Goal: Transaction & Acquisition: Purchase product/service

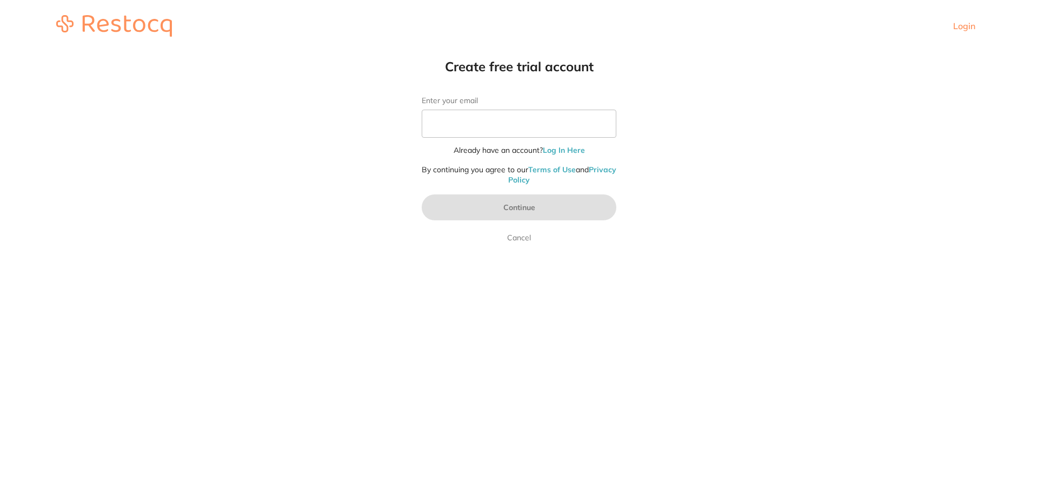
click at [506, 116] on input "Enter your email" at bounding box center [518, 124] width 195 height 28
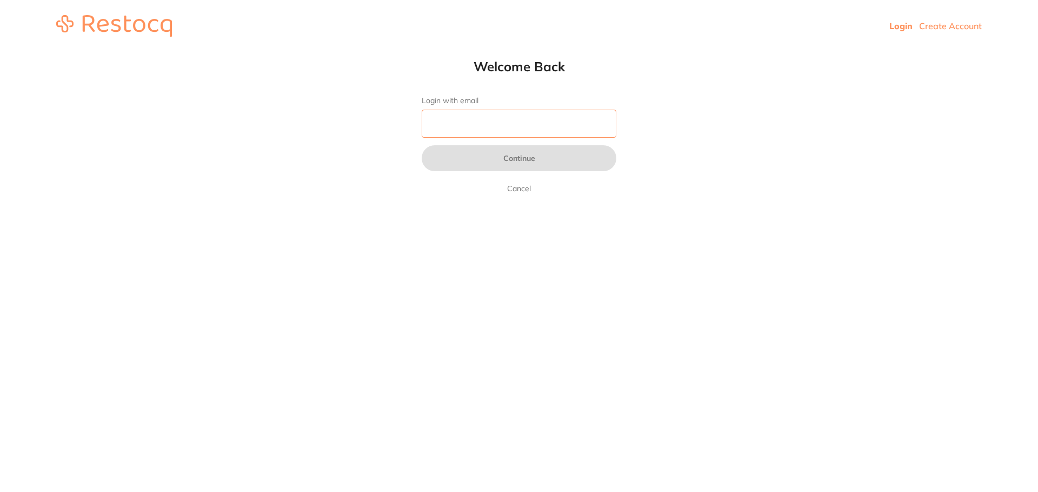
drag, startPoint x: 0, startPoint y: 0, endPoint x: 510, endPoint y: 118, distance: 523.5
click at [506, 116] on input "Login with email" at bounding box center [518, 124] width 195 height 28
type input "[EMAIL_ADDRESS][DOMAIN_NAME]"
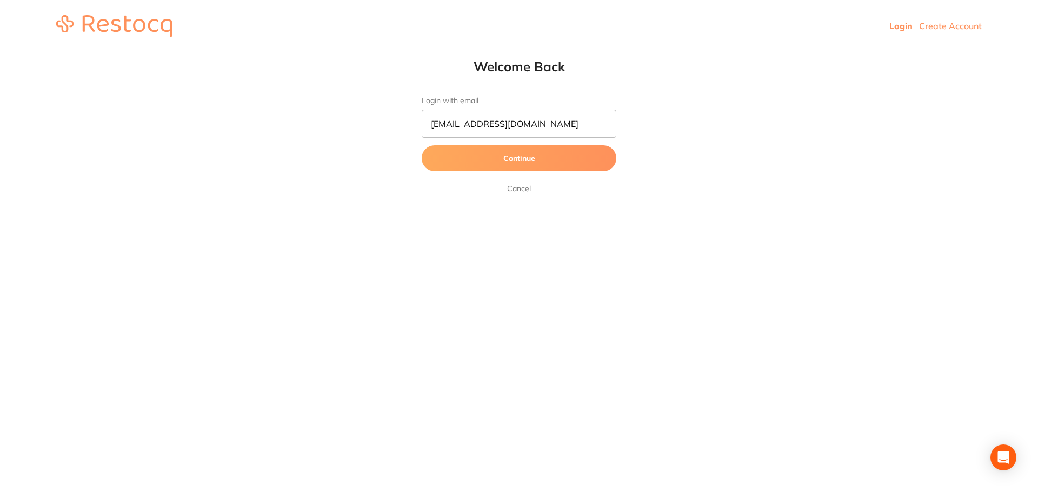
click at [524, 157] on button "Continue" at bounding box center [518, 158] width 195 height 26
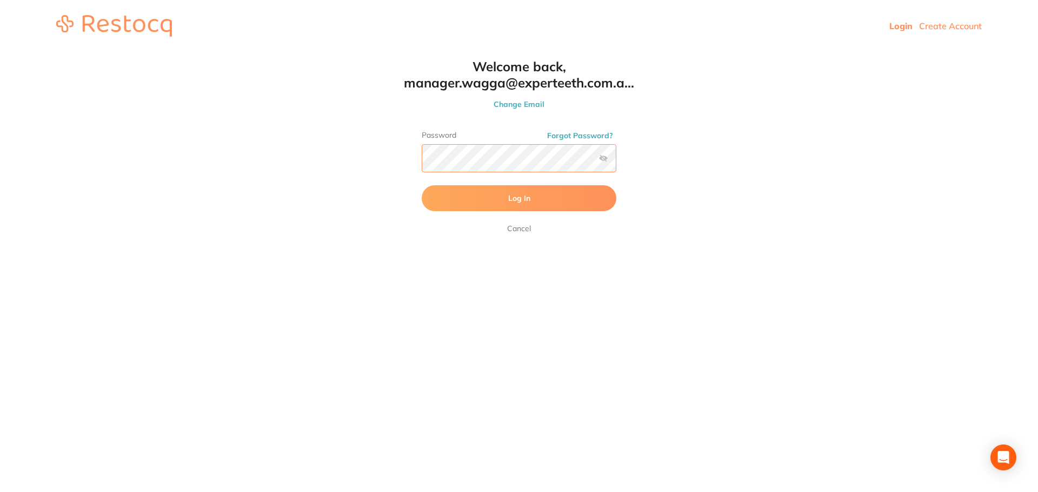
click at [421, 185] on button "Log In" at bounding box center [518, 198] width 195 height 26
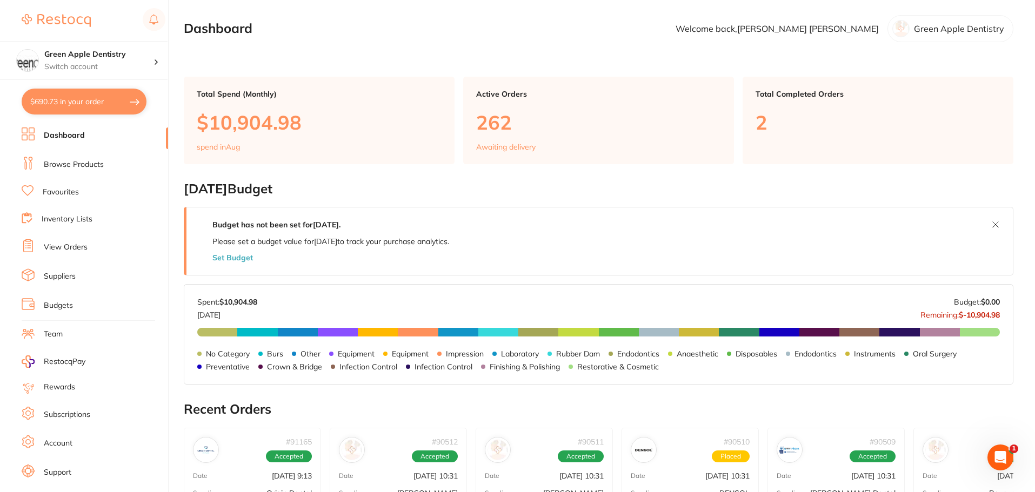
click at [77, 165] on link "Browse Products" at bounding box center [74, 164] width 60 height 11
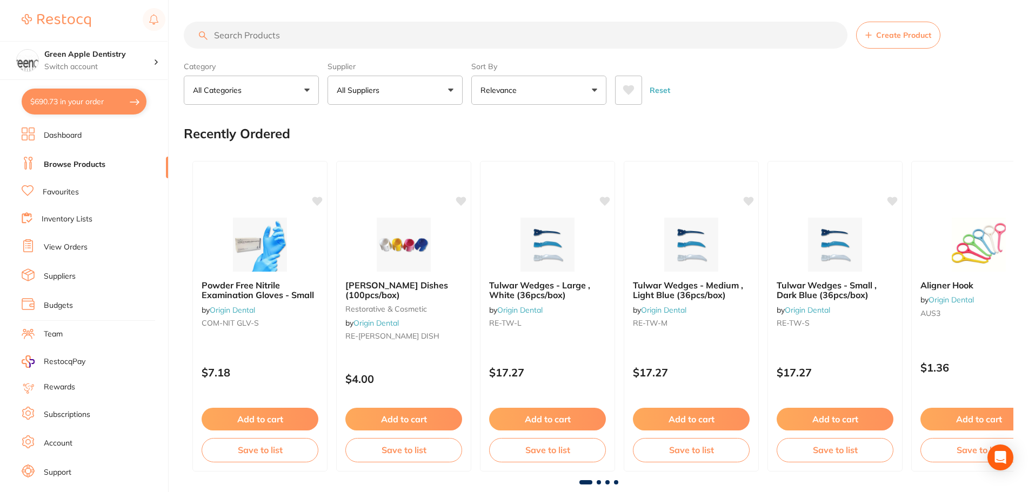
click at [308, 46] on input "search" at bounding box center [516, 35] width 664 height 27
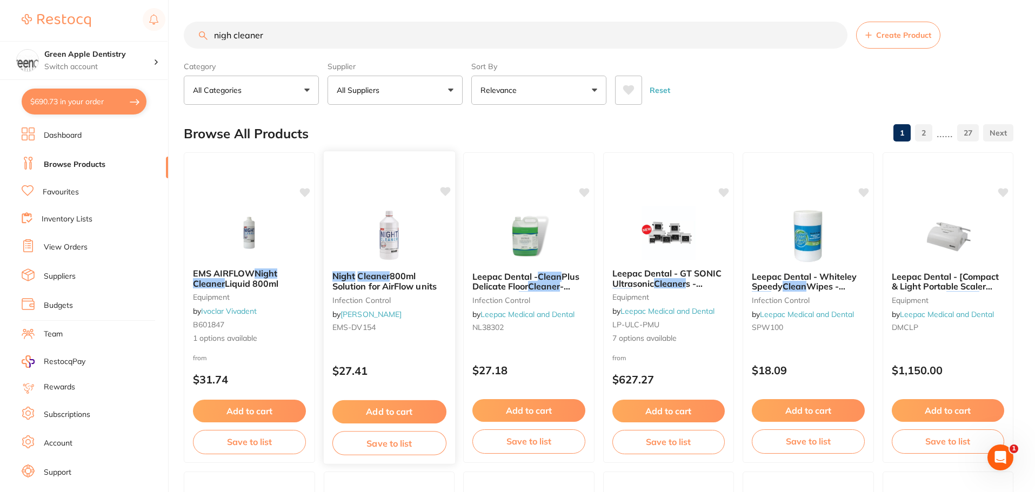
type input "nigh cleaner"
click at [387, 409] on button "Add to cart" at bounding box center [389, 411] width 114 height 23
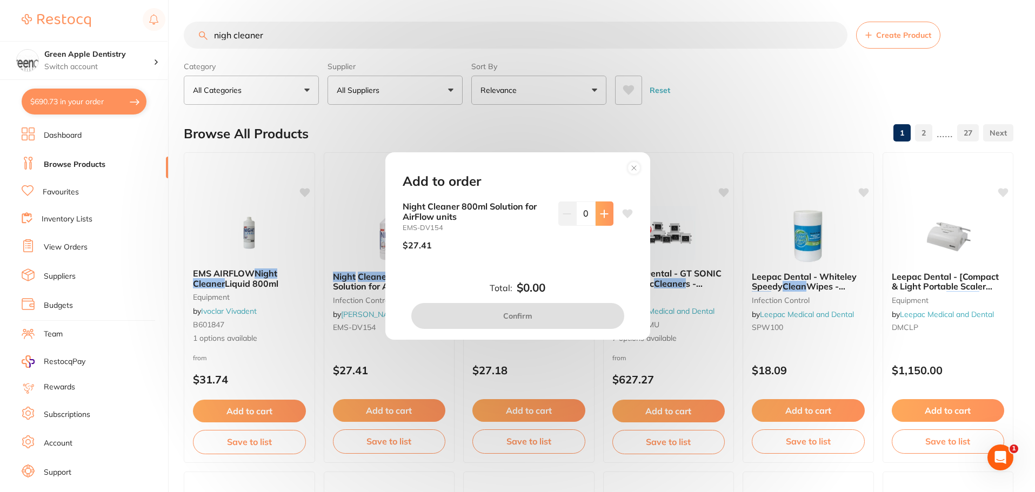
click at [600, 215] on icon at bounding box center [604, 214] width 9 height 9
type input "2"
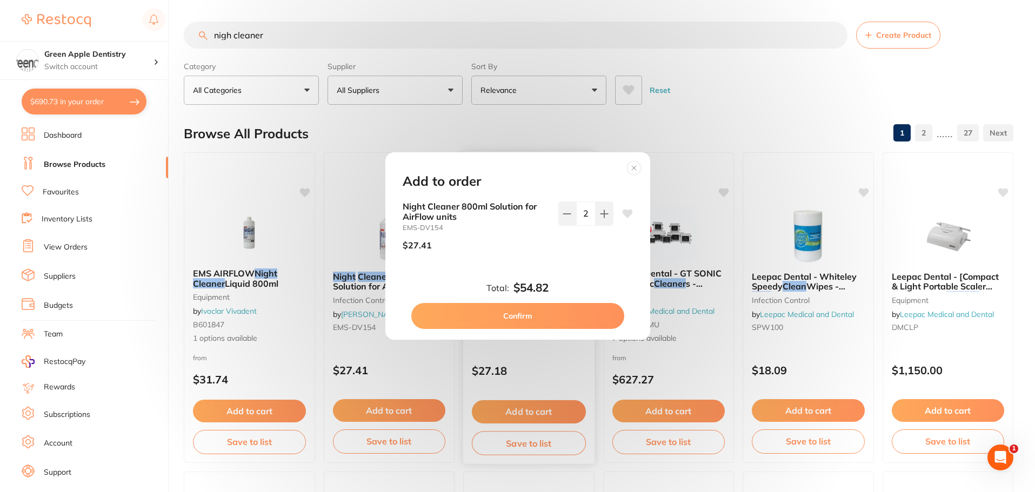
click at [564, 317] on button "Confirm" at bounding box center [517, 316] width 213 height 26
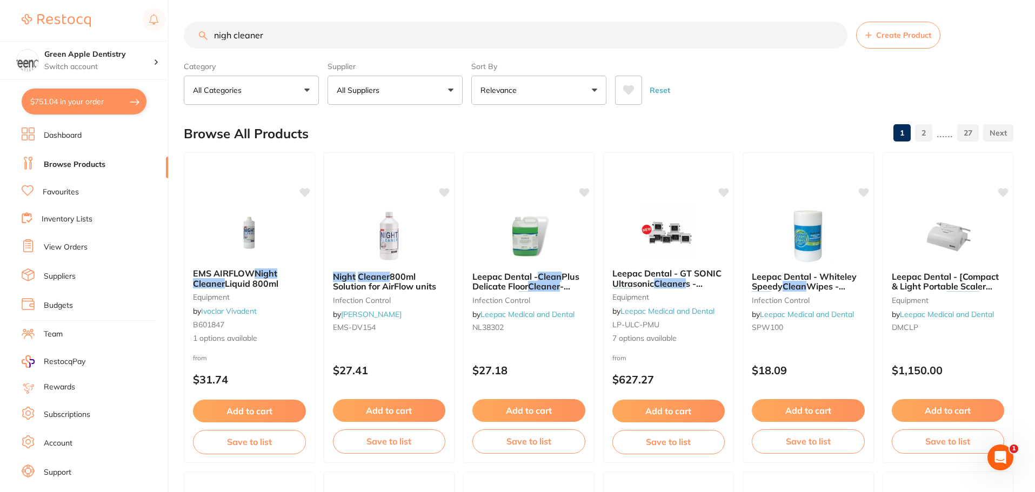
click at [432, 35] on input "nigh cleaner" at bounding box center [516, 35] width 664 height 27
type input "n"
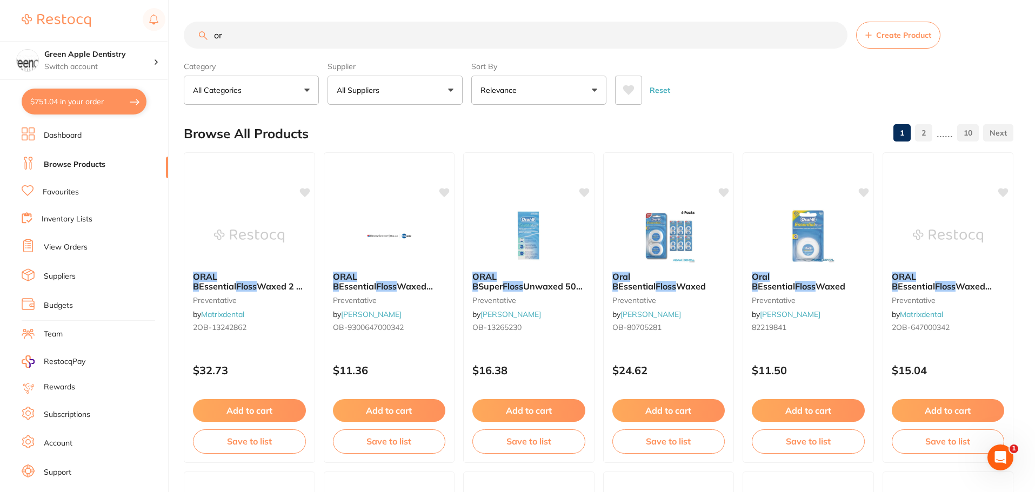
type input "o"
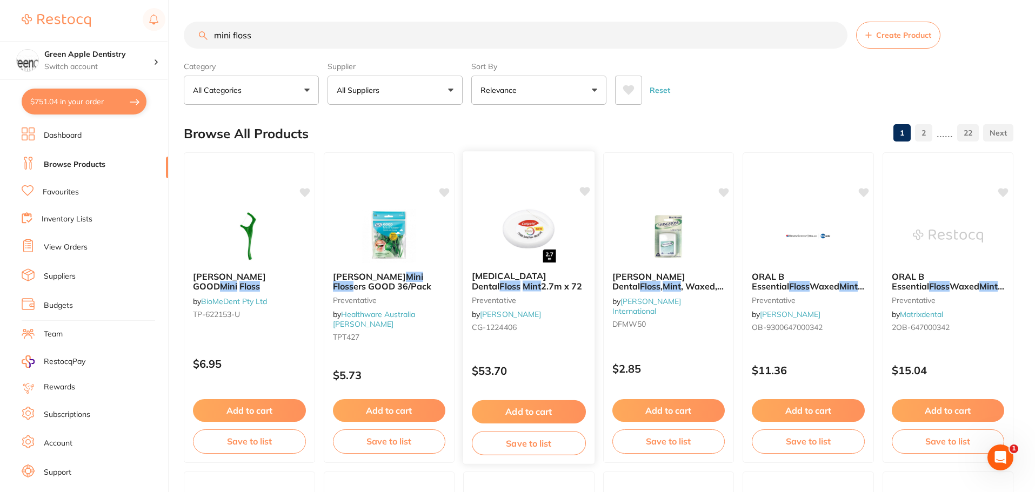
type input "mini floss"
click at [532, 412] on button "Add to cart" at bounding box center [529, 411] width 114 height 23
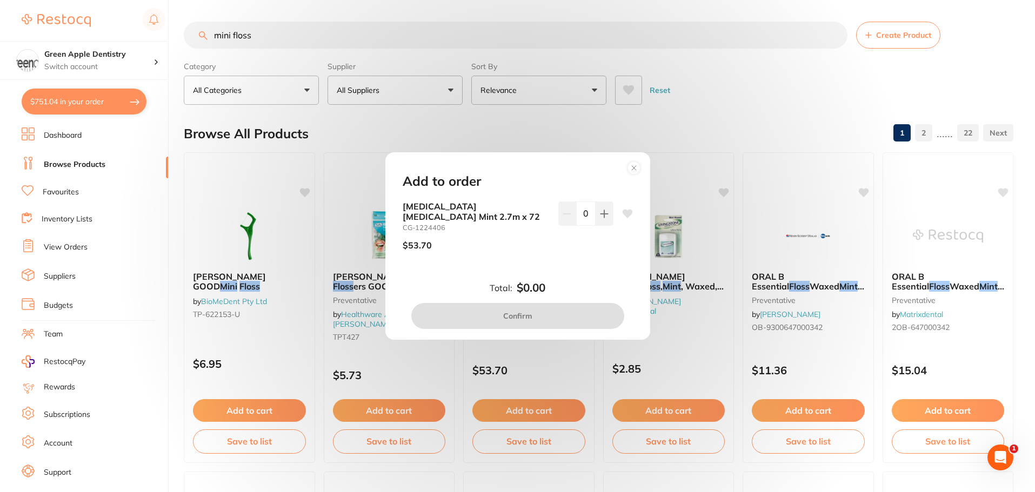
click at [635, 165] on circle at bounding box center [633, 168] width 12 height 12
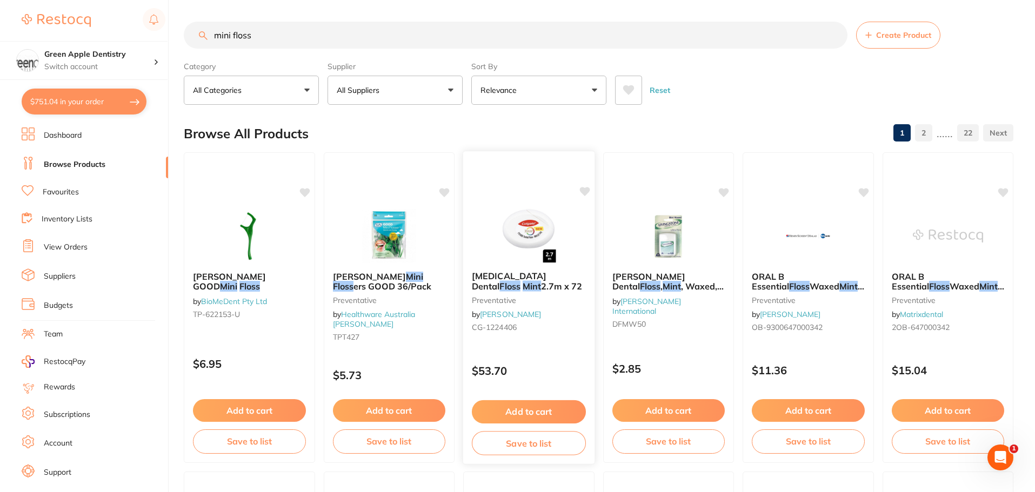
click at [525, 408] on button "Add to cart" at bounding box center [529, 411] width 114 height 23
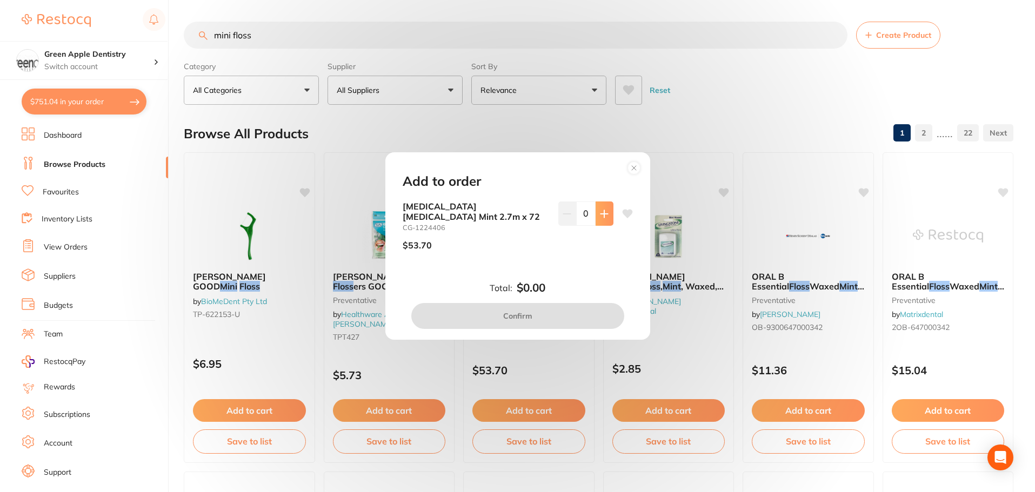
click at [604, 219] on button at bounding box center [604, 214] width 18 height 24
type input "1"
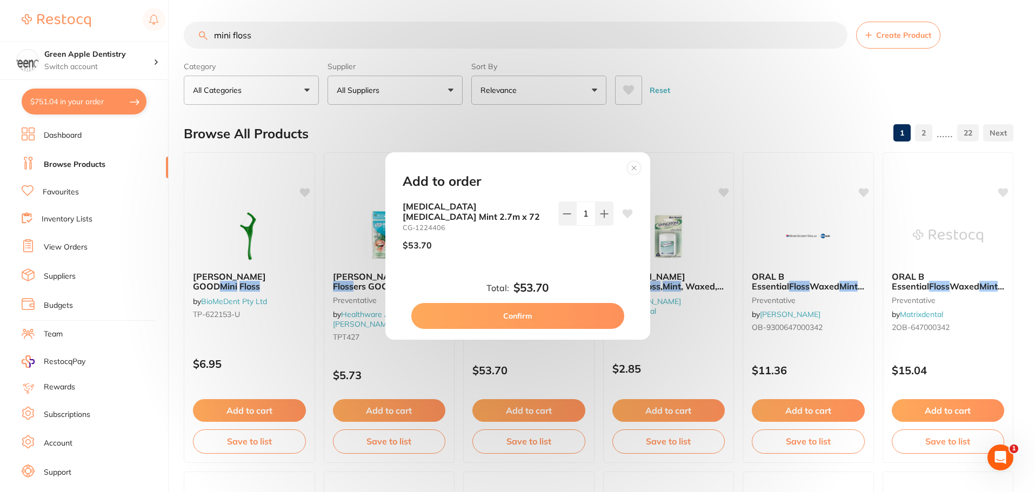
click at [555, 314] on button "Confirm" at bounding box center [517, 316] width 213 height 26
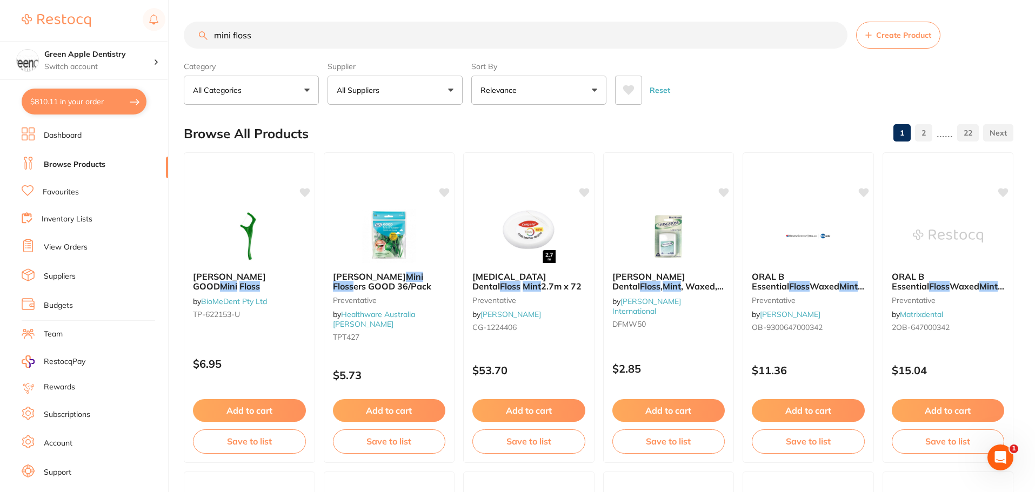
click at [464, 38] on input "mini floss" at bounding box center [516, 35] width 664 height 27
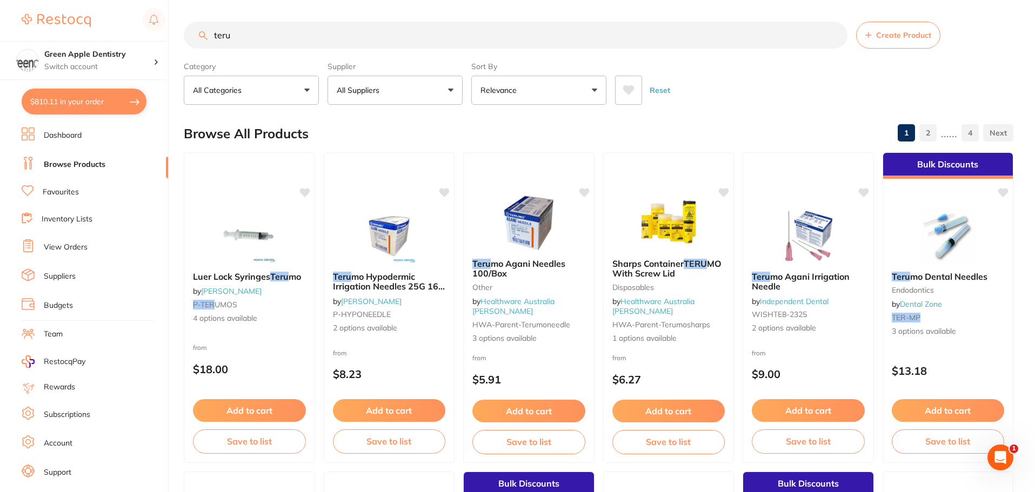
type input "teru"
click at [385, 99] on button "All Suppliers" at bounding box center [394, 90] width 135 height 29
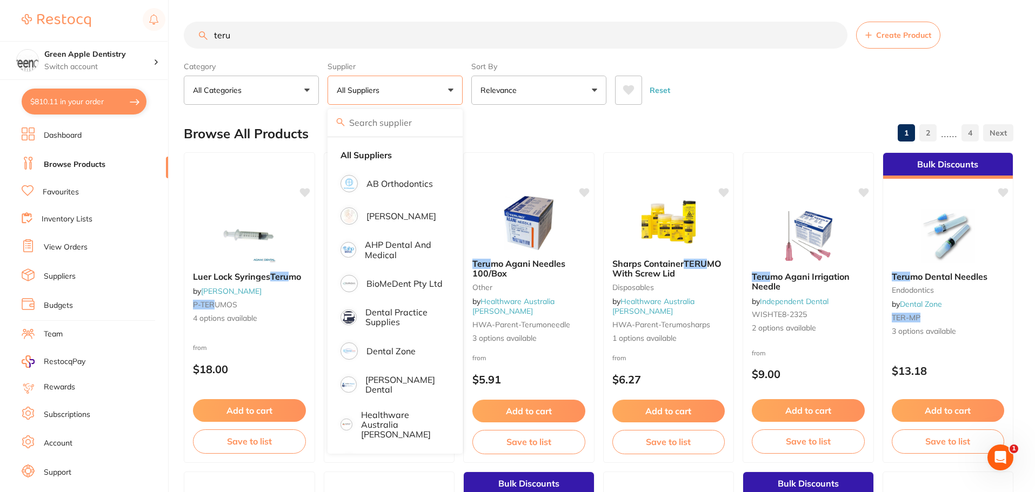
click at [524, 130] on div "Browse All Products 1 2 ...... 4" at bounding box center [598, 134] width 829 height 36
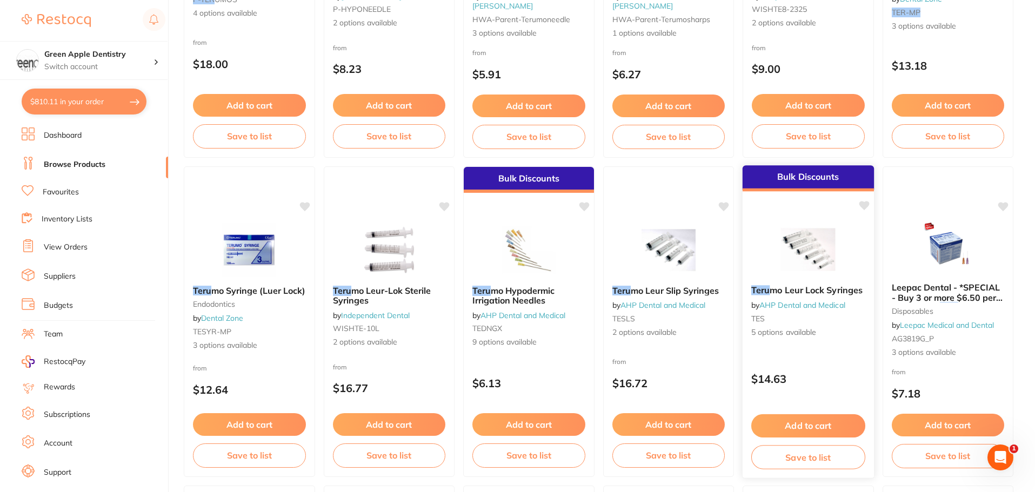
scroll to position [324, 0]
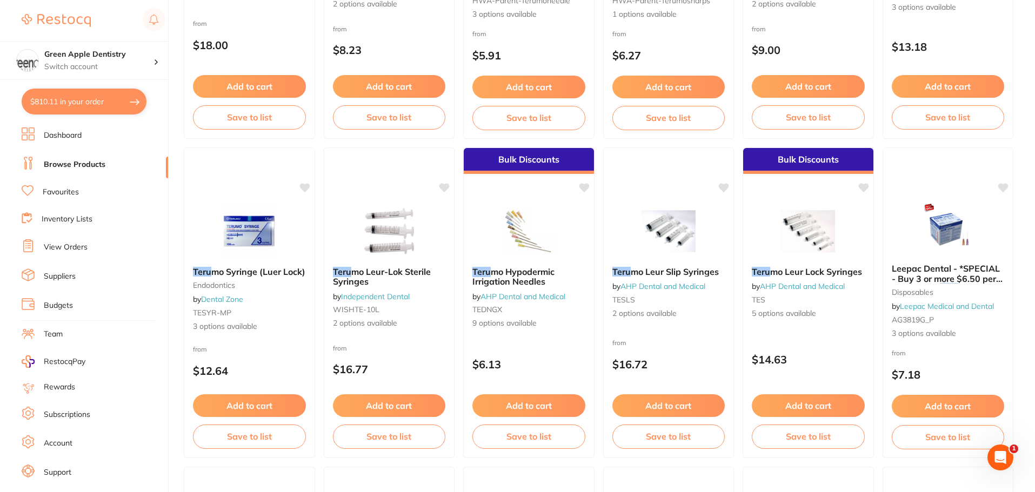
click at [75, 104] on button "$810.11 in your order" at bounding box center [84, 102] width 125 height 26
checkbox input "true"
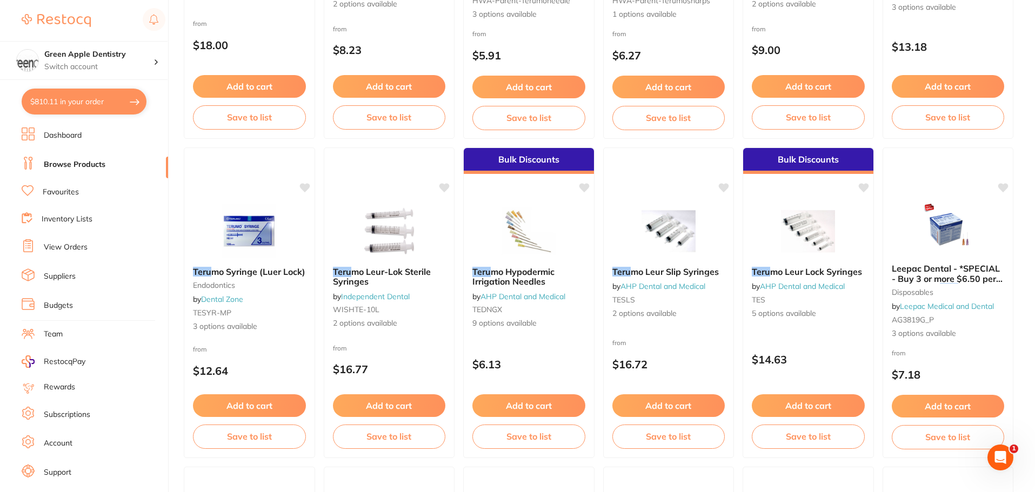
checkbox input "true"
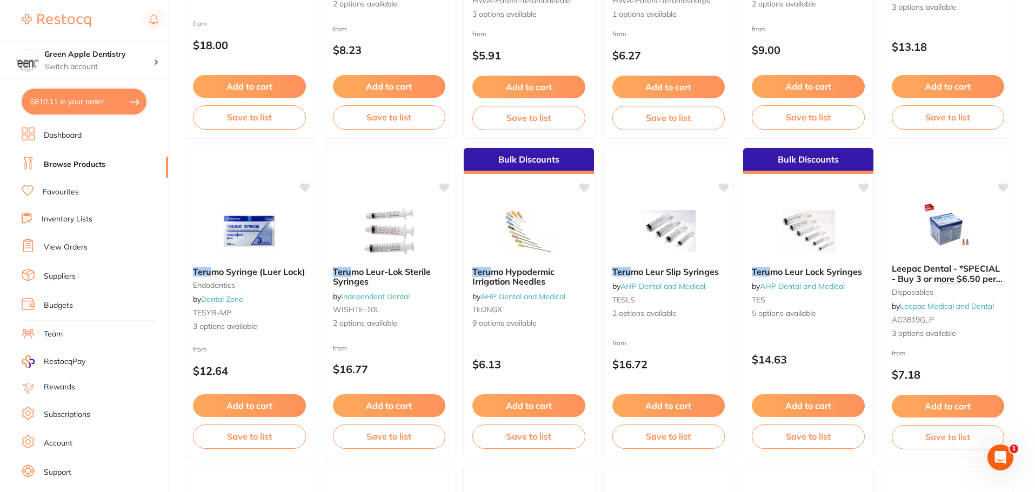
checkbox input "true"
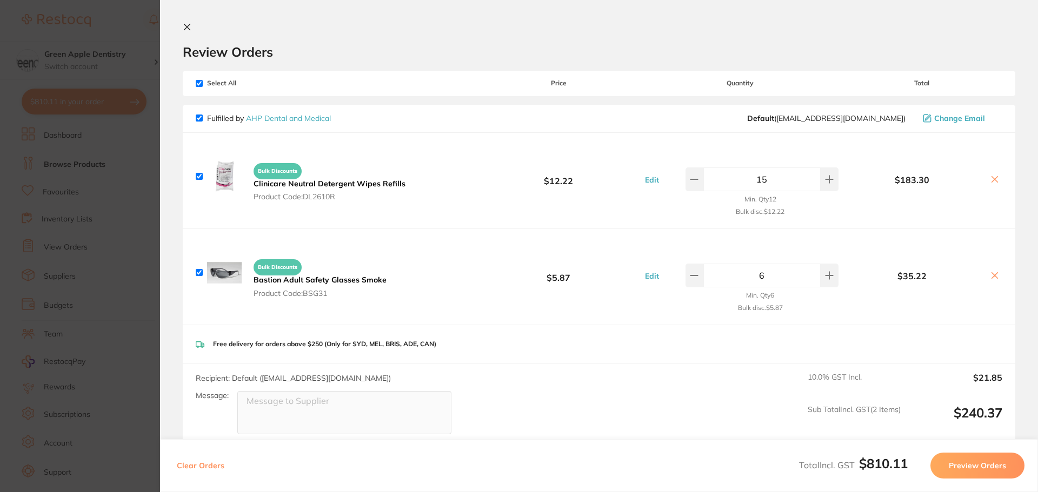
click at [190, 23] on icon at bounding box center [187, 27] width 9 height 9
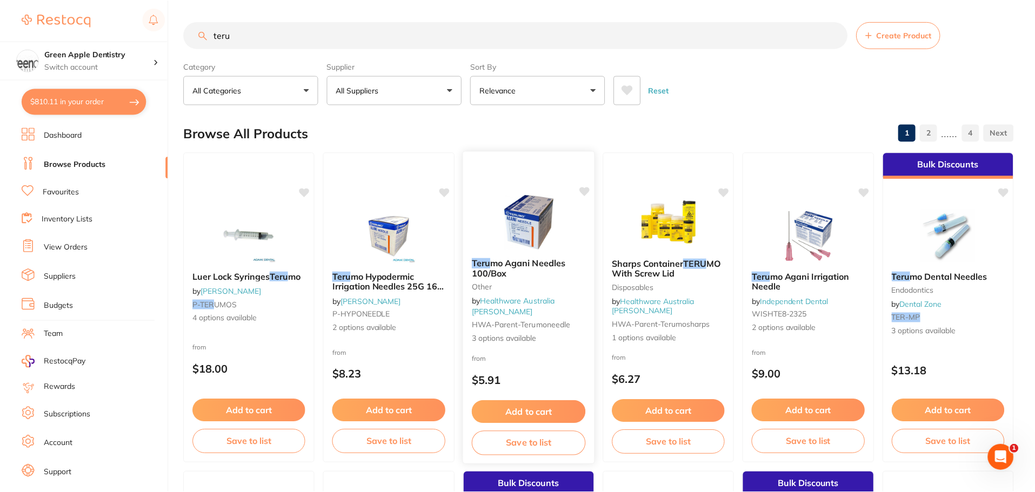
scroll to position [324, 0]
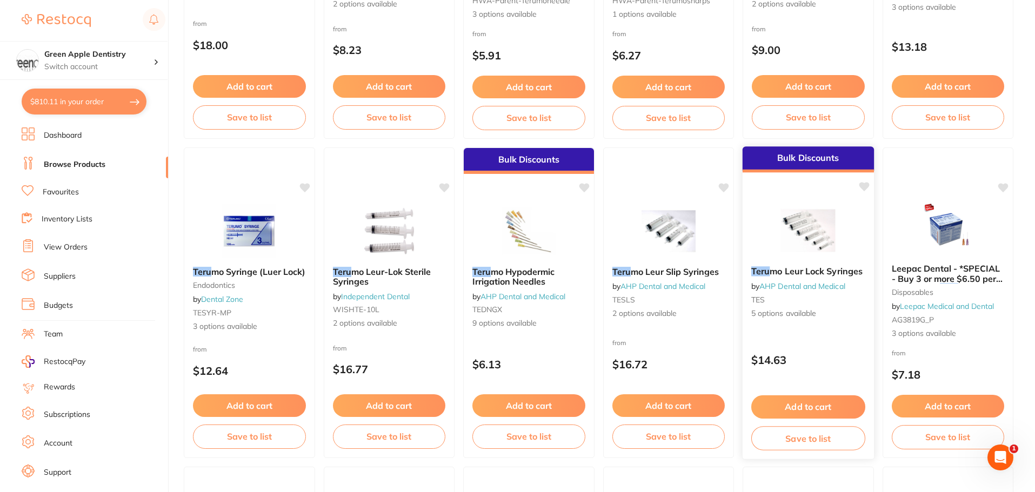
click at [812, 245] on img at bounding box center [808, 230] width 71 height 55
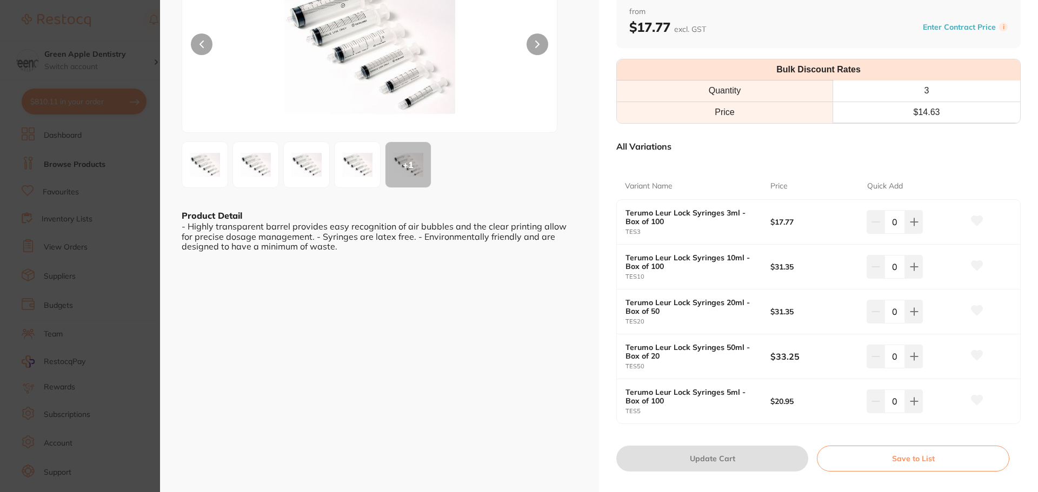
scroll to position [108, 0]
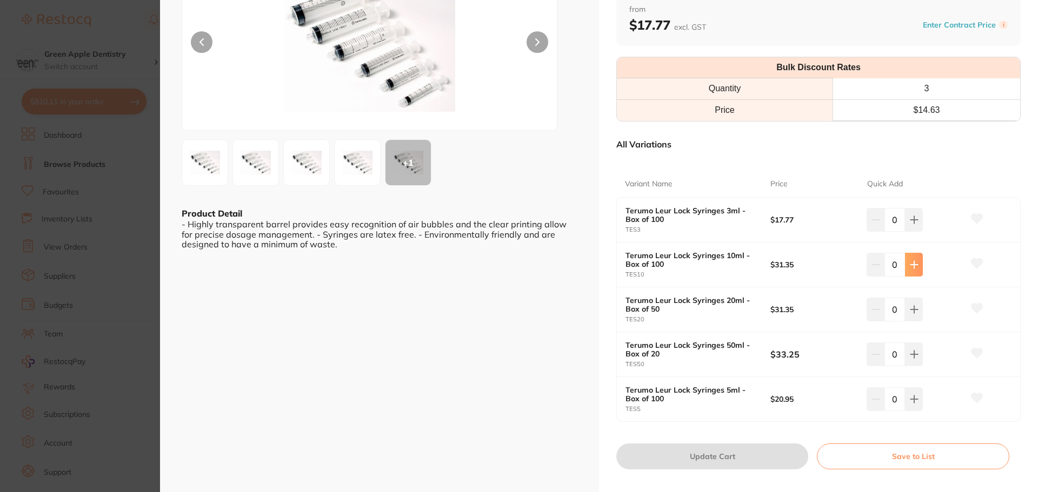
click at [915, 265] on icon at bounding box center [913, 264] width 7 height 7
type input "1"
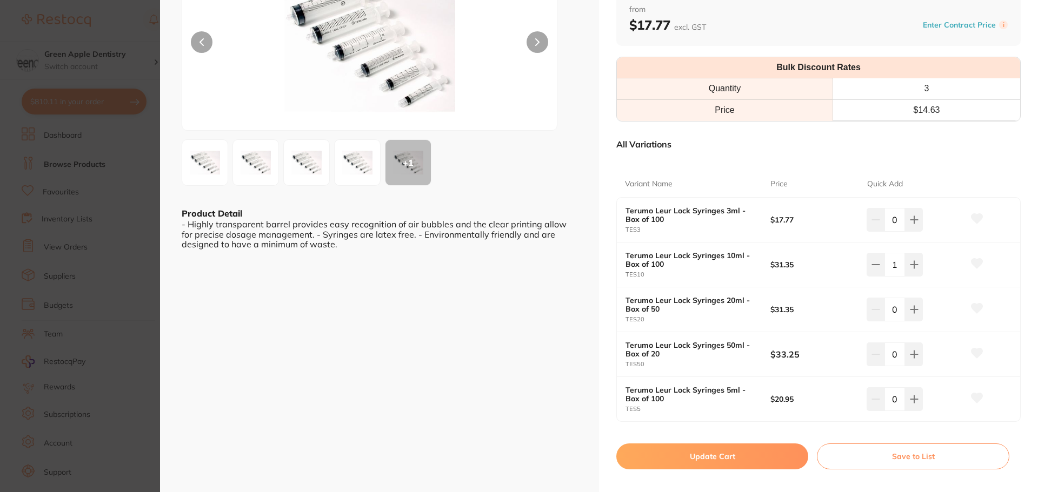
scroll to position [0, 0]
click at [716, 450] on button "Update Cart" at bounding box center [712, 457] width 192 height 26
checkbox input "false"
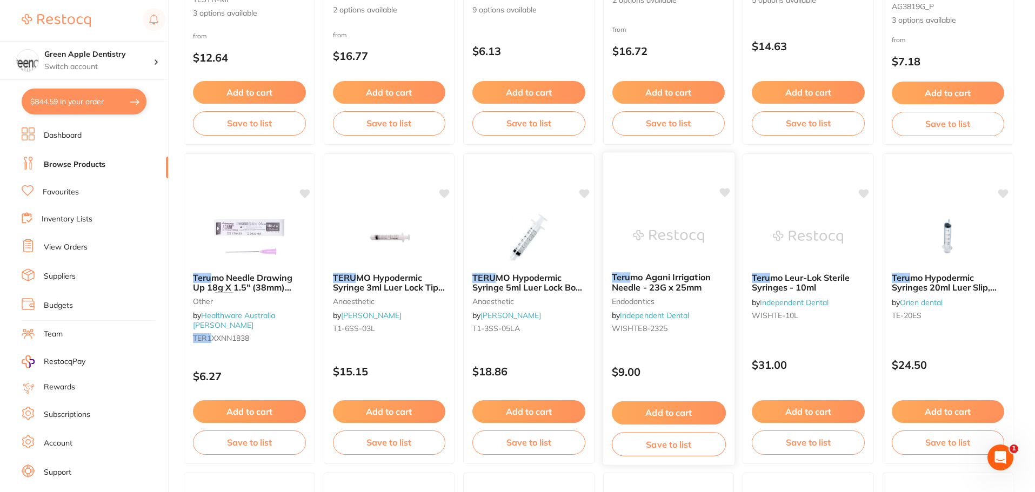
scroll to position [648, 0]
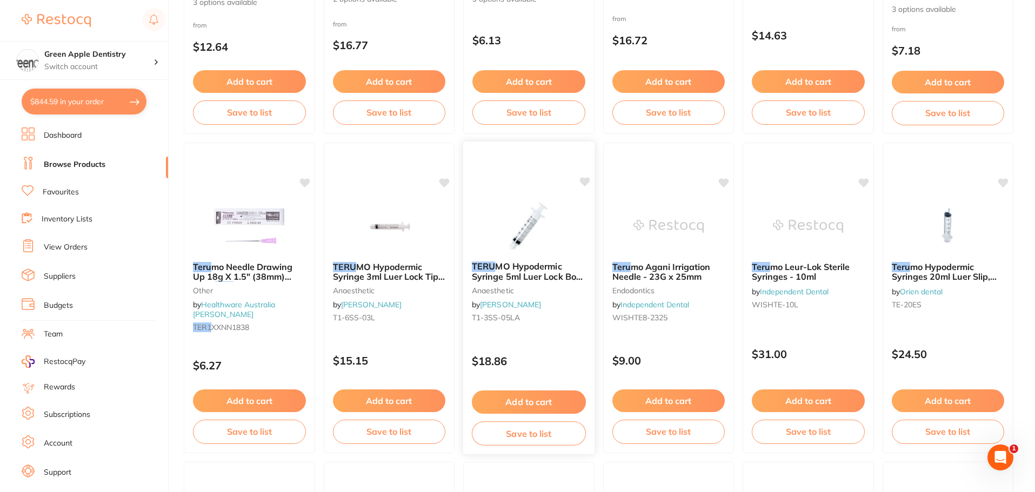
click at [558, 219] on img at bounding box center [528, 225] width 71 height 55
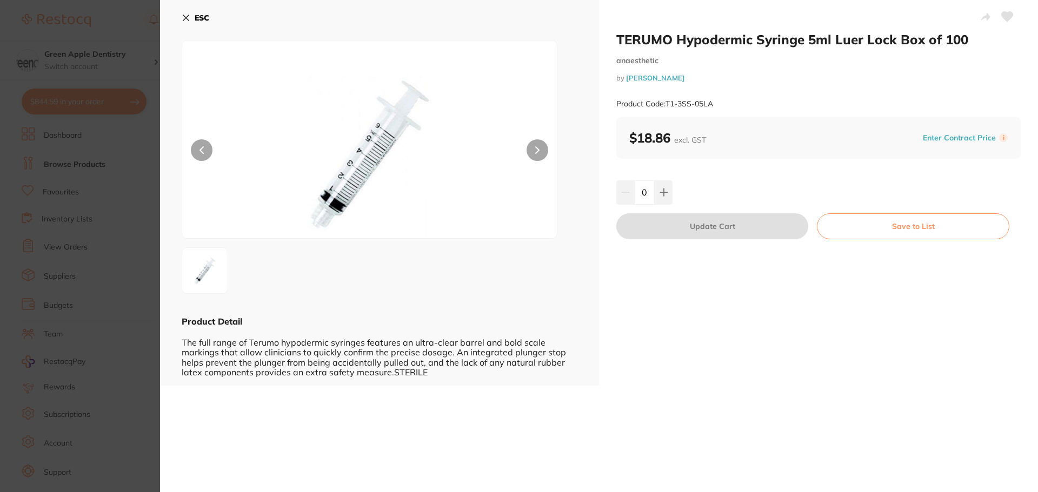
click at [208, 16] on b "ESC" at bounding box center [202, 18] width 15 height 10
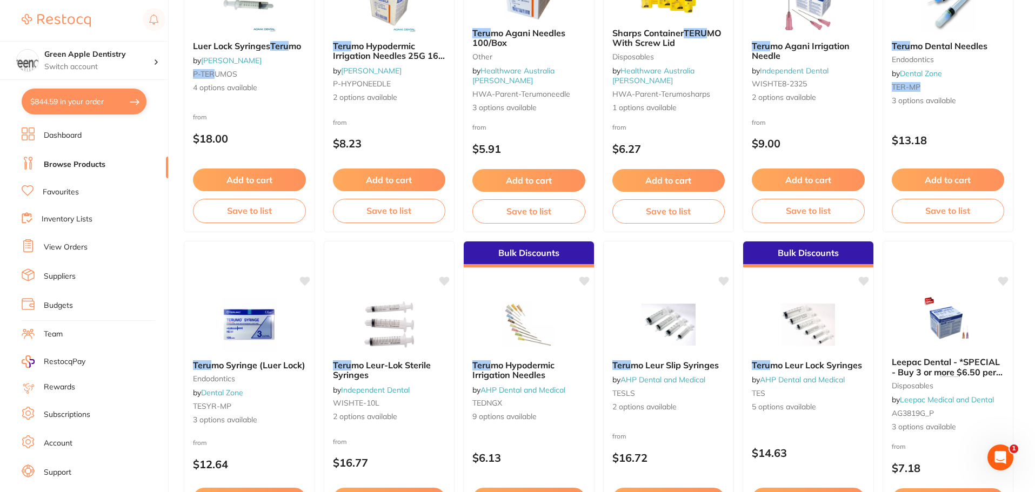
scroll to position [216, 0]
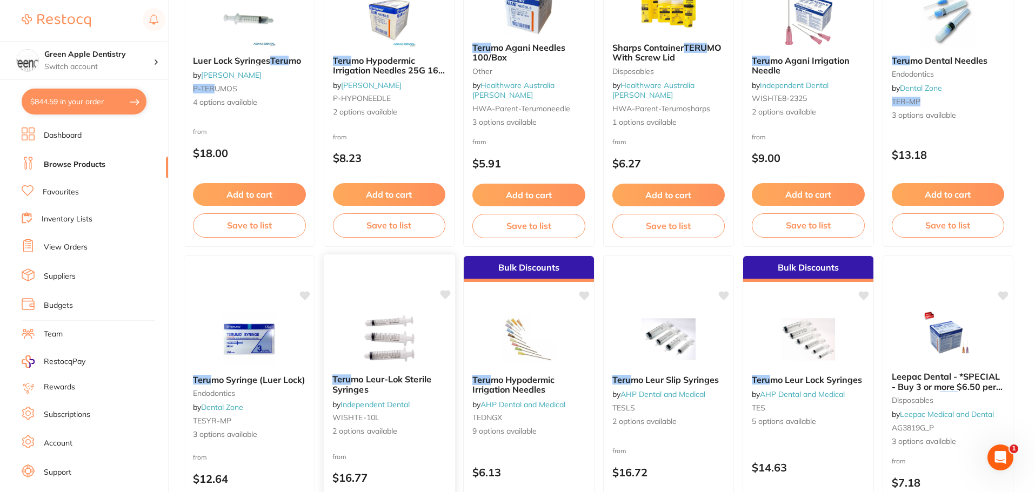
click at [440, 332] on div at bounding box center [388, 338] width 131 height 55
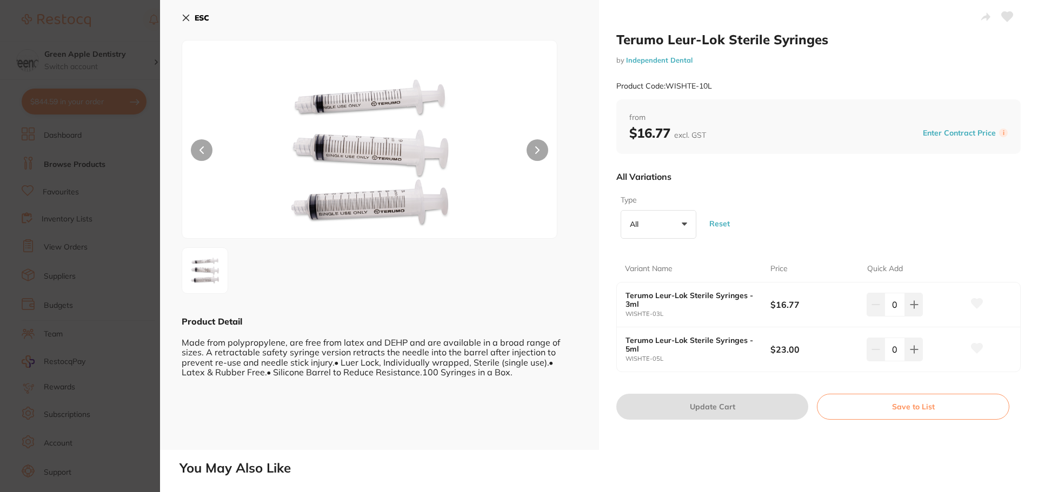
click at [203, 17] on b "ESC" at bounding box center [202, 18] width 15 height 10
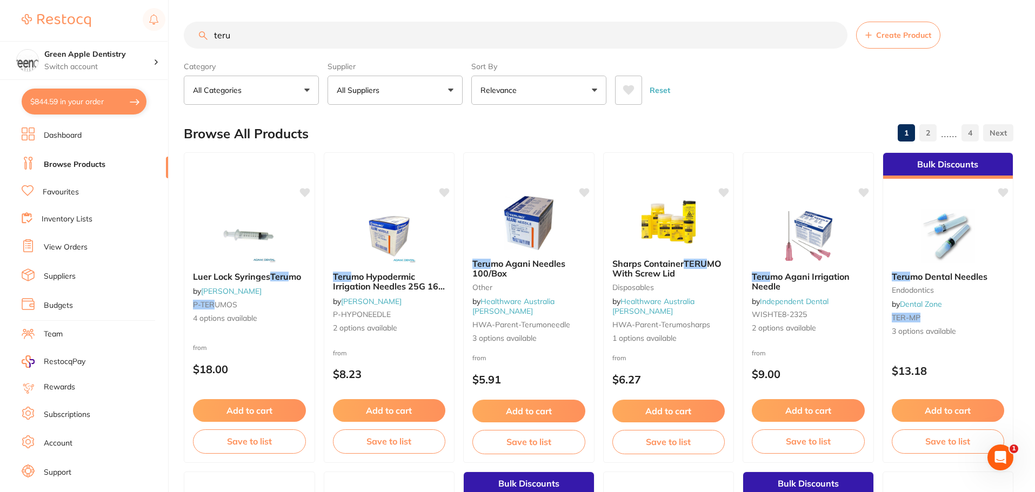
click at [412, 98] on button "All Suppliers" at bounding box center [394, 90] width 135 height 29
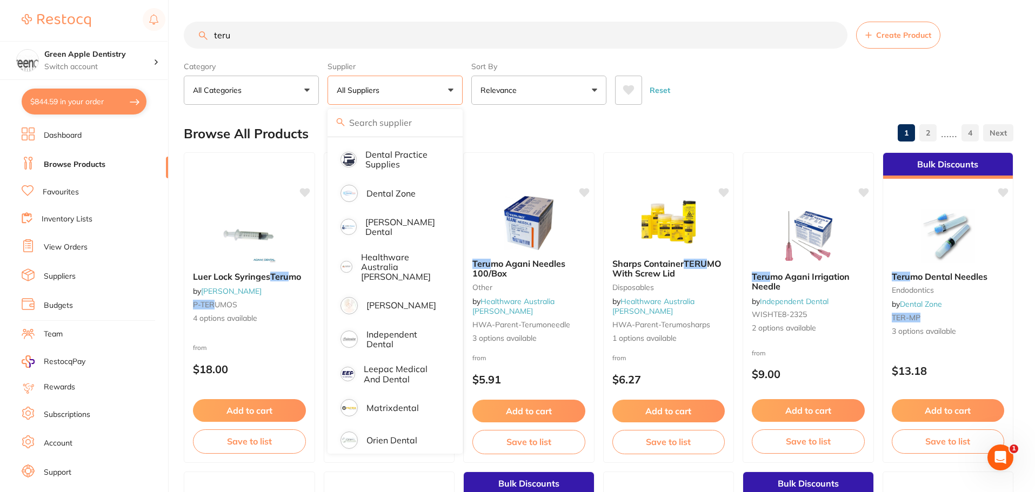
scroll to position [162, 0]
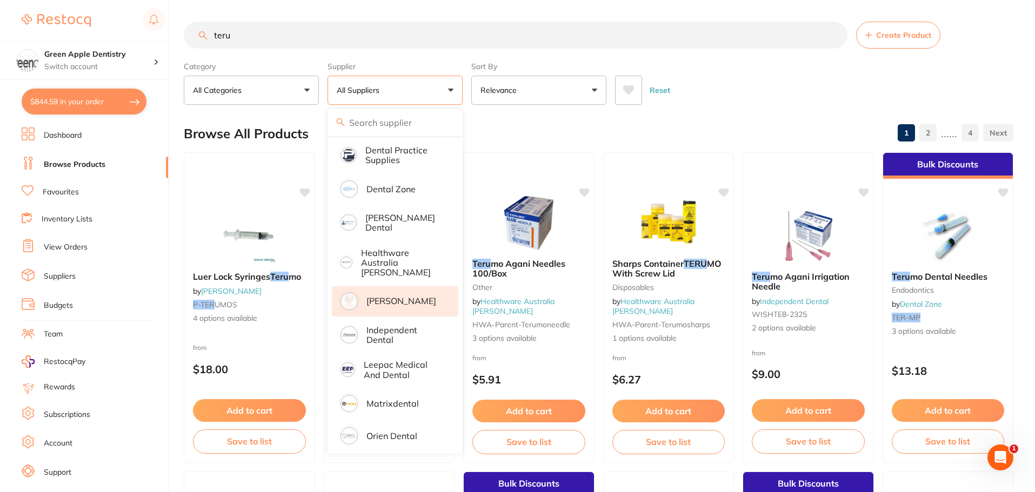
click at [397, 296] on p "[PERSON_NAME]" at bounding box center [401, 301] width 70 height 10
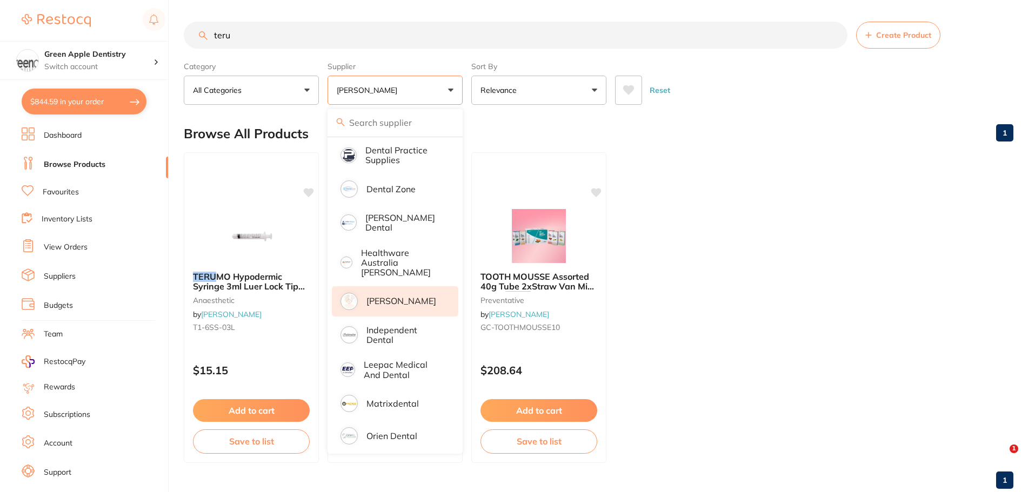
click at [747, 158] on ul "TERU MO Hypodermic Syringe 3ml Luer Lock Tip Box of 100 anaesthetic by Henry Sc…" at bounding box center [598, 307] width 829 height 311
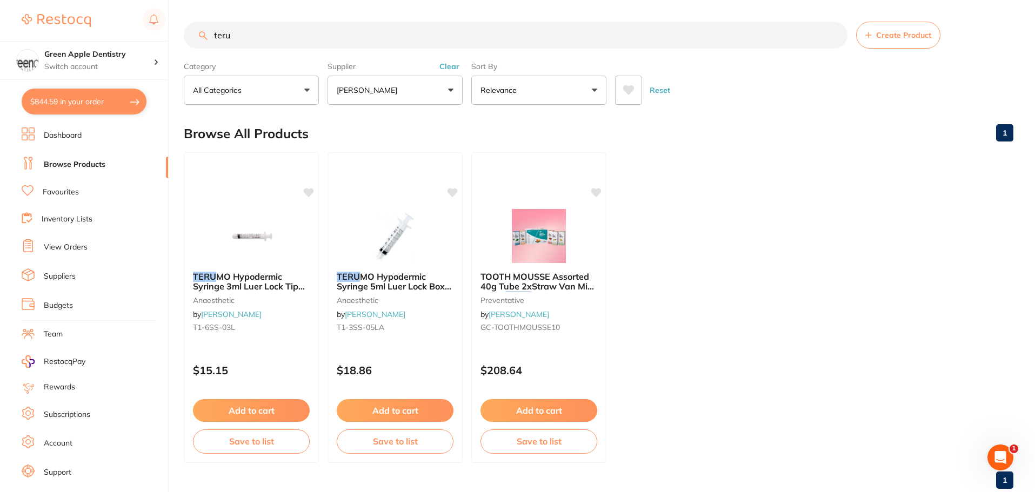
click at [69, 96] on button "$844.59 in your order" at bounding box center [84, 102] width 125 height 26
checkbox input "true"
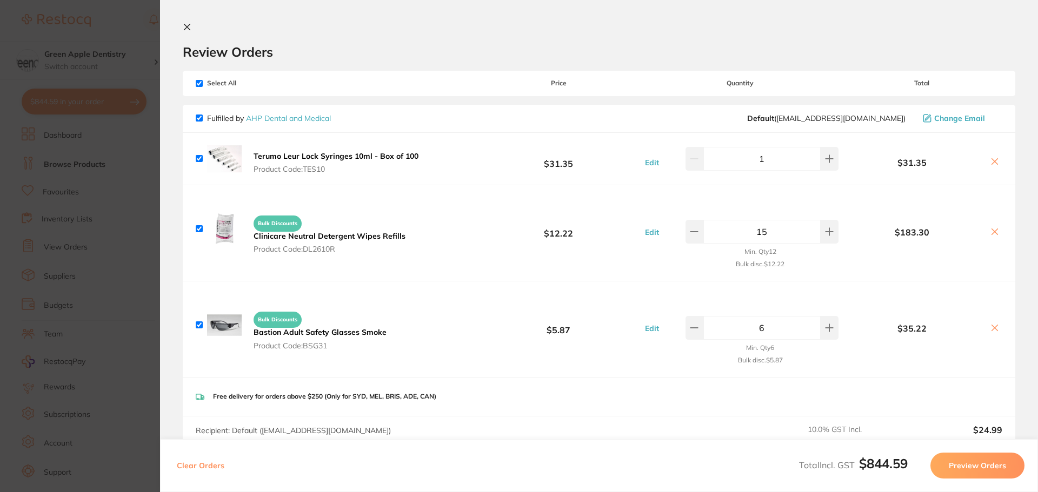
click at [194, 32] on button at bounding box center [189, 28] width 13 height 10
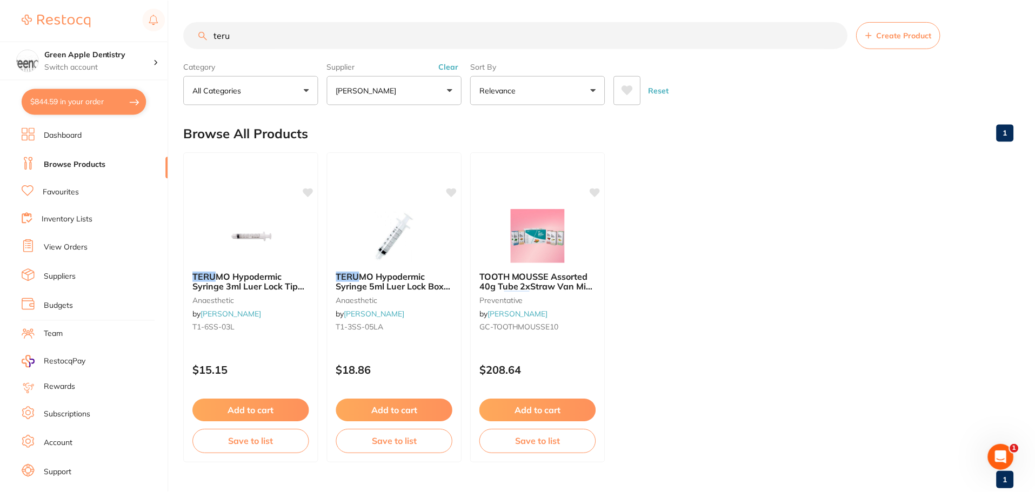
scroll to position [4, 0]
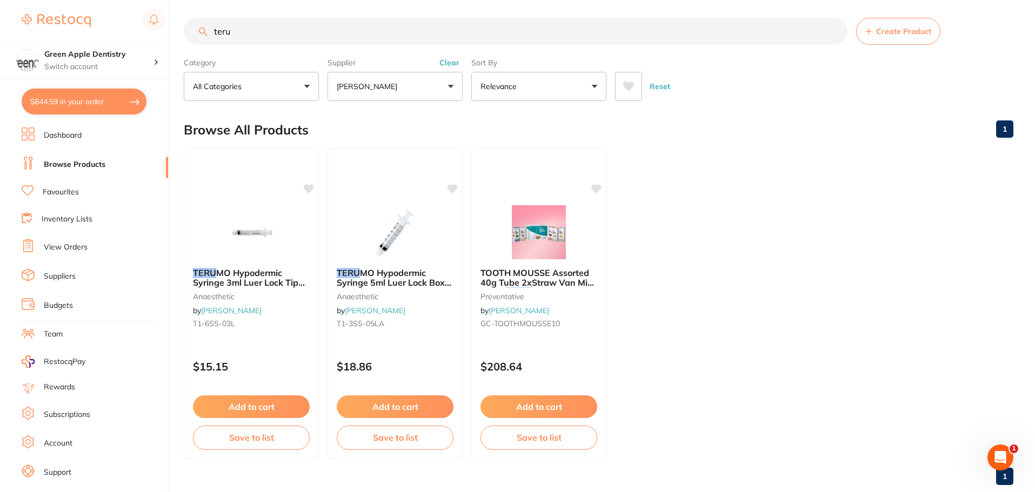
click at [245, 27] on input "teru" at bounding box center [516, 31] width 664 height 27
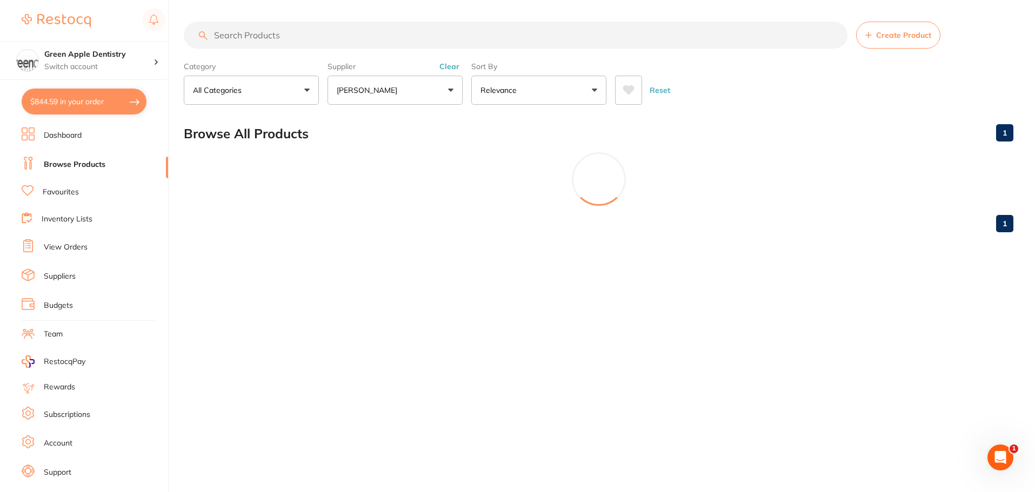
scroll to position [0, 0]
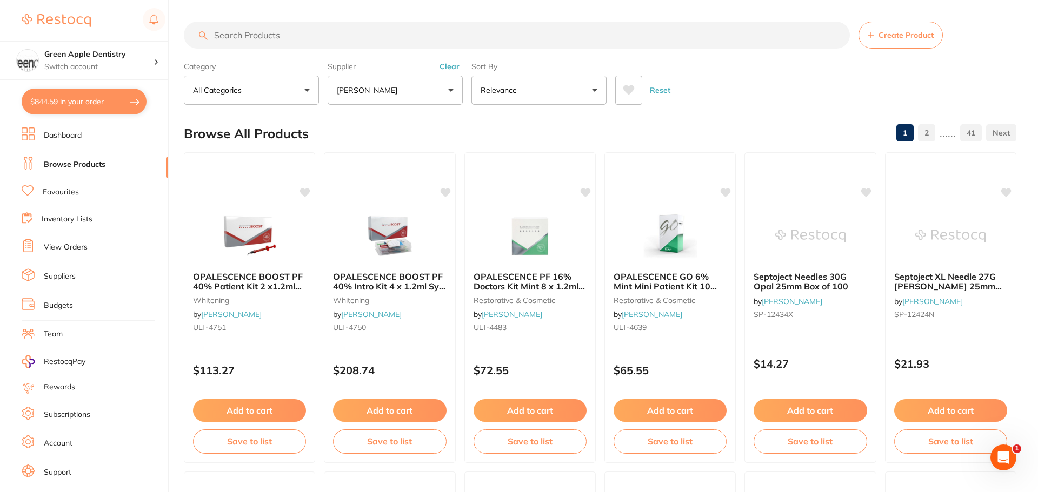
click at [438, 95] on button "[PERSON_NAME]" at bounding box center [394, 90] width 135 height 29
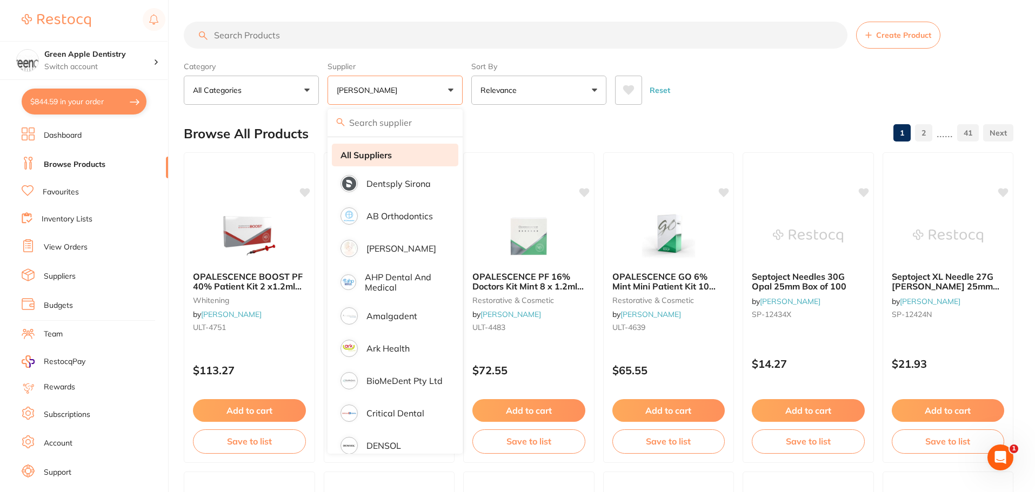
click at [377, 150] on strong "All Suppliers" at bounding box center [365, 155] width 51 height 10
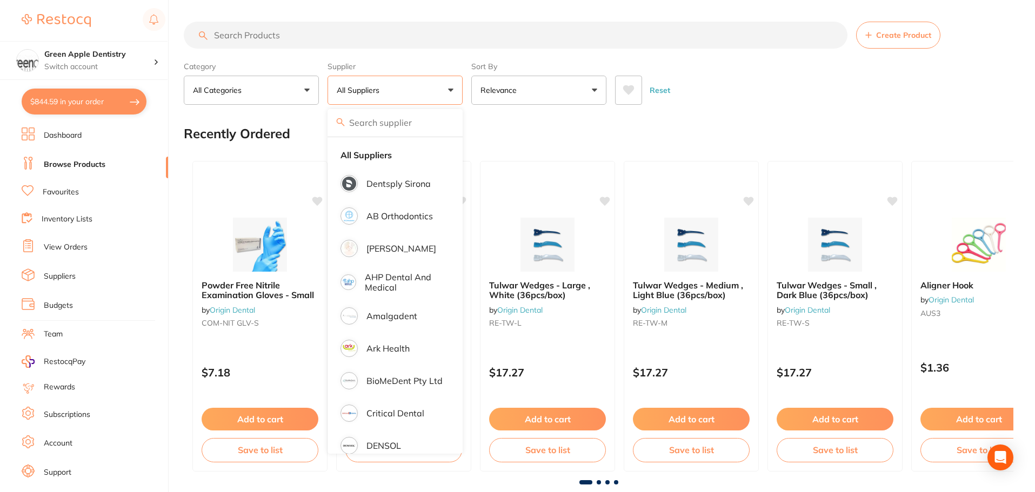
click at [299, 36] on input "search" at bounding box center [516, 35] width 664 height 27
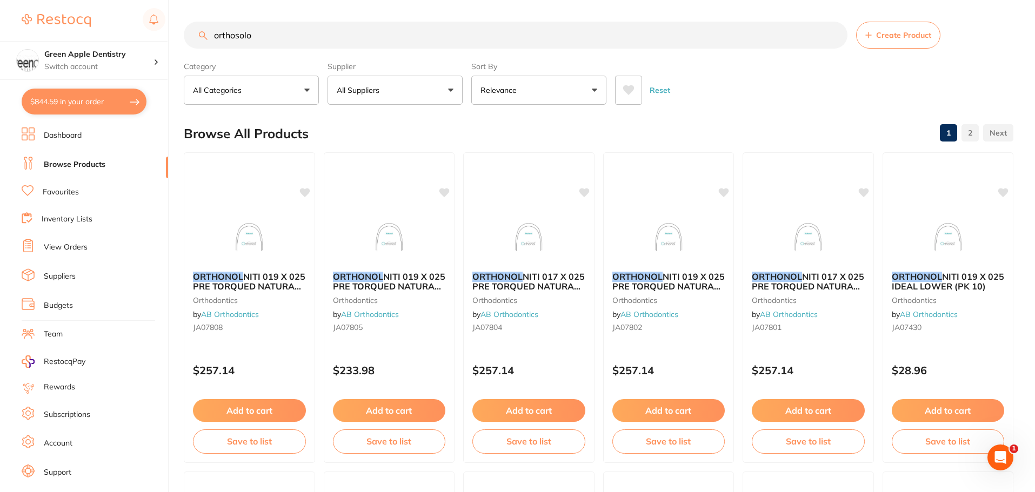
click at [237, 37] on input "orthosolo" at bounding box center [516, 35] width 664 height 27
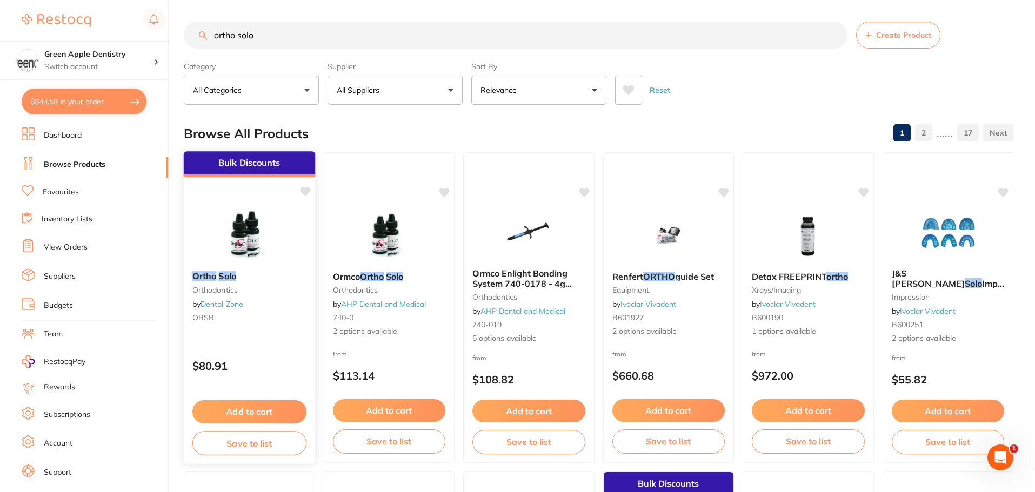
type input "ortho solo"
click at [239, 208] on div "Bulk Discounts Ortho Solo Orthodontics by Dental Zone ORSB $80.91 Add to cart S…" at bounding box center [249, 308] width 132 height 314
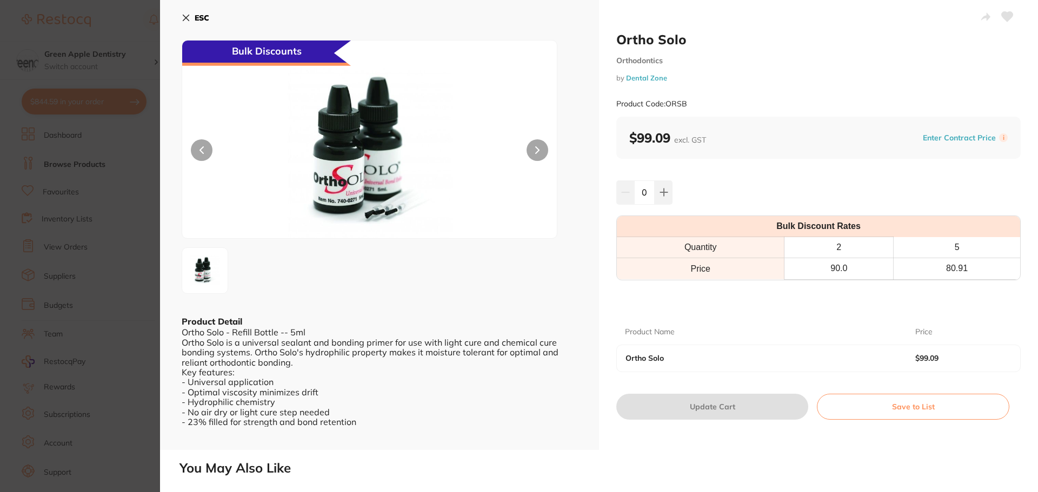
click at [202, 19] on b "ESC" at bounding box center [202, 18] width 15 height 10
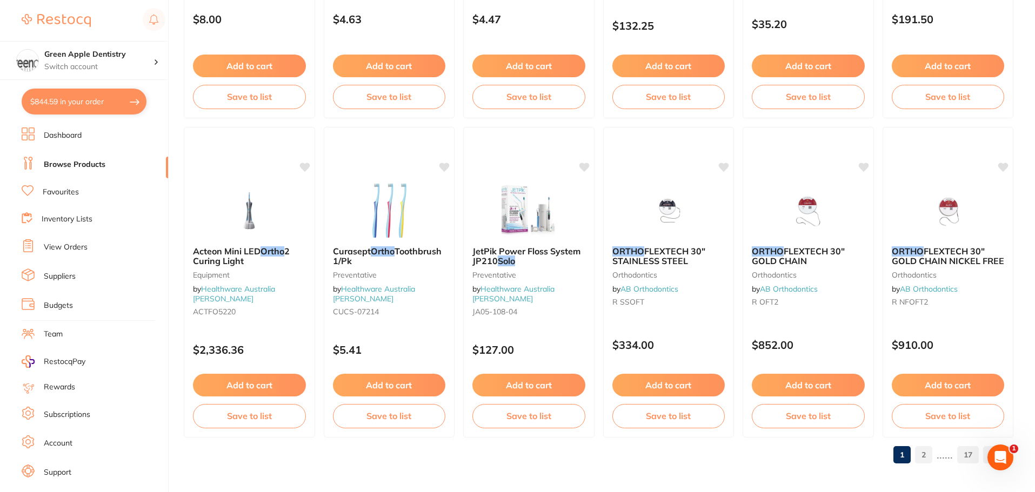
scroll to position [2582, 0]
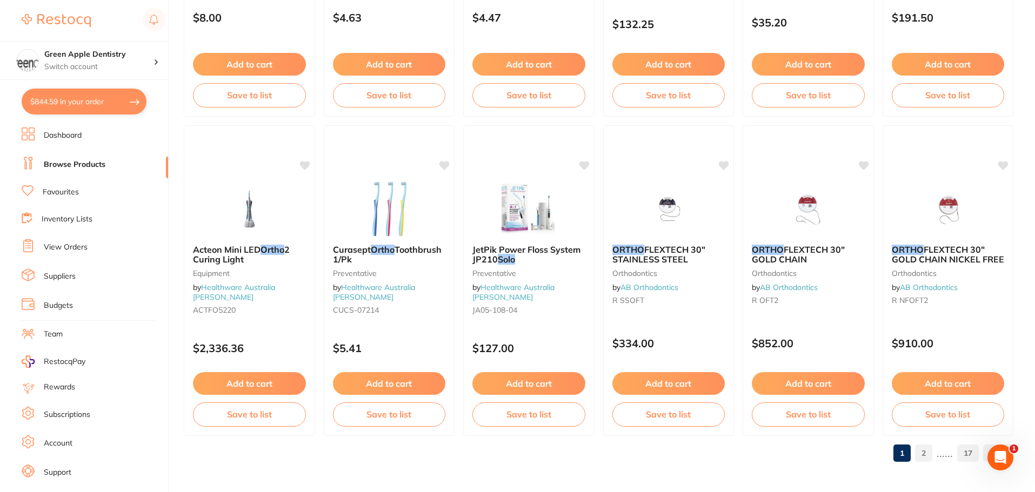
click at [927, 451] on link "2" at bounding box center [923, 454] width 17 height 22
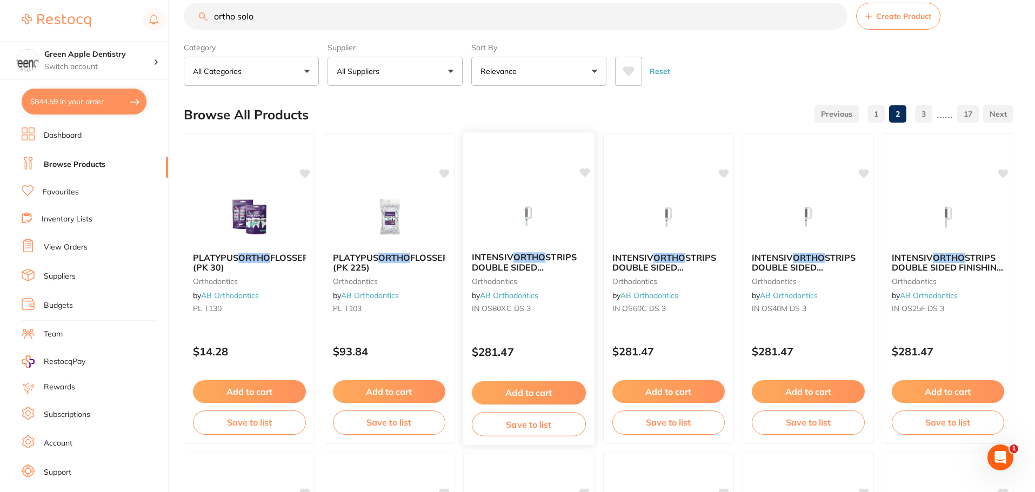
scroll to position [0, 0]
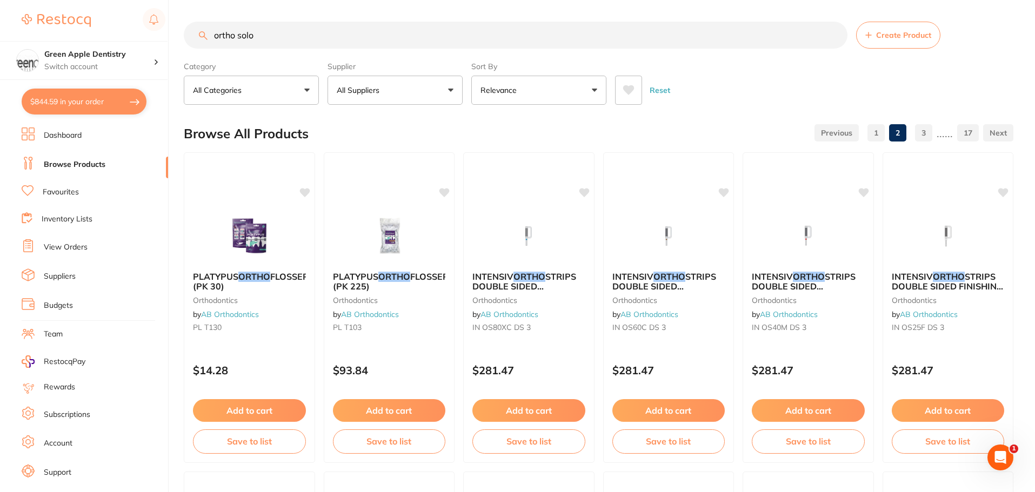
click at [307, 30] on input "ortho solo" at bounding box center [516, 35] width 664 height 27
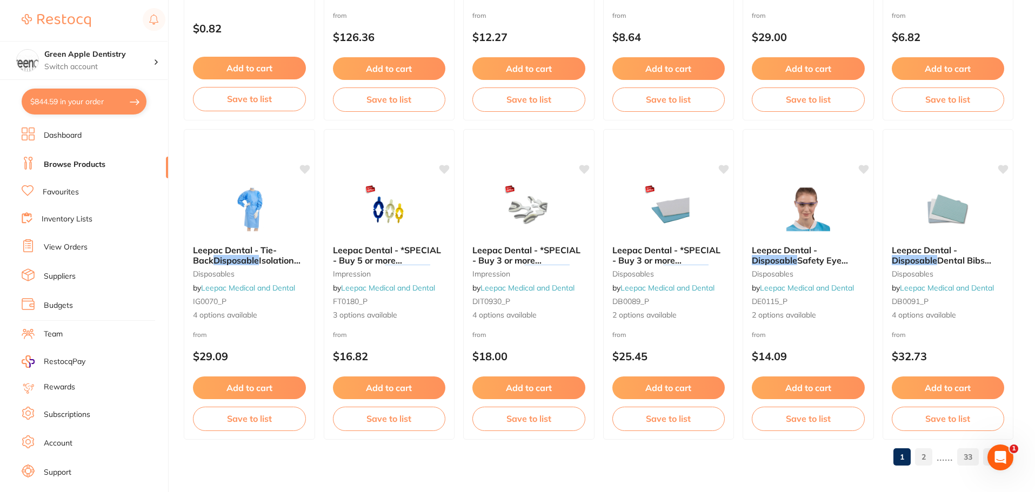
scroll to position [2582, 0]
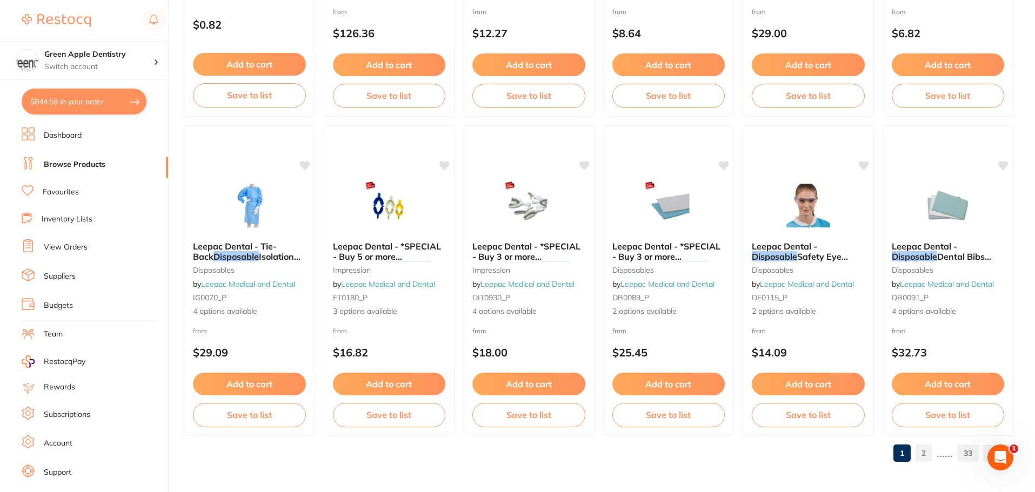
type input "disposable bla"
click at [918, 455] on link "2" at bounding box center [923, 454] width 17 height 22
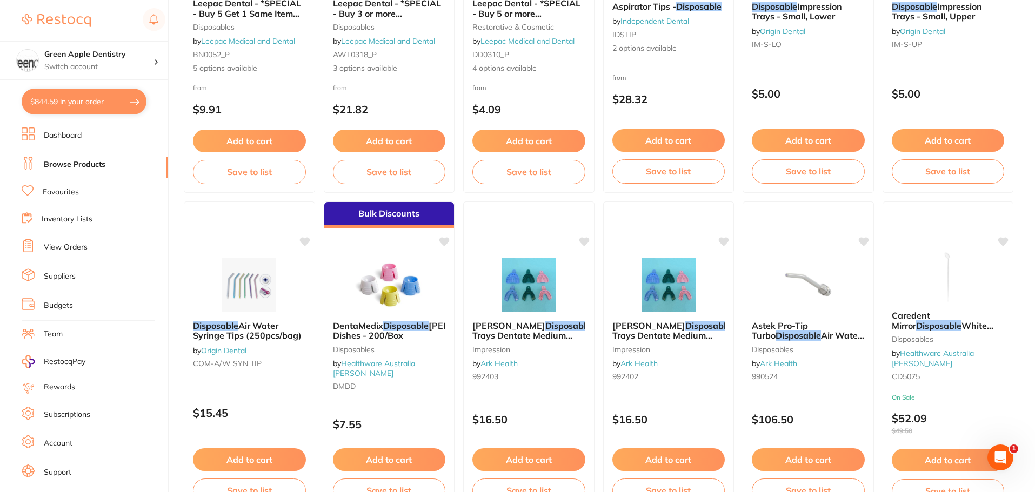
scroll to position [0, 0]
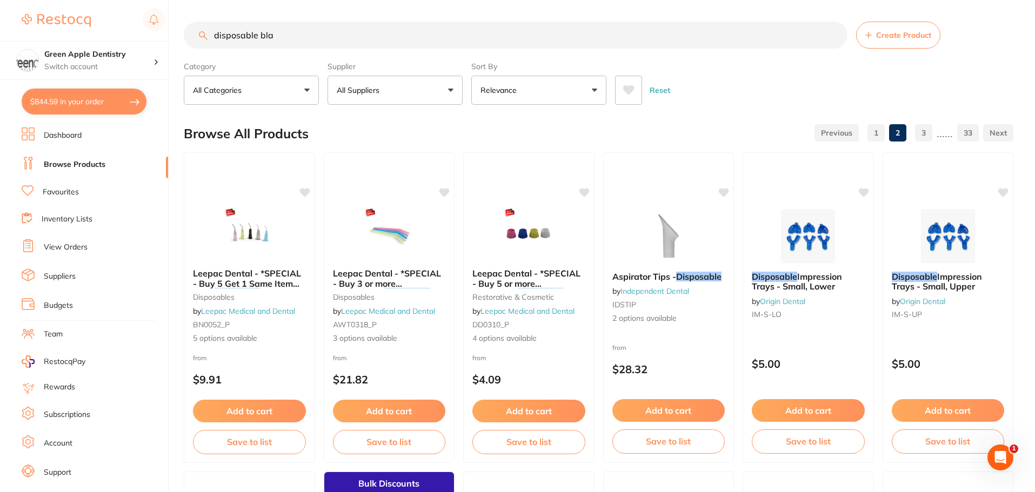
click at [334, 42] on input "disposable bla" at bounding box center [516, 35] width 664 height 27
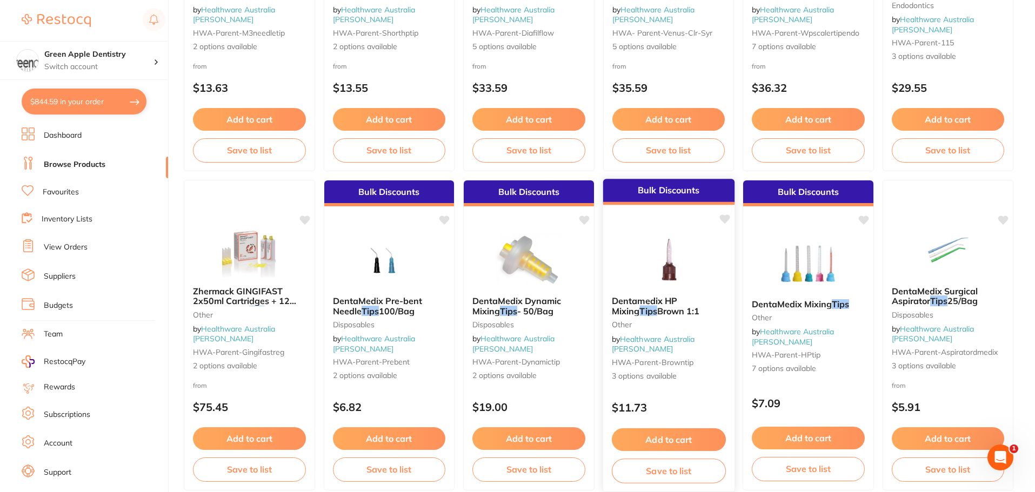
scroll to position [1891, 0]
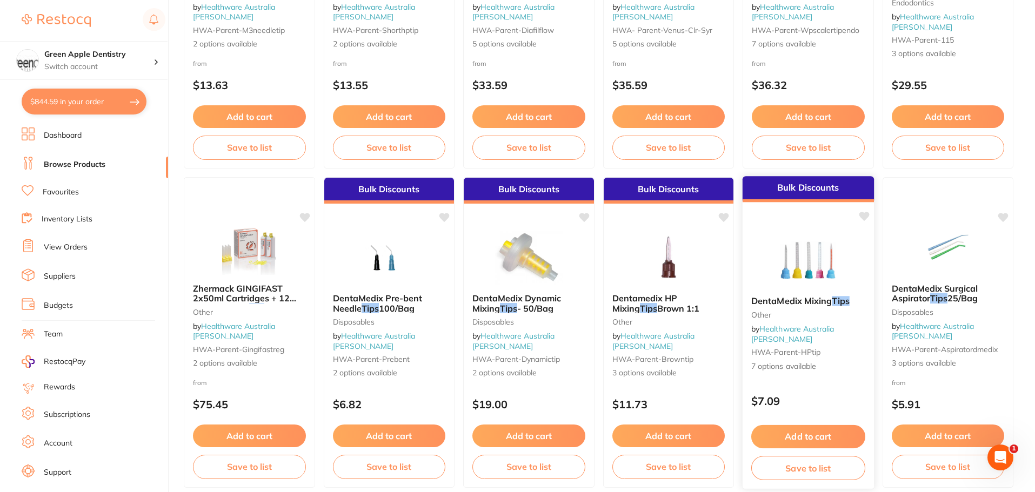
type input "tips"
click at [787, 232] on div "Bulk Discounts DentaMedix Mixing Tips other by Healthware Australia Ridley HWA-…" at bounding box center [808, 333] width 132 height 314
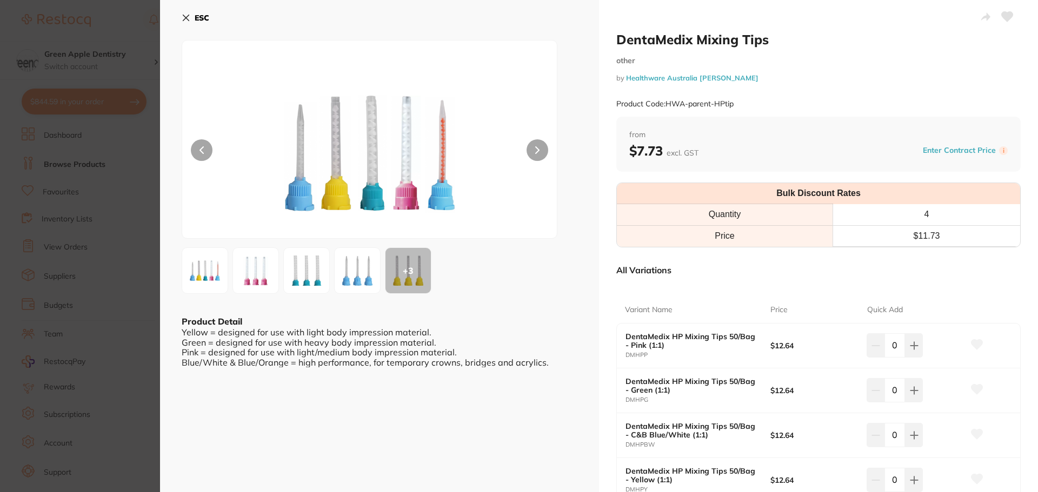
click at [538, 152] on button at bounding box center [537, 150] width 22 height 22
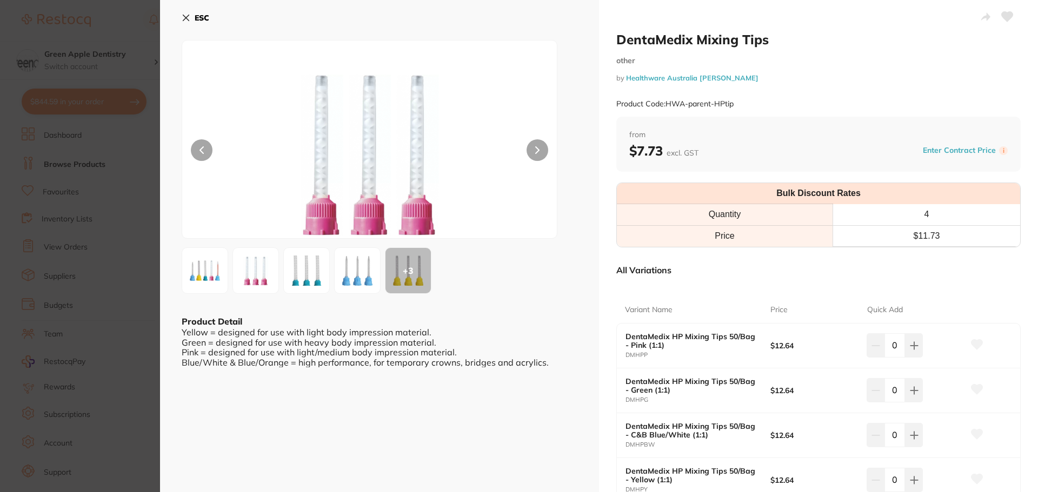
click at [538, 152] on button at bounding box center [537, 150] width 22 height 22
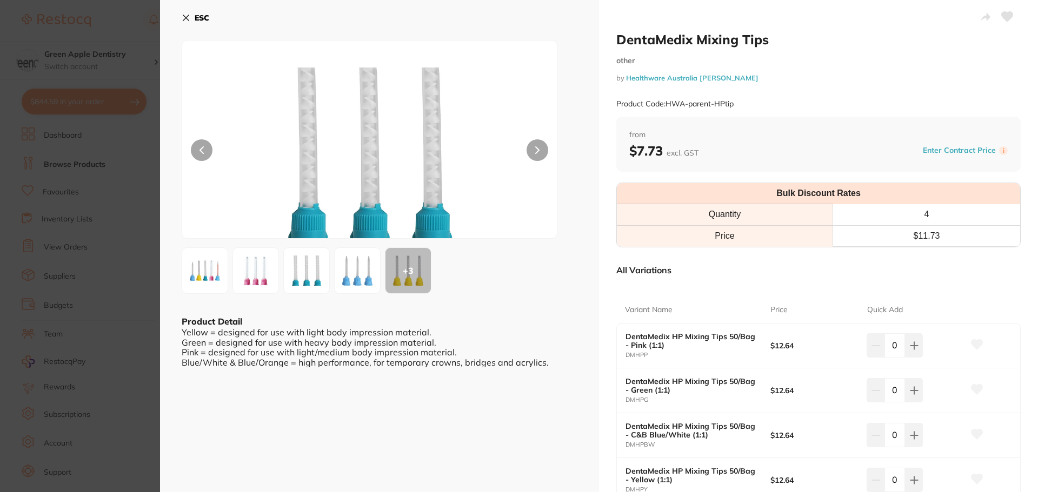
click at [200, 14] on b "ESC" at bounding box center [202, 18] width 15 height 10
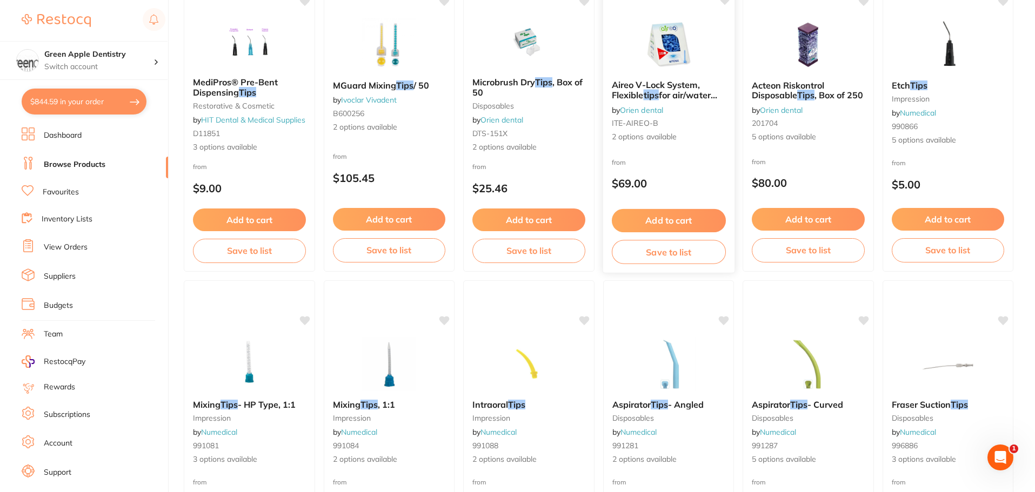
scroll to position [2582, 0]
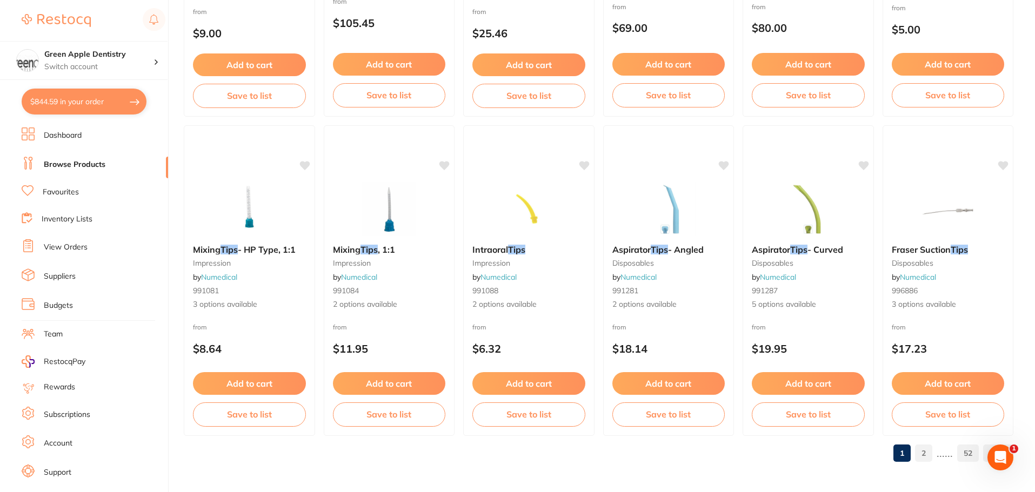
click at [926, 450] on link "2" at bounding box center [923, 454] width 17 height 22
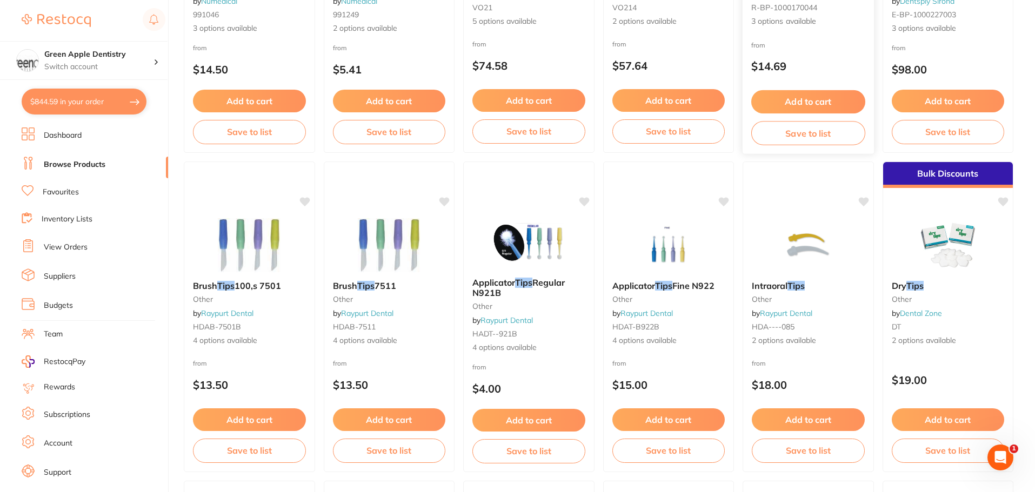
scroll to position [324, 0]
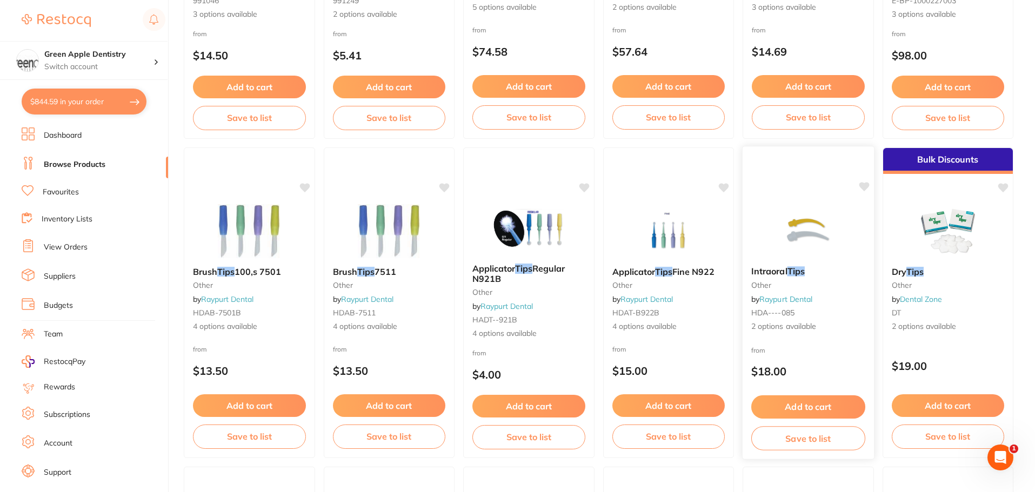
click at [794, 209] on img at bounding box center [808, 230] width 71 height 55
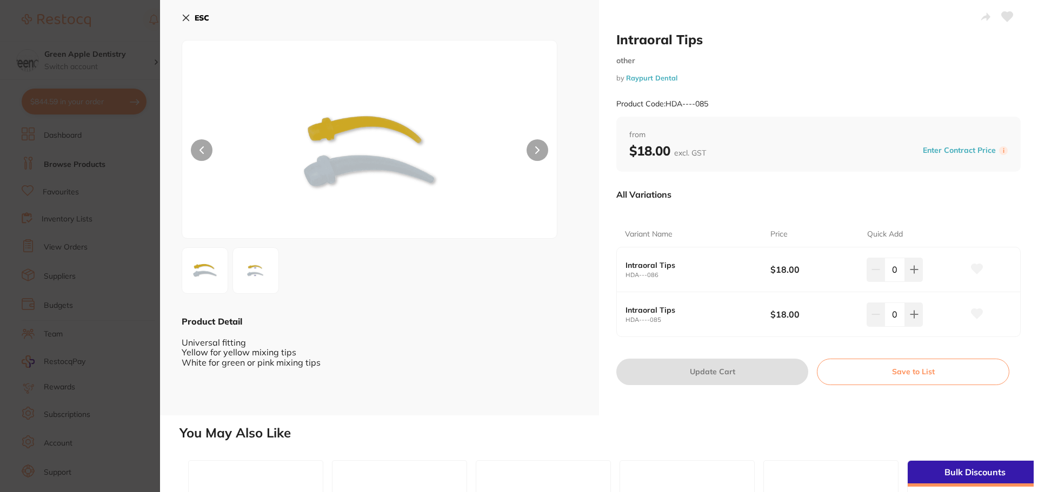
click at [205, 18] on b "ESC" at bounding box center [202, 18] width 15 height 10
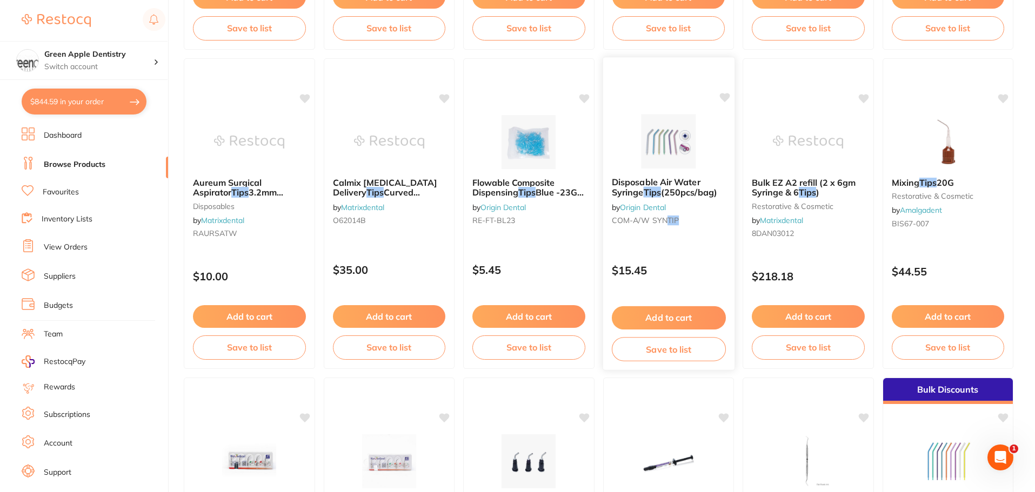
scroll to position [1351, 0]
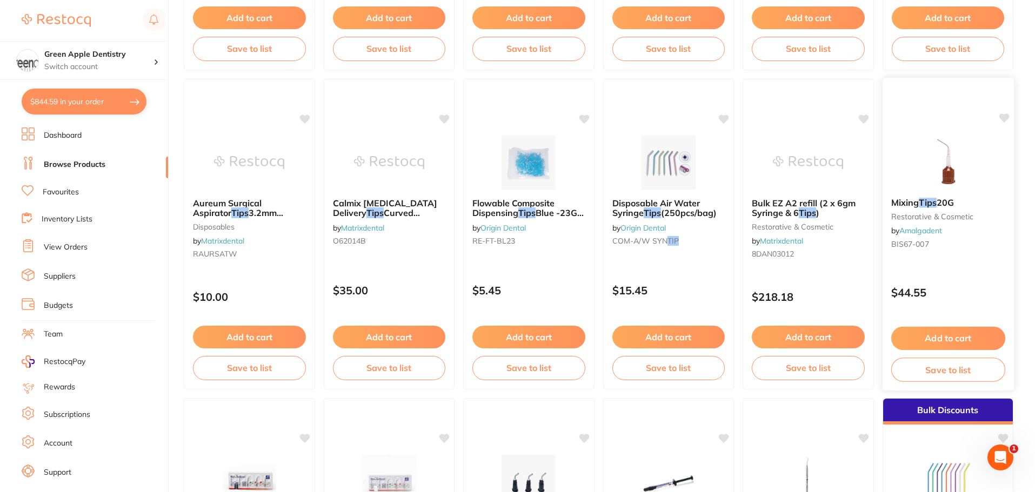
click at [965, 172] on img at bounding box center [947, 162] width 71 height 55
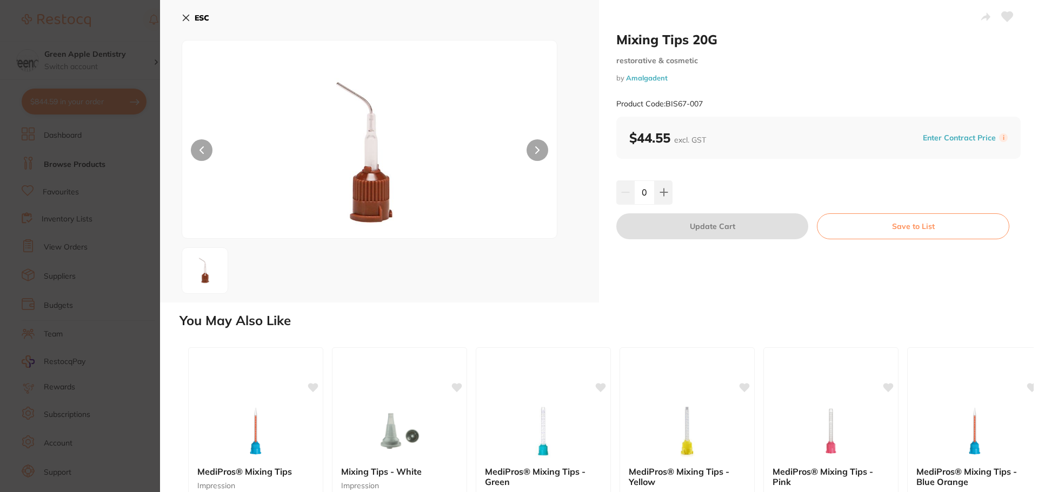
click at [202, 17] on b "ESC" at bounding box center [202, 18] width 15 height 10
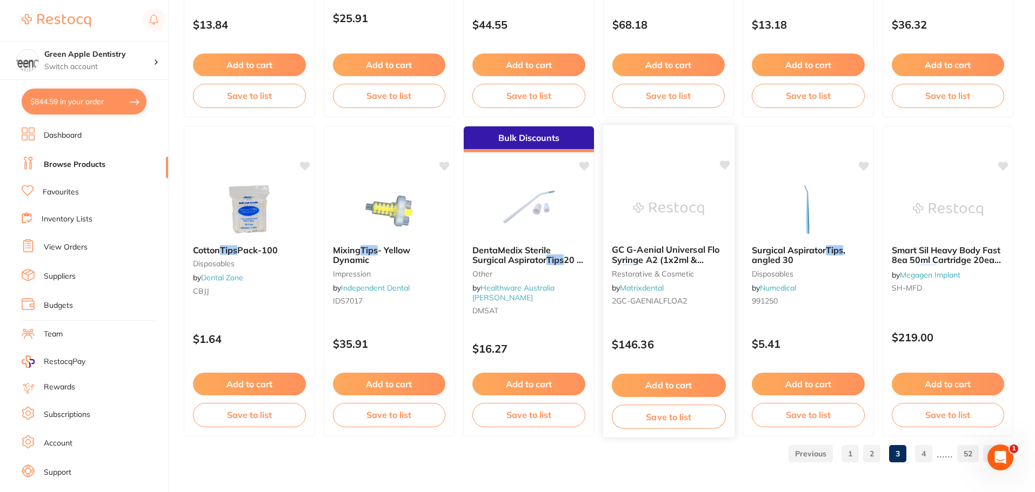
scroll to position [2582, 0]
click at [931, 449] on link "4" at bounding box center [923, 454] width 17 height 22
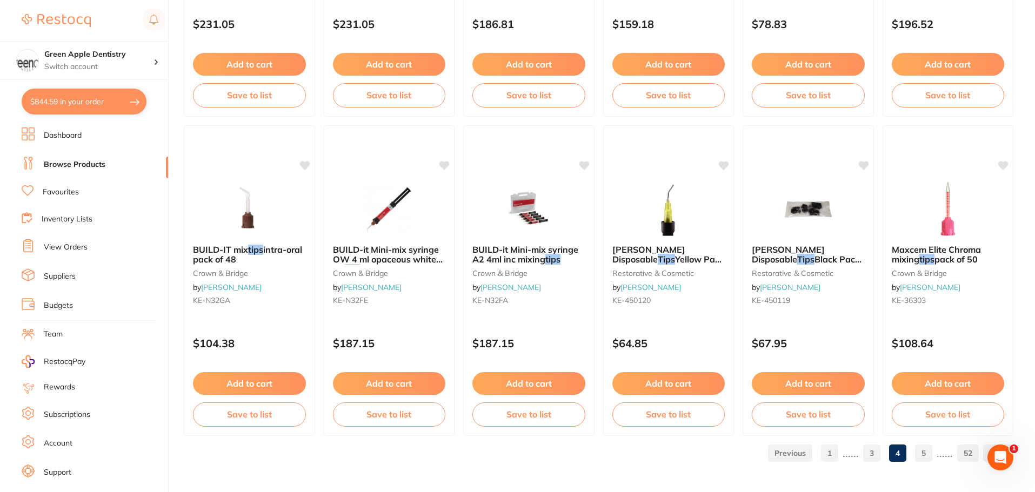
click at [920, 452] on link "5" at bounding box center [923, 454] width 17 height 22
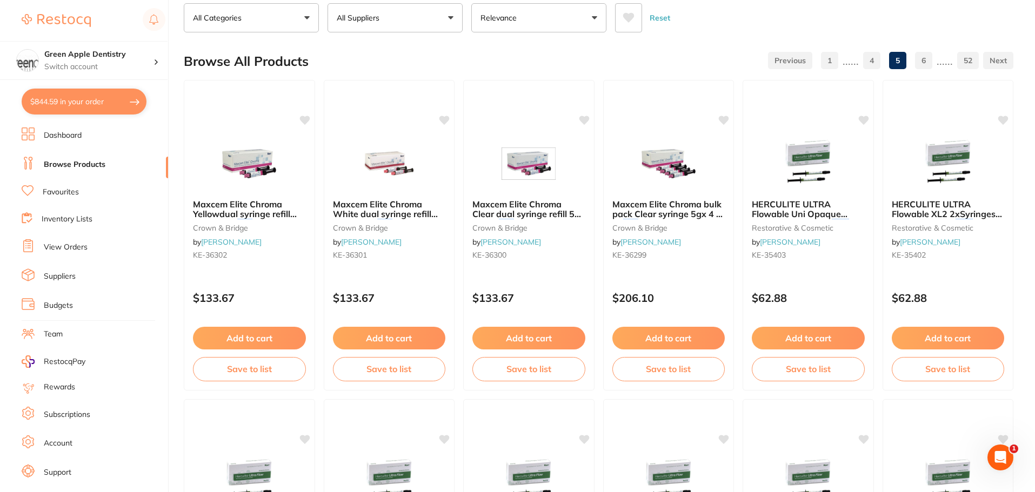
scroll to position [0, 0]
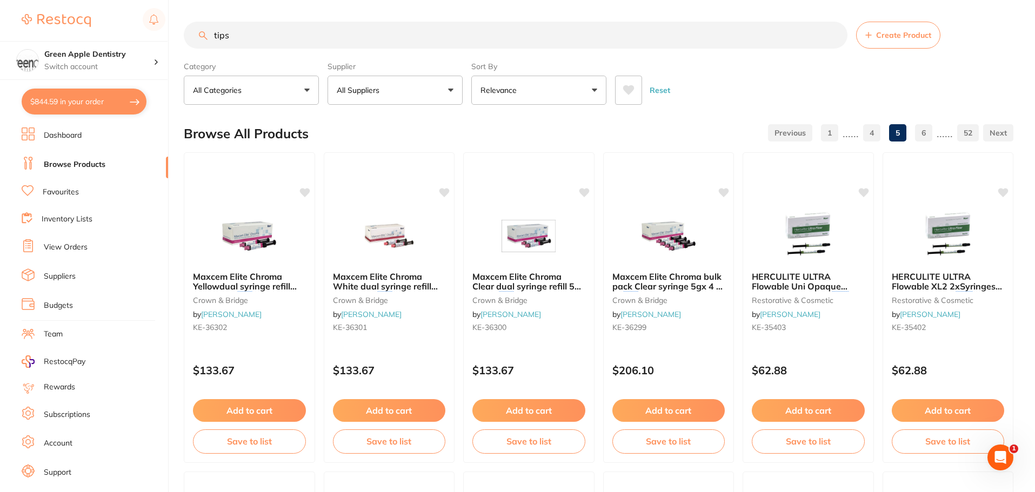
click at [309, 43] on input "tips" at bounding box center [516, 35] width 664 height 27
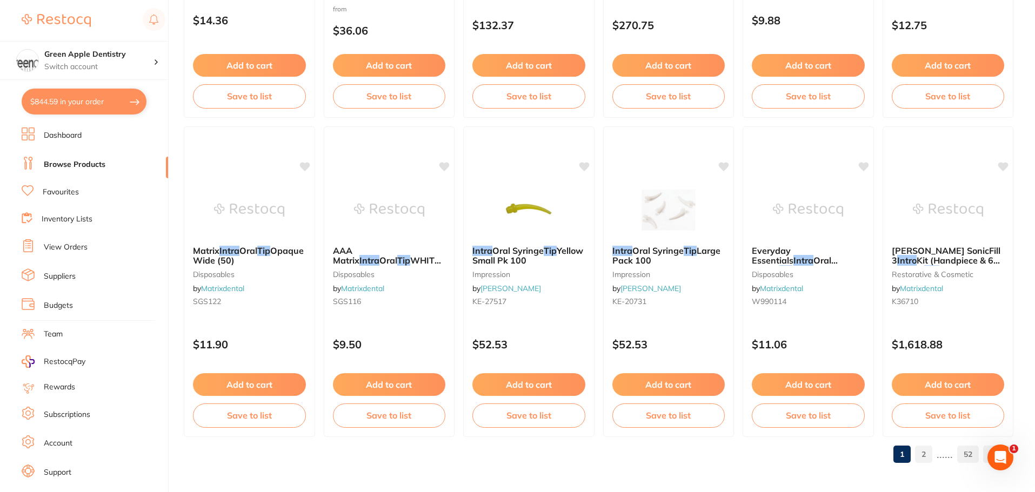
scroll to position [2582, 0]
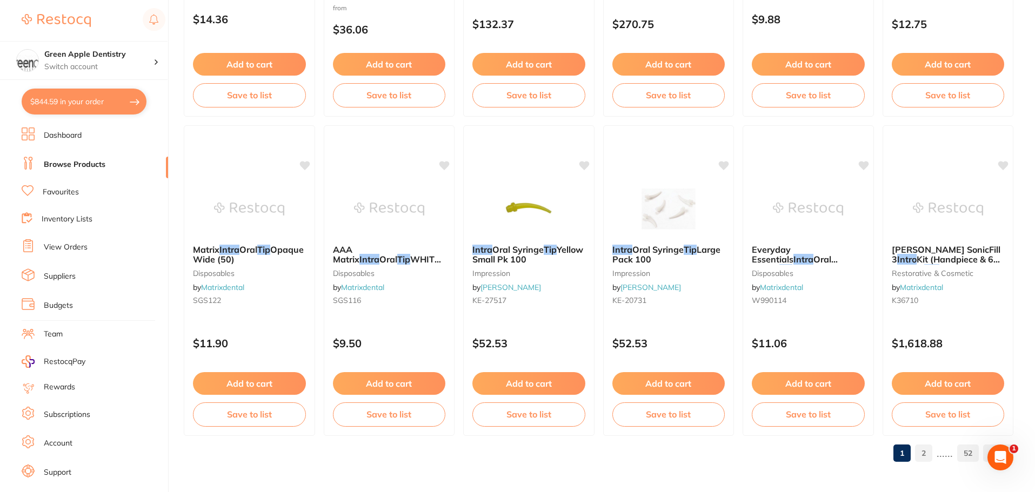
type input "tips intra"
click at [929, 451] on link "2" at bounding box center [923, 454] width 17 height 22
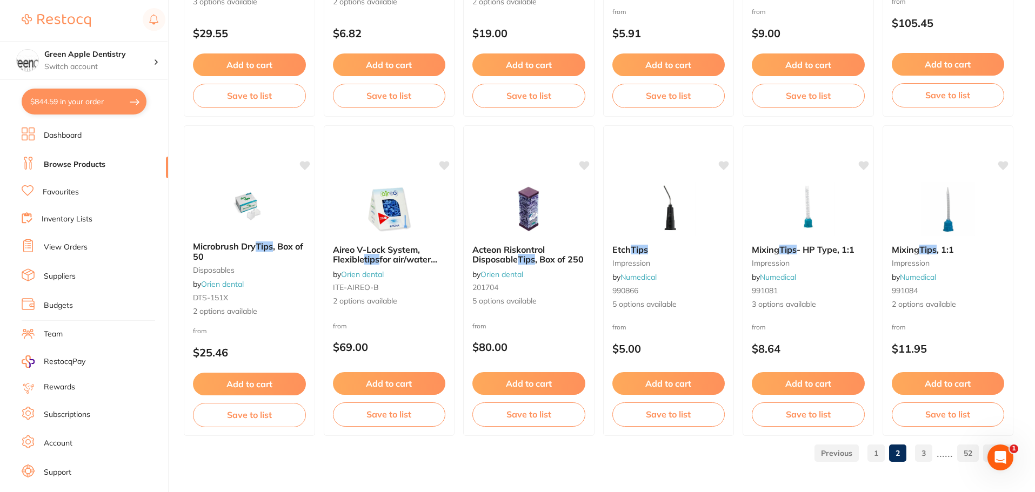
click at [928, 449] on link "3" at bounding box center [923, 454] width 17 height 22
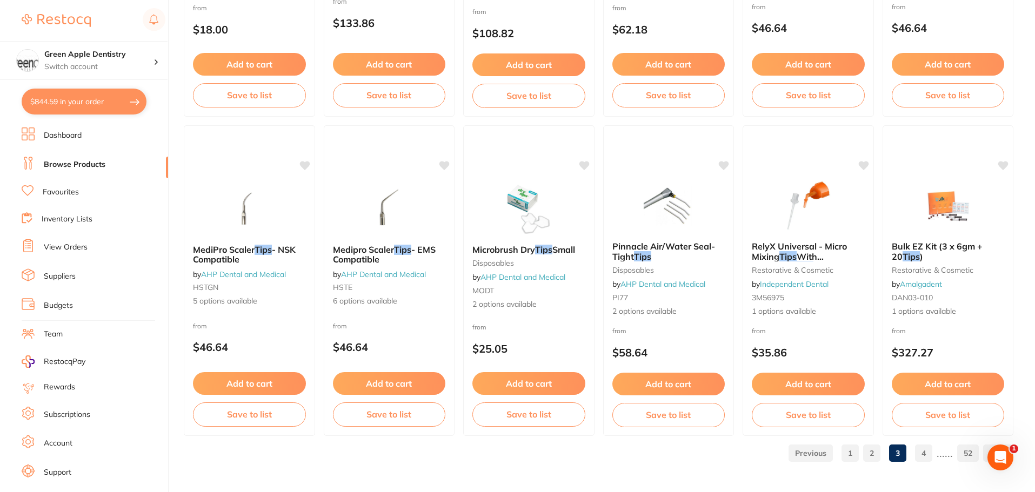
click at [918, 458] on link "4" at bounding box center [923, 454] width 17 height 22
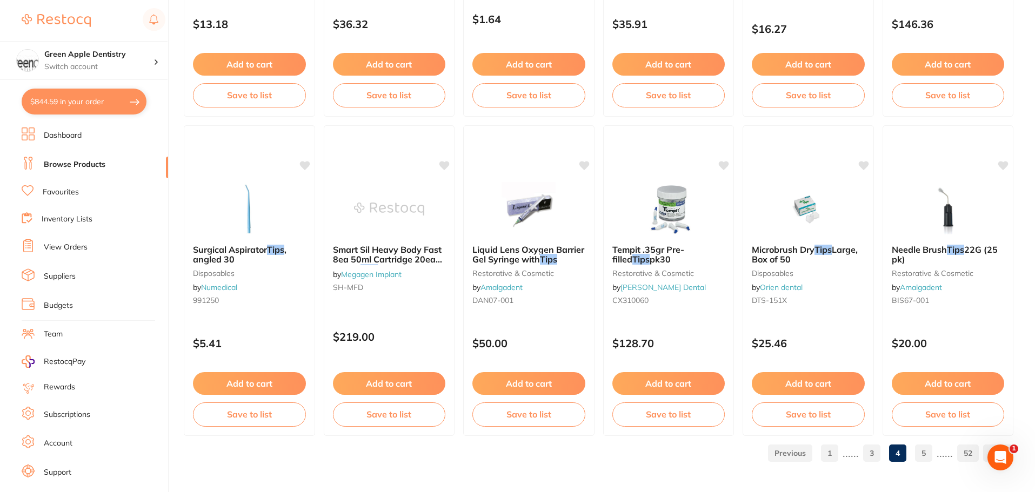
click at [932, 452] on link "5" at bounding box center [923, 454] width 17 height 22
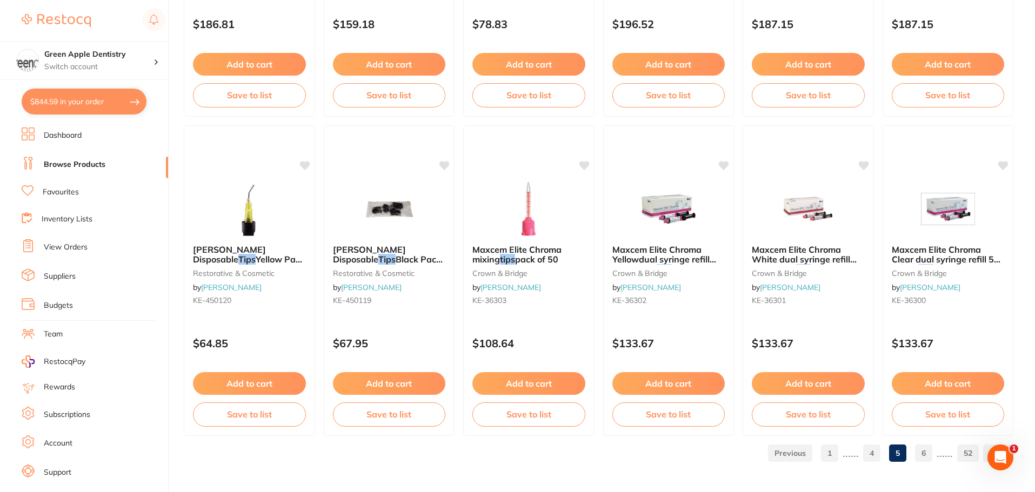
click at [834, 452] on link "1" at bounding box center [829, 454] width 17 height 22
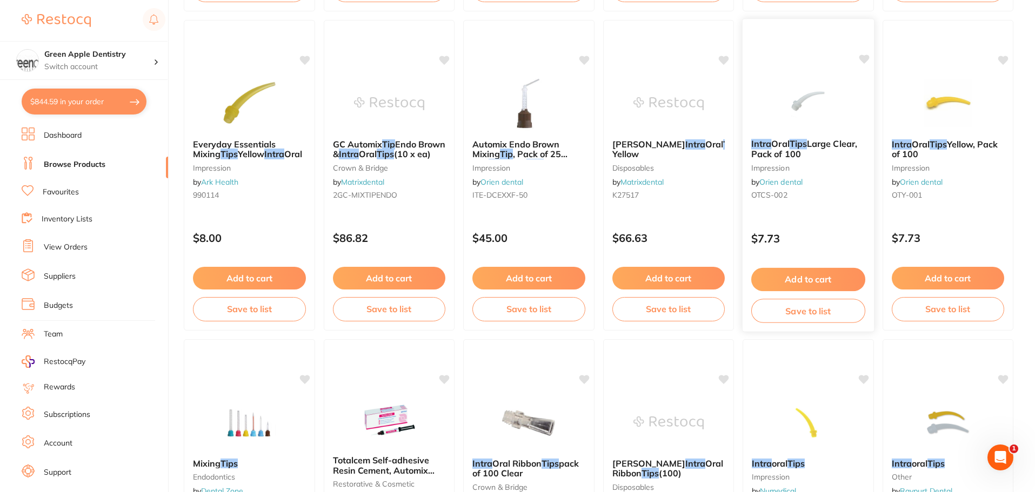
scroll to position [486, 0]
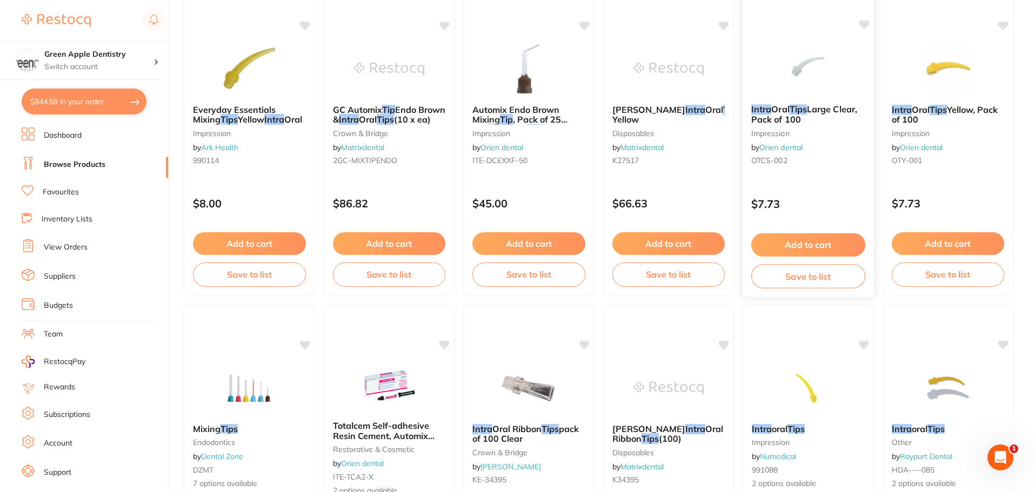
click at [816, 71] on img at bounding box center [808, 68] width 71 height 55
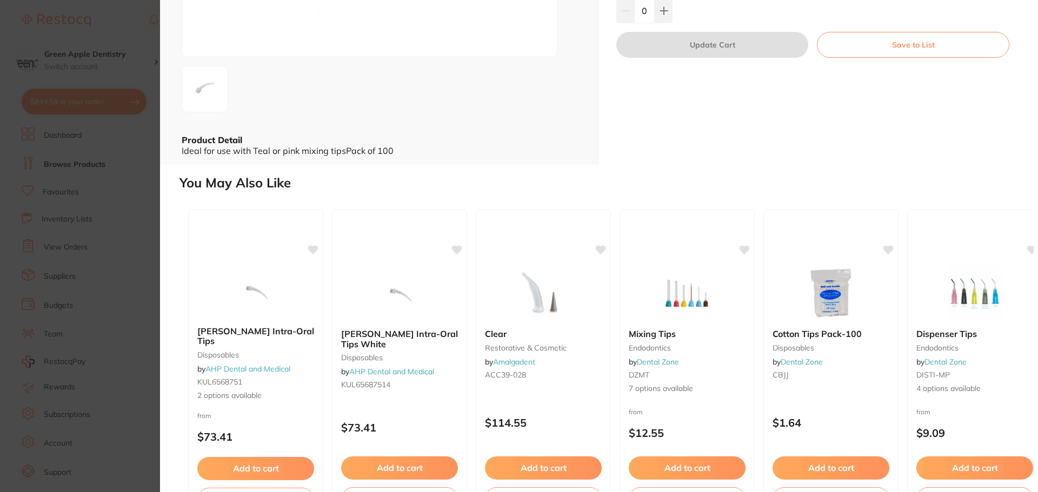
scroll to position [216, 0]
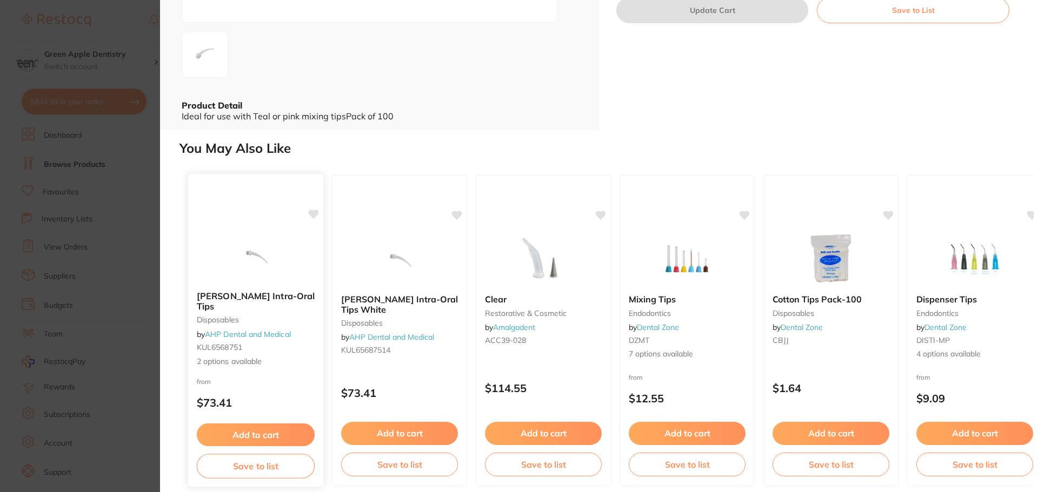
click at [211, 265] on div at bounding box center [255, 255] width 135 height 55
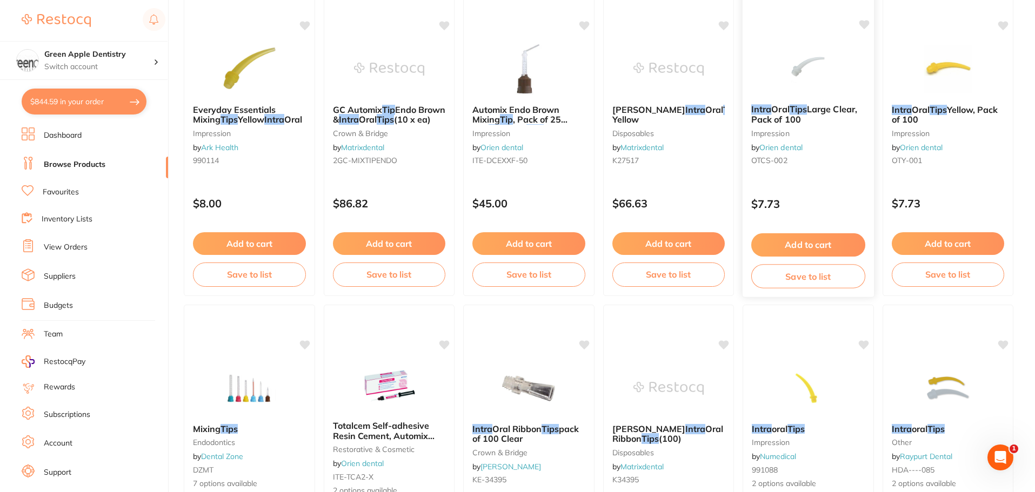
click at [834, 102] on div "Intra Oral Tips Large Clear, Pack of 100 impression by Orien dental OTCS-002" at bounding box center [807, 137] width 131 height 83
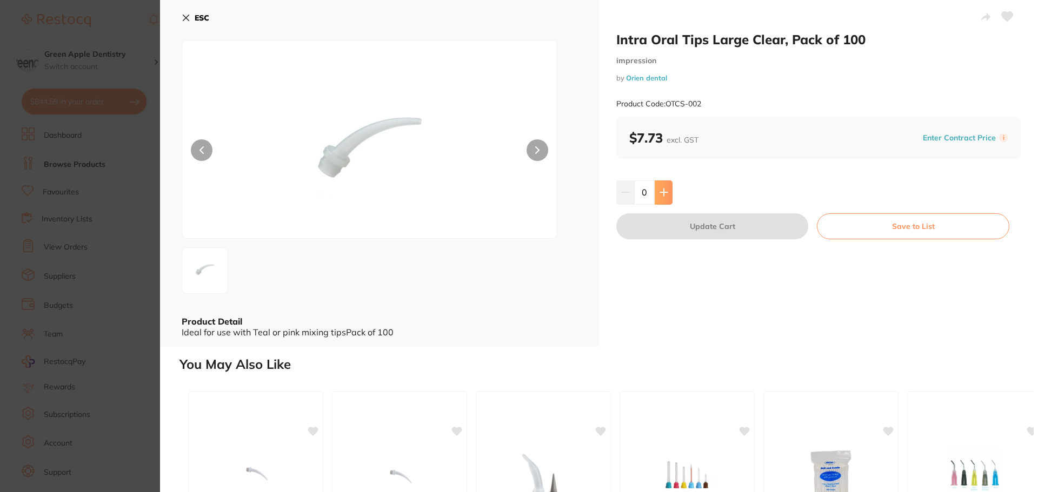
click at [663, 191] on icon at bounding box center [663, 192] width 9 height 9
type input "1"
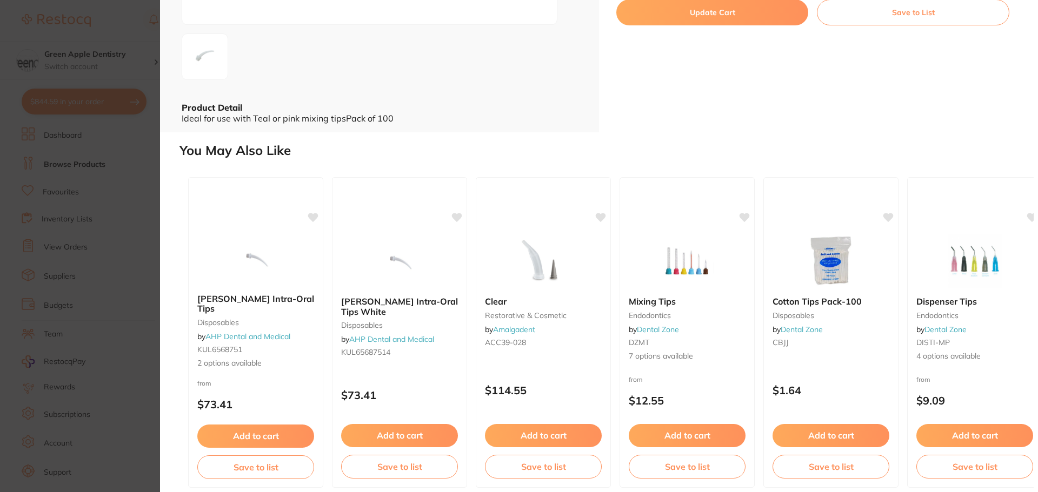
scroll to position [223, 0]
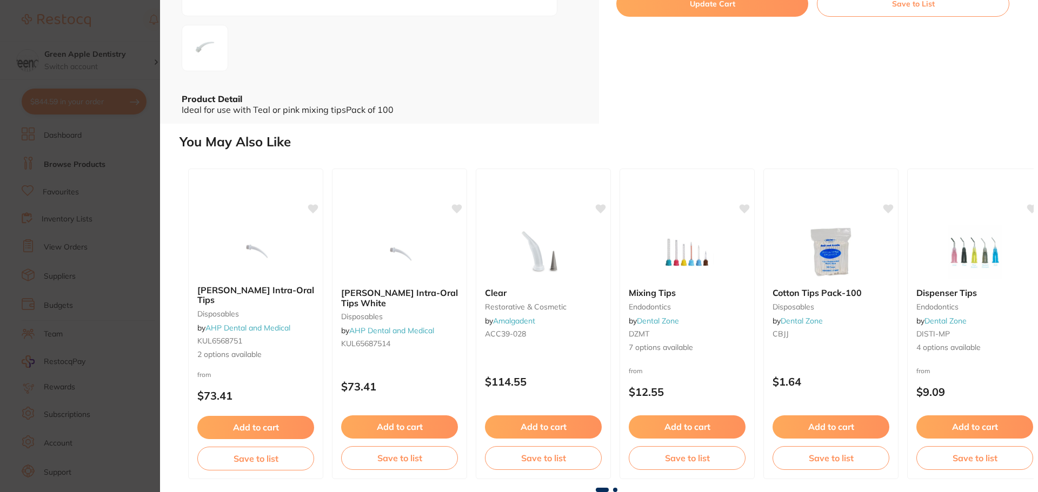
click at [614, 488] on span at bounding box center [615, 490] width 4 height 4
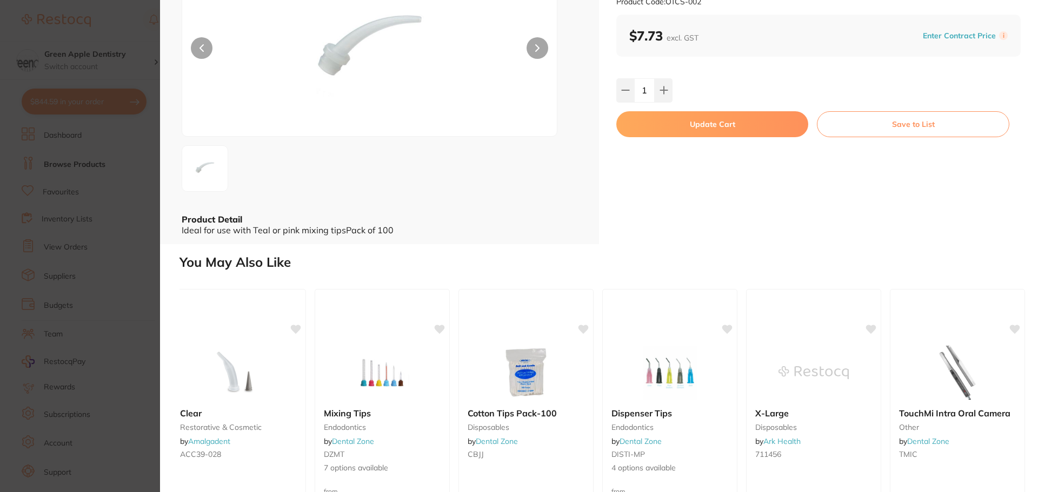
scroll to position [0, 0]
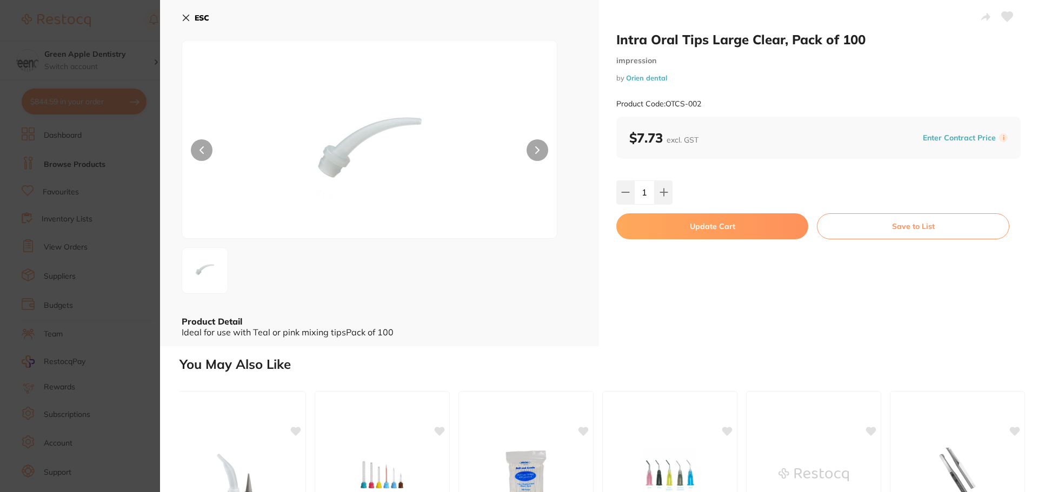
drag, startPoint x: 198, startPoint y: 21, endPoint x: 197, endPoint y: 26, distance: 5.5
click at [198, 21] on b "ESC" at bounding box center [202, 18] width 15 height 10
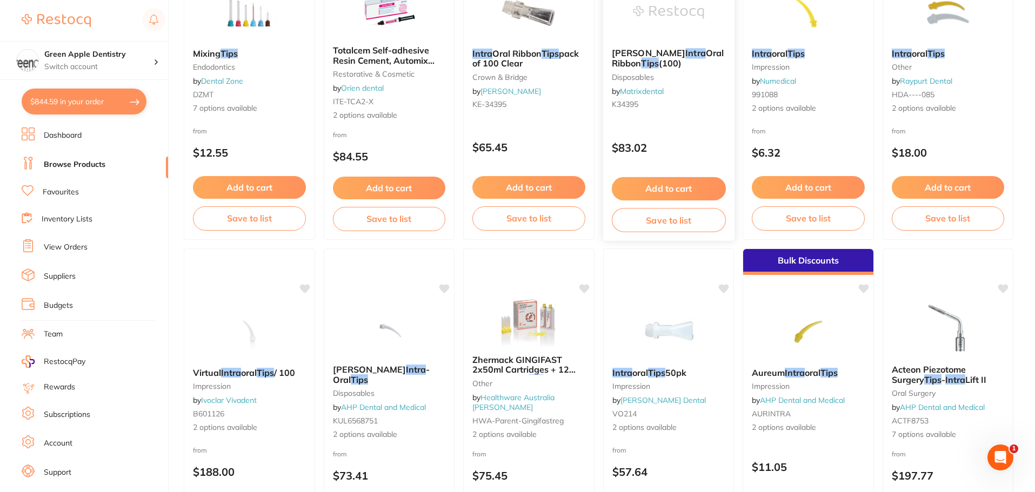
scroll to position [865, 0]
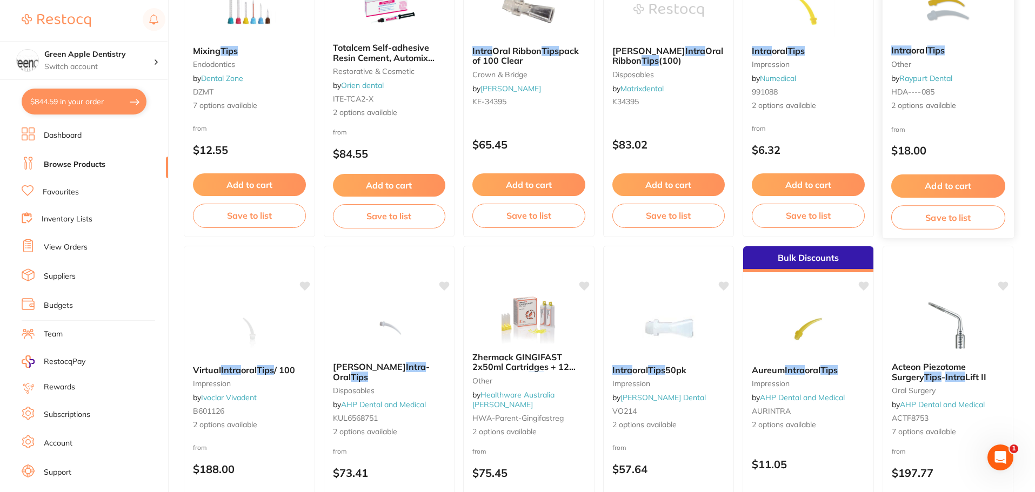
click at [925, 36] on img at bounding box center [947, 9] width 71 height 55
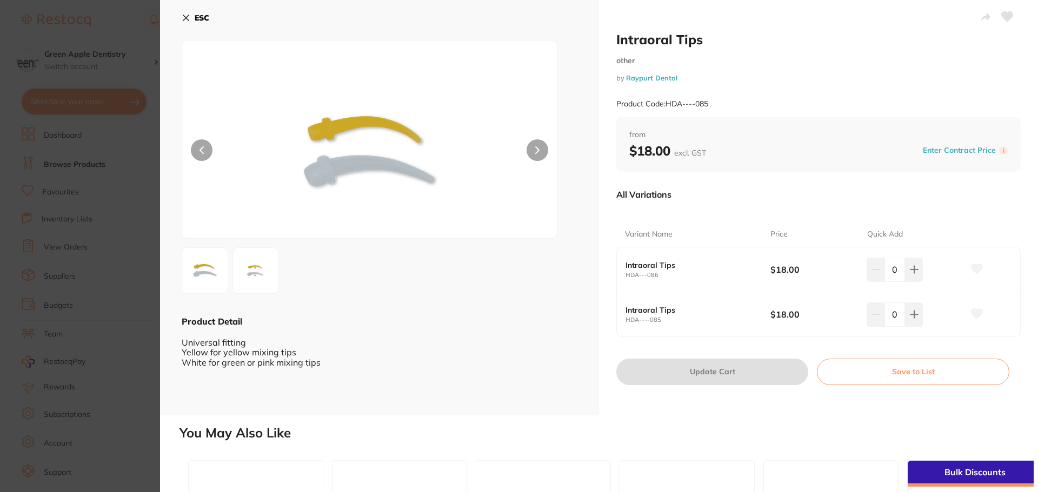
click at [251, 273] on img at bounding box center [255, 271] width 39 height 36
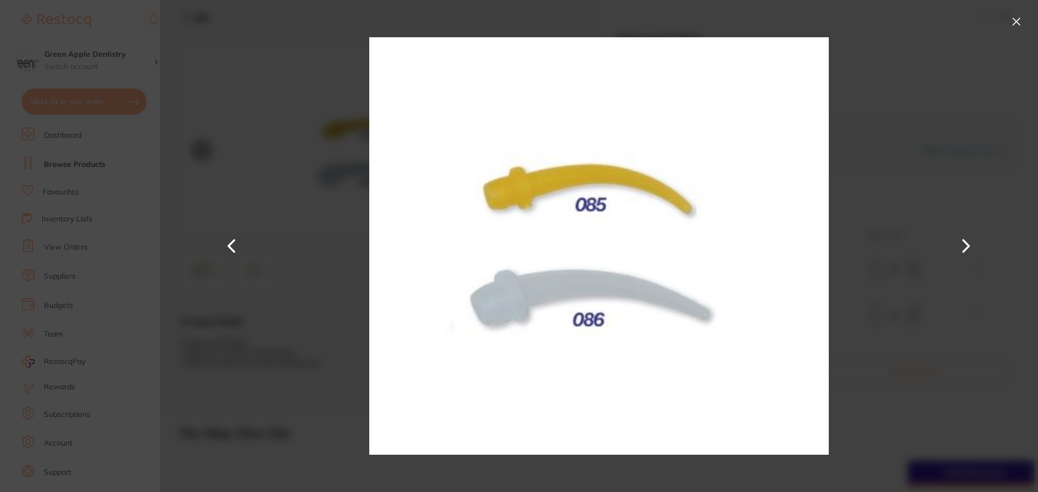
click at [1011, 24] on button at bounding box center [1015, 21] width 17 height 17
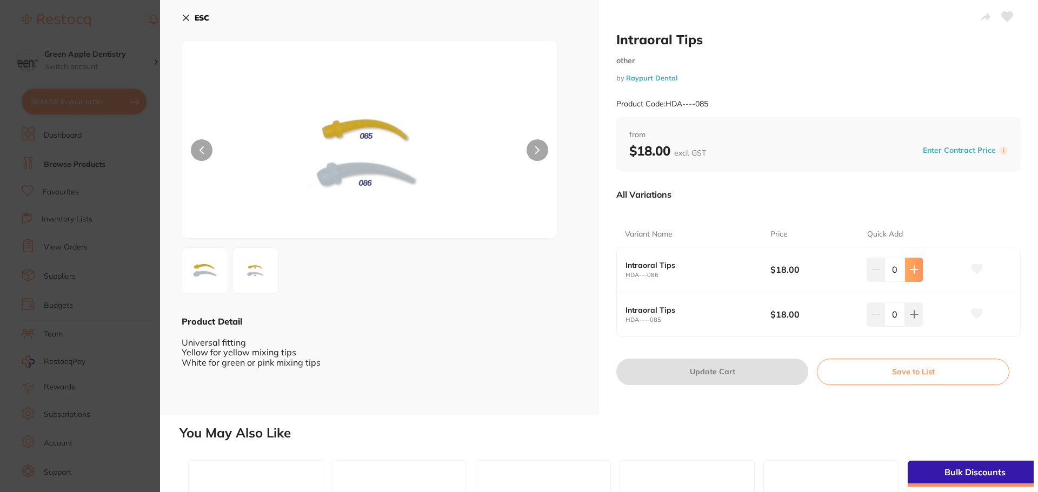
click at [908, 278] on button at bounding box center [914, 270] width 18 height 24
type input "1"
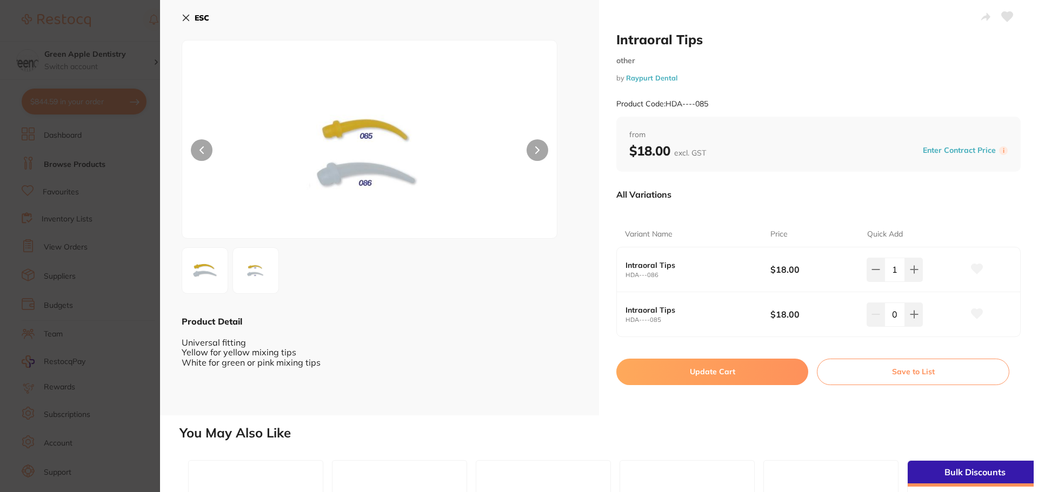
click at [744, 369] on button "Update Cart" at bounding box center [712, 372] width 192 height 26
checkbox input "false"
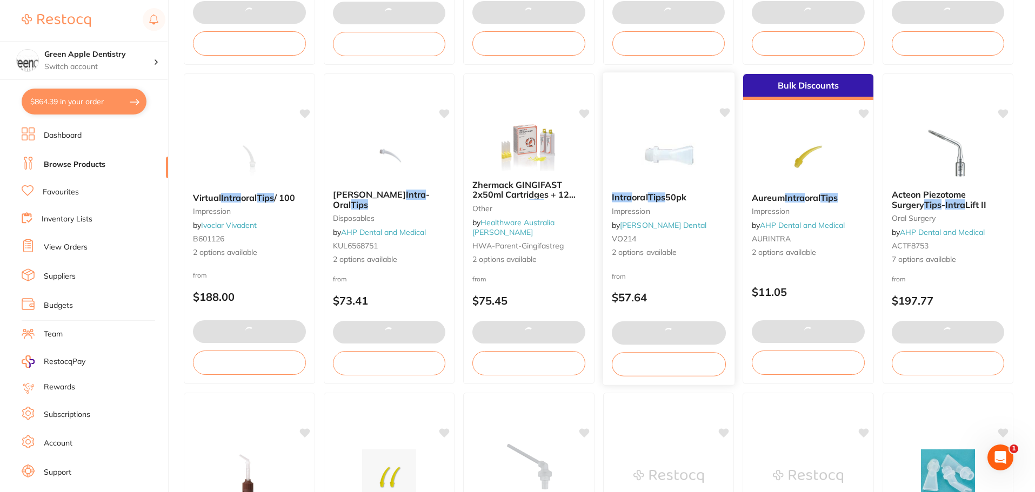
scroll to position [1081, 0]
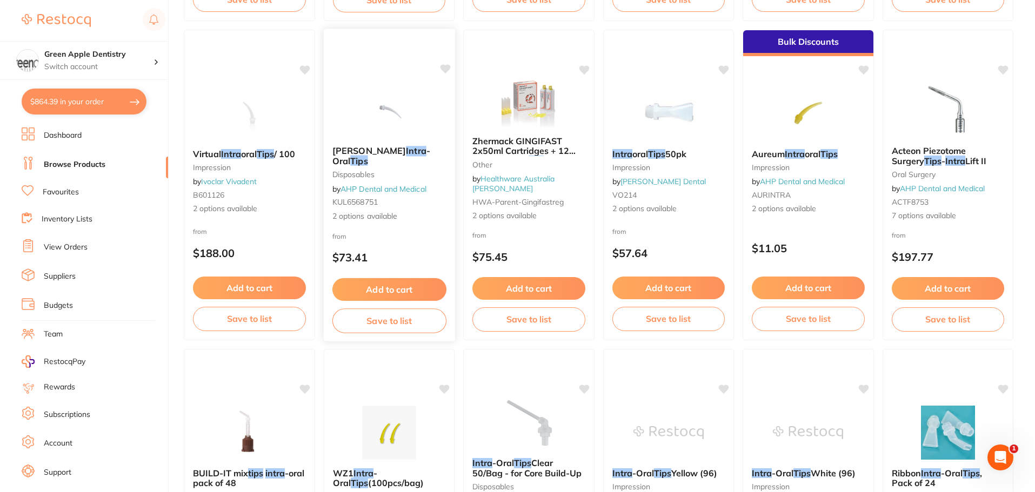
click at [437, 105] on div at bounding box center [388, 110] width 131 height 55
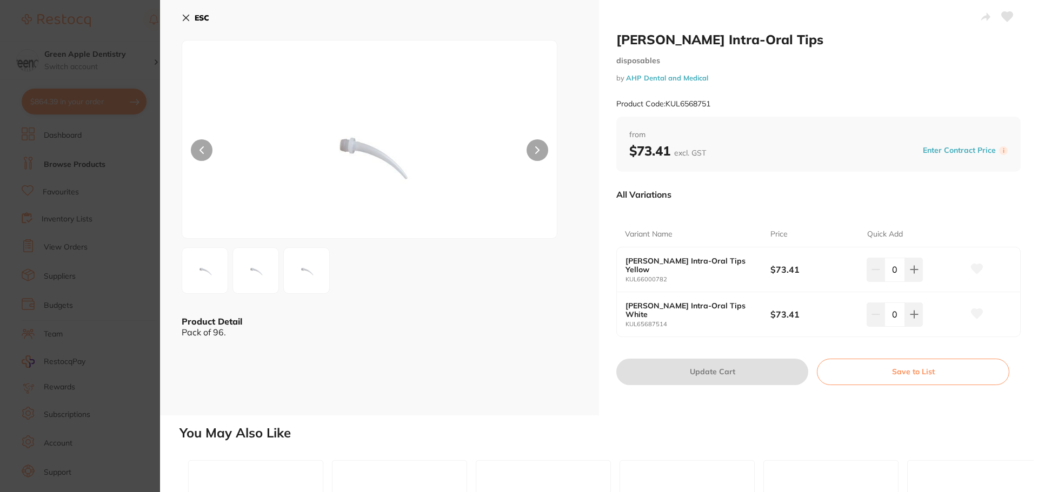
click at [192, 19] on button "ESC" at bounding box center [196, 18] width 28 height 18
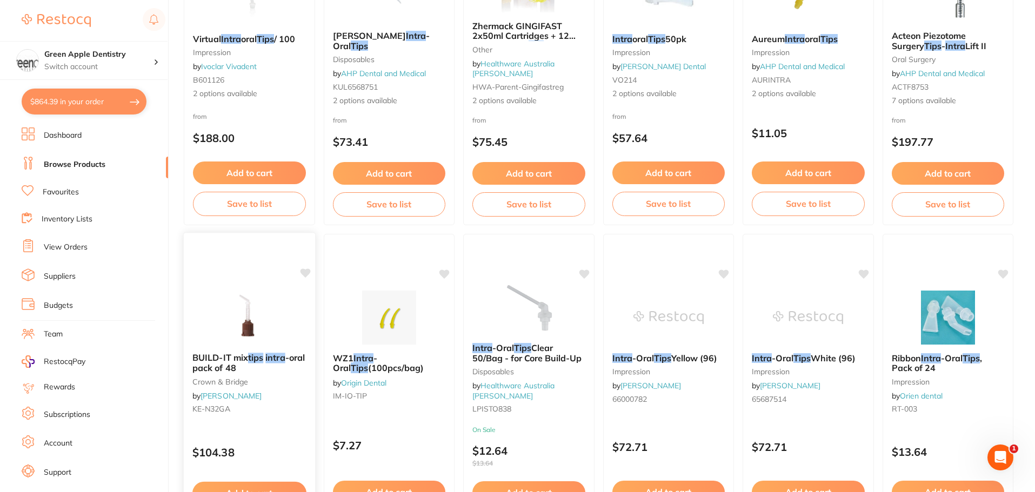
scroll to position [1351, 0]
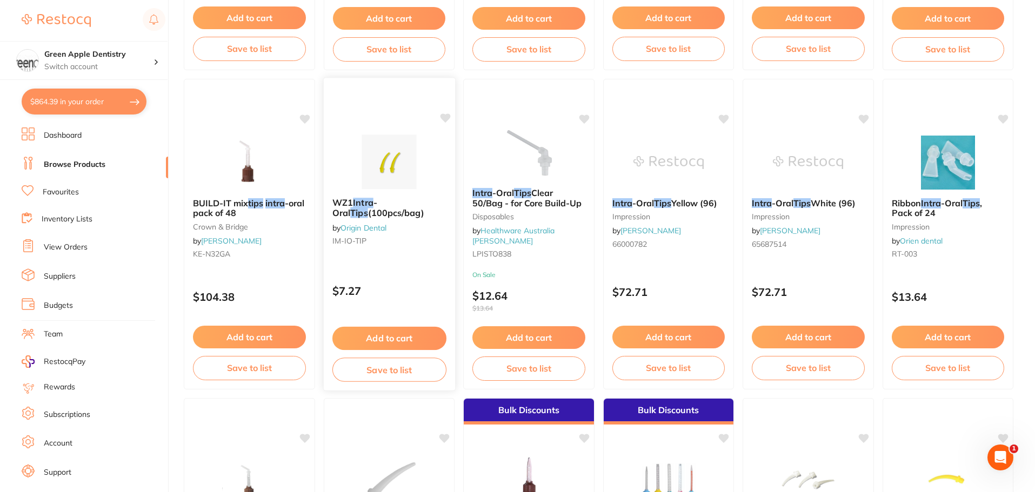
click at [378, 156] on img at bounding box center [388, 162] width 71 height 55
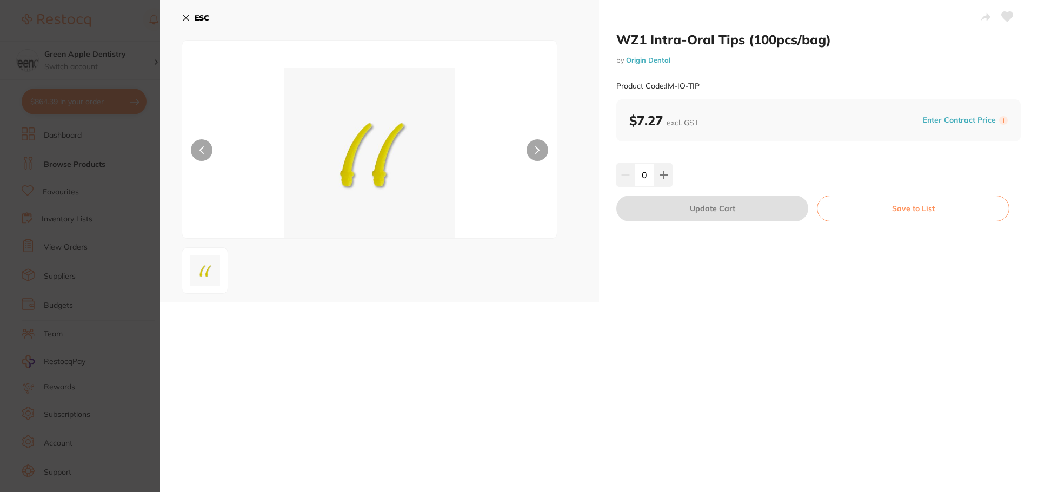
click at [651, 62] on link "Origin Dental" at bounding box center [648, 60] width 44 height 9
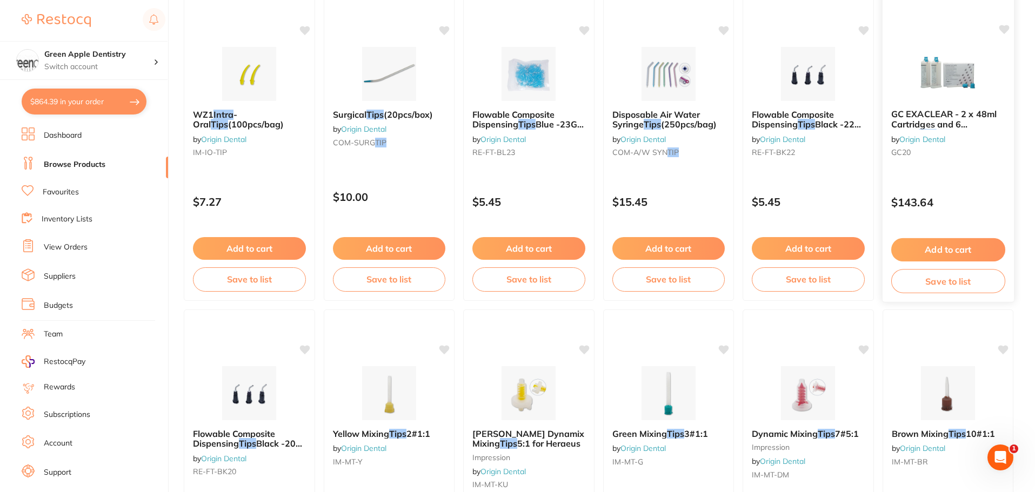
click at [956, 95] on img at bounding box center [947, 73] width 71 height 55
click at [967, 81] on img at bounding box center [947, 73] width 71 height 55
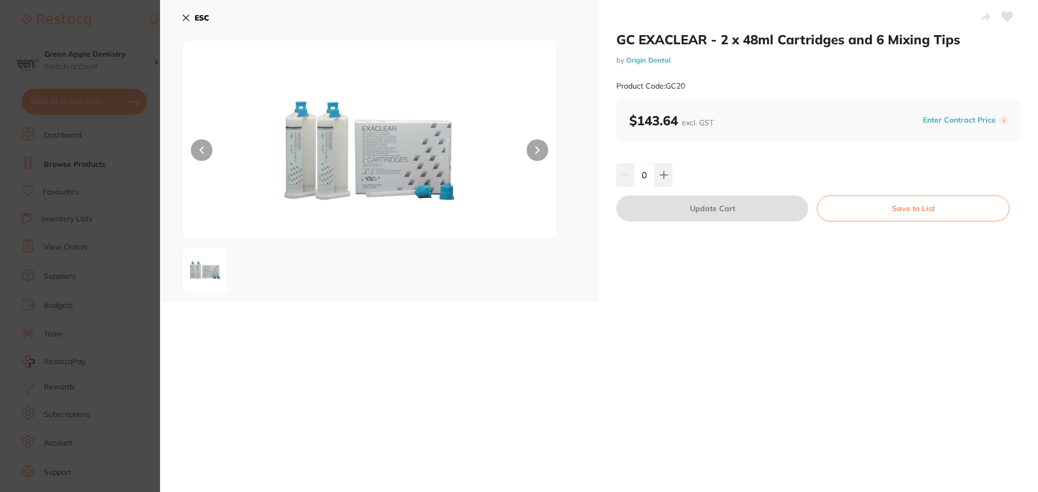
click at [204, 16] on b "ESC" at bounding box center [202, 18] width 15 height 10
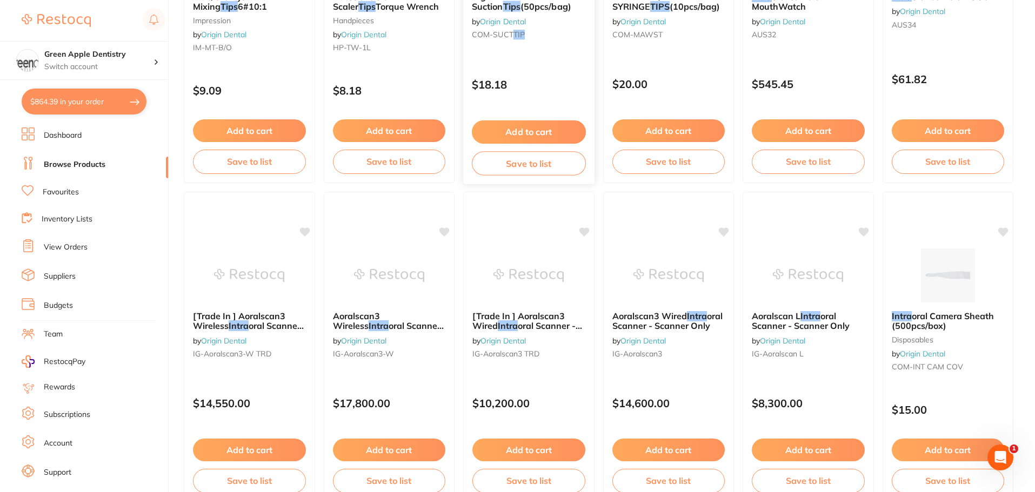
scroll to position [757, 0]
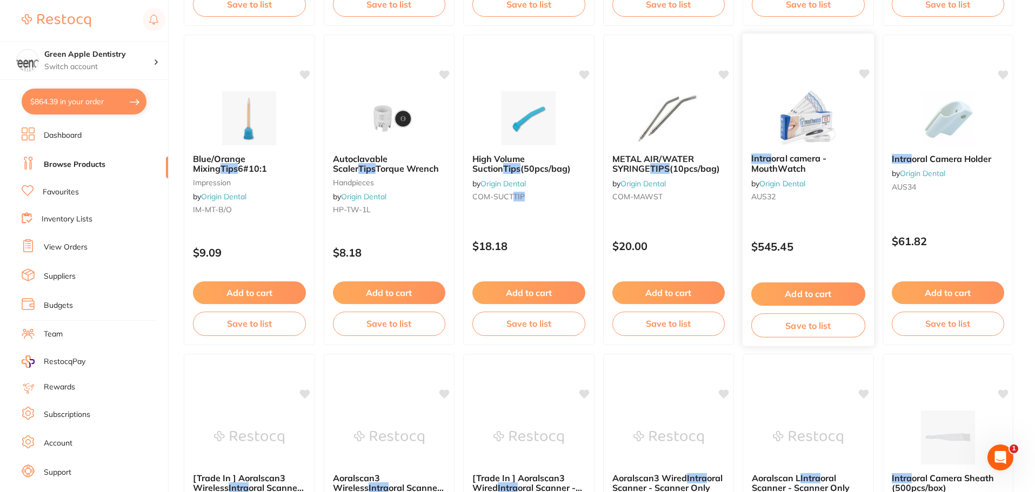
click at [801, 110] on img at bounding box center [808, 117] width 71 height 55
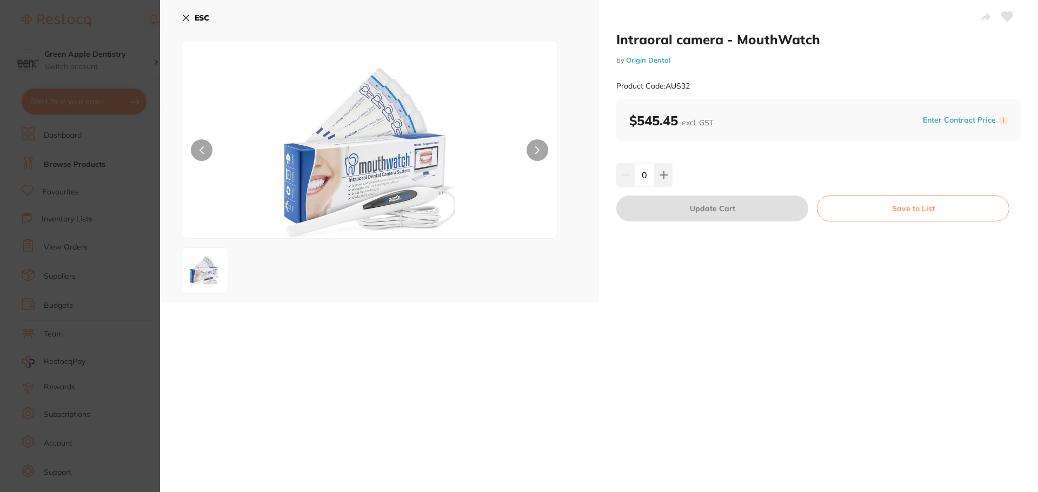
click at [195, 17] on b "ESC" at bounding box center [202, 18] width 15 height 10
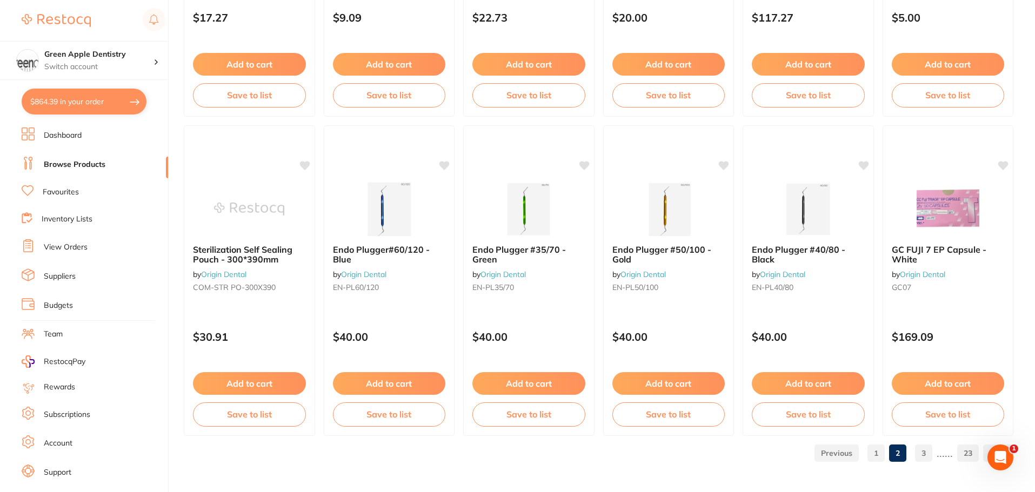
click at [923, 460] on link "3" at bounding box center [923, 454] width 17 height 22
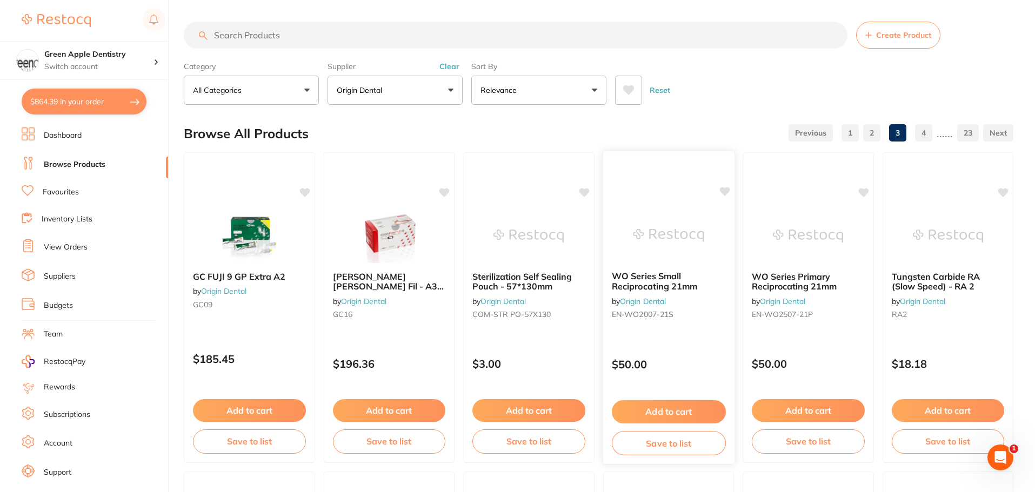
click at [650, 217] on img at bounding box center [668, 235] width 71 height 55
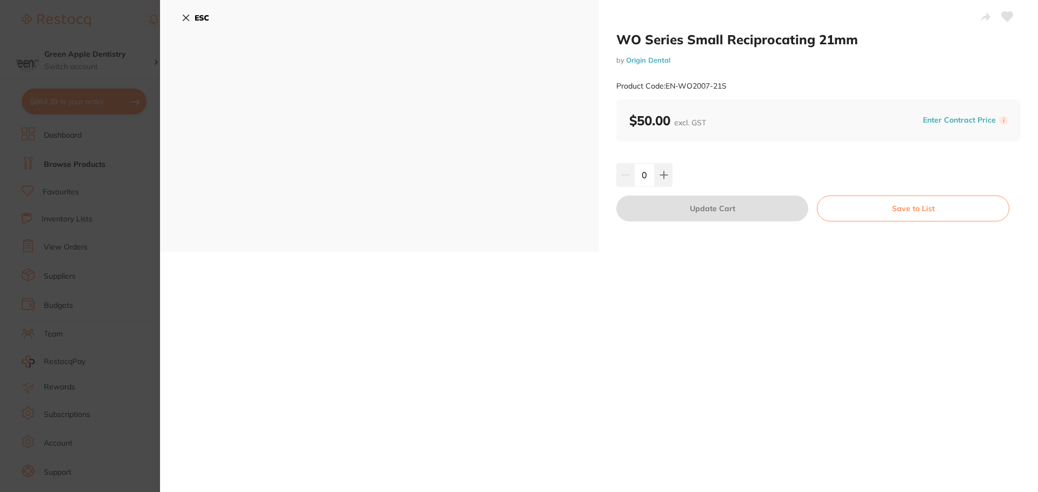
click at [204, 19] on b "ESC" at bounding box center [202, 18] width 15 height 10
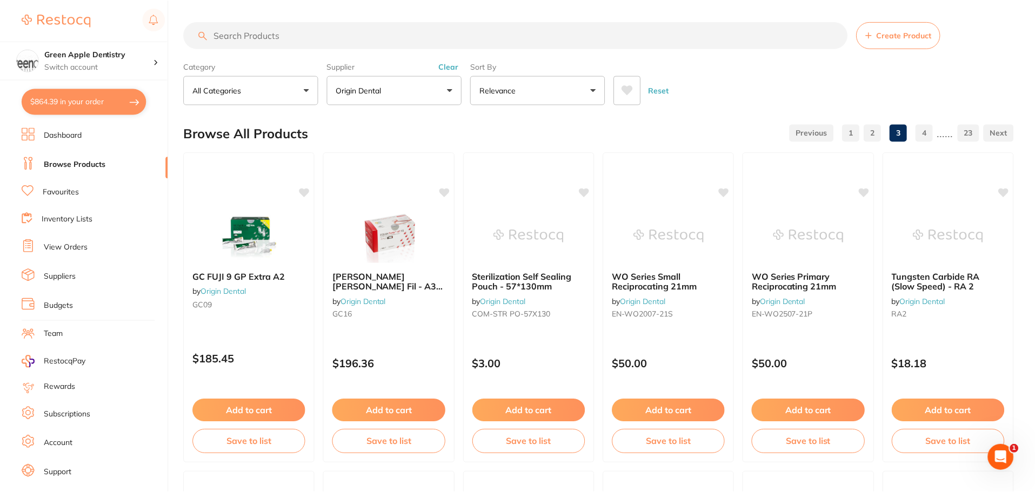
scroll to position [2582, 0]
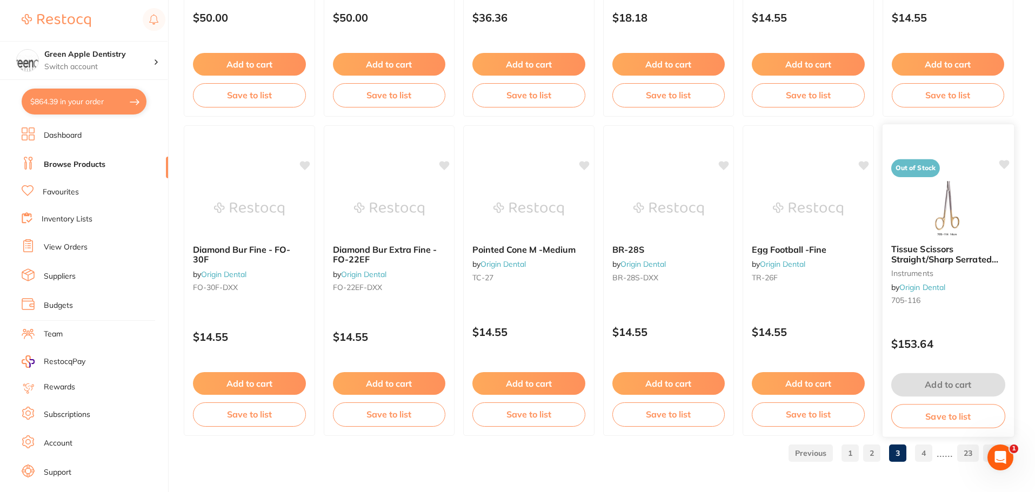
click at [952, 218] on img at bounding box center [947, 208] width 71 height 55
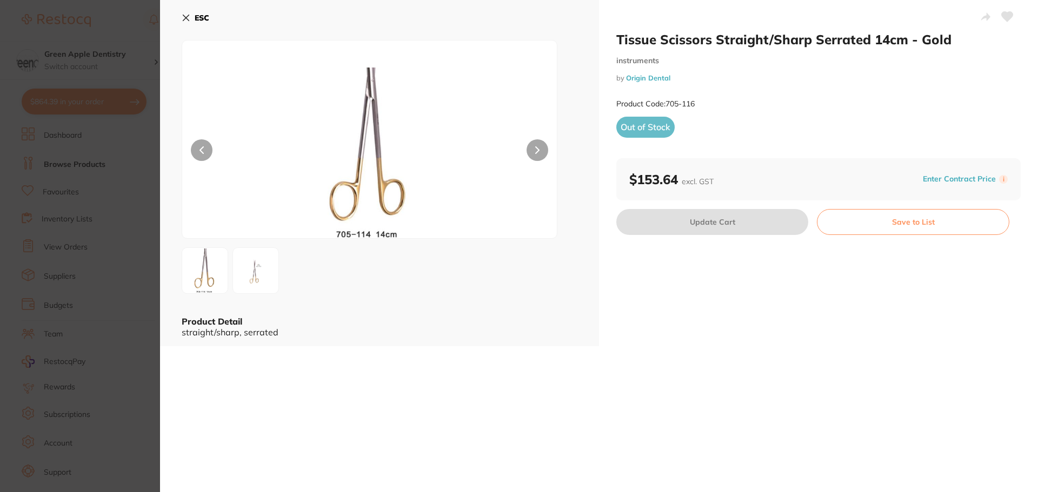
click at [199, 19] on b "ESC" at bounding box center [202, 18] width 15 height 10
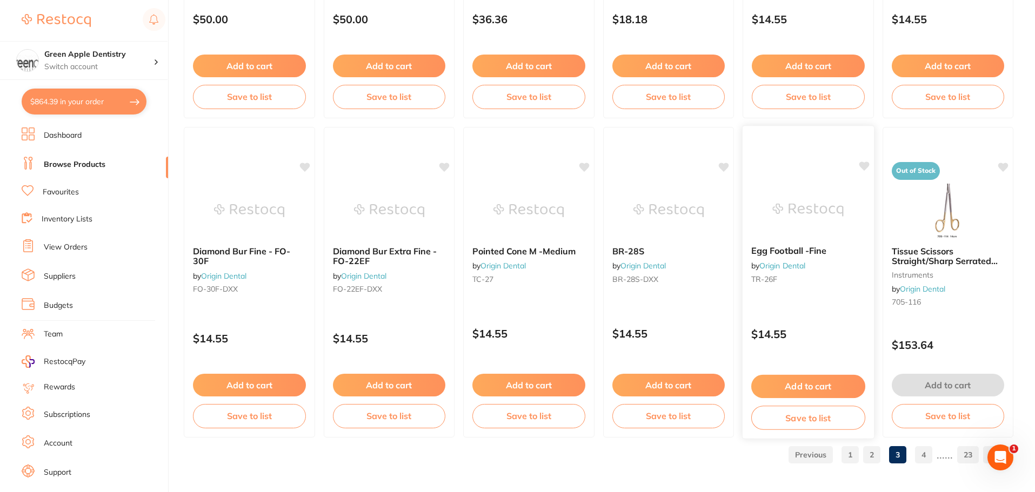
scroll to position [2582, 0]
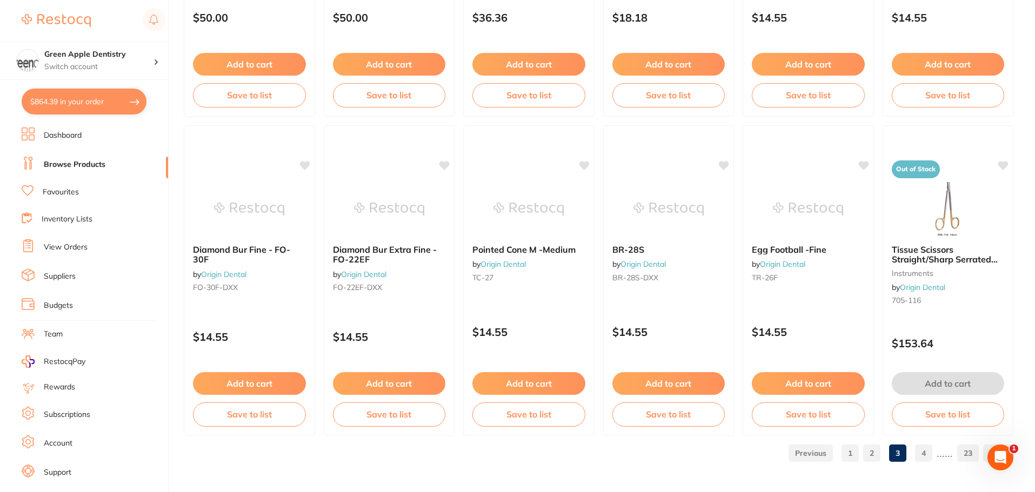
click at [932, 460] on link "4" at bounding box center [923, 454] width 17 height 22
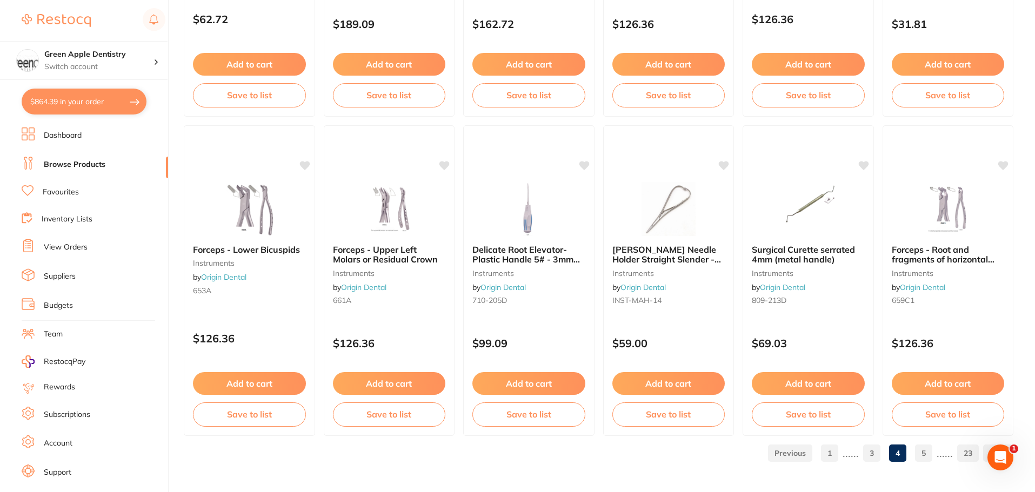
click at [932, 456] on link "5" at bounding box center [923, 454] width 17 height 22
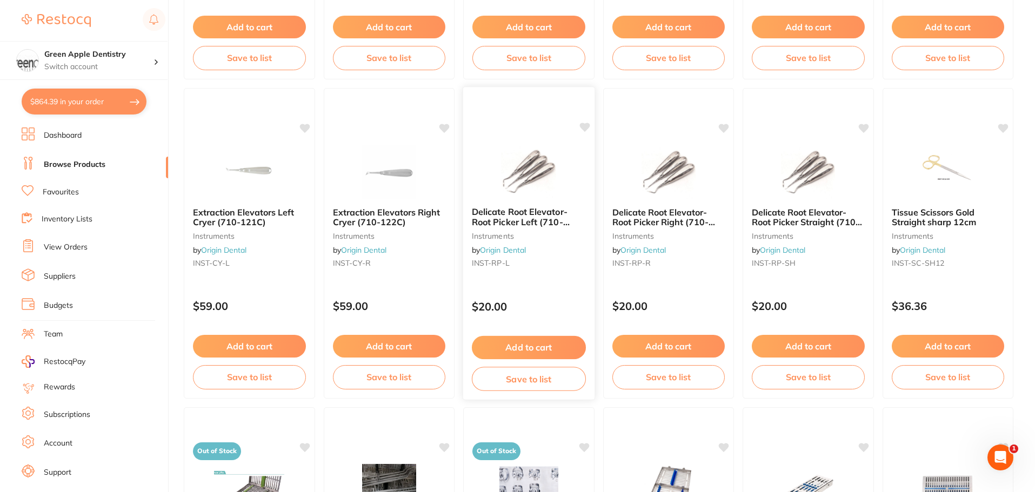
scroll to position [1999, 0]
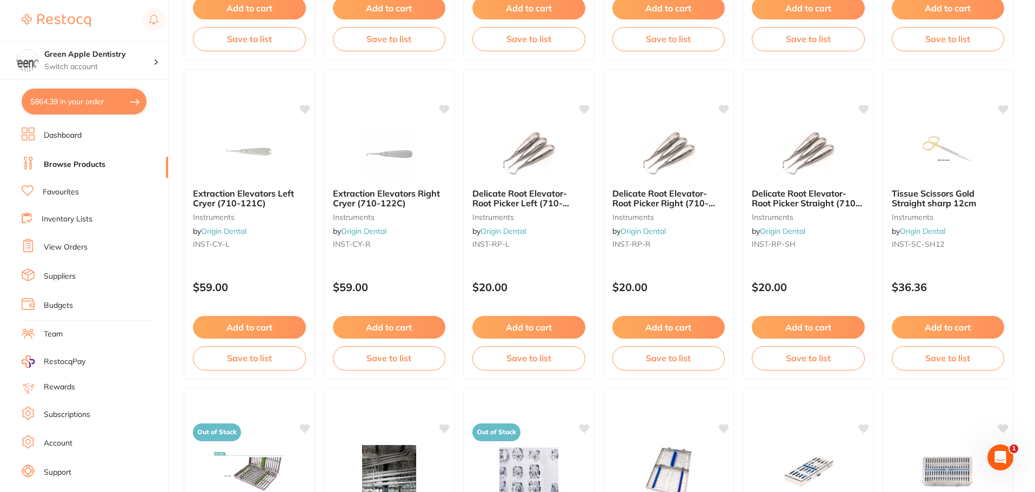
drag, startPoint x: 976, startPoint y: 145, endPoint x: 972, endPoint y: 149, distance: 5.7
click at [975, 145] on img at bounding box center [948, 153] width 70 height 54
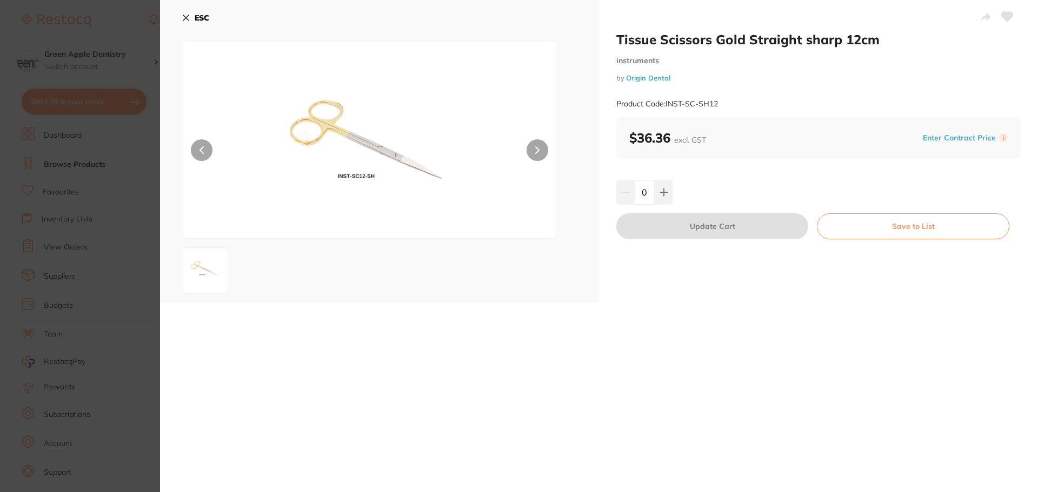
click at [197, 10] on button "ESC" at bounding box center [196, 18] width 28 height 18
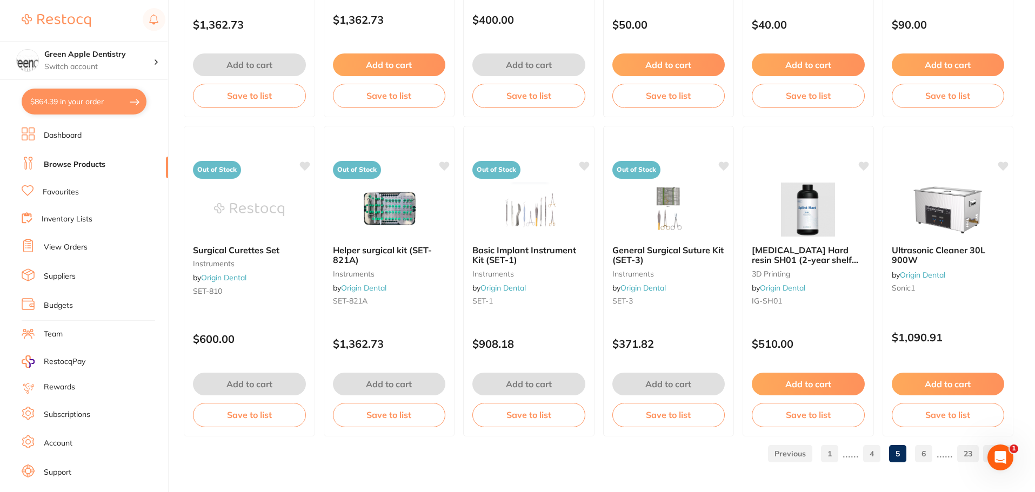
scroll to position [2582, 0]
click at [926, 450] on link "6" at bounding box center [923, 454] width 17 height 22
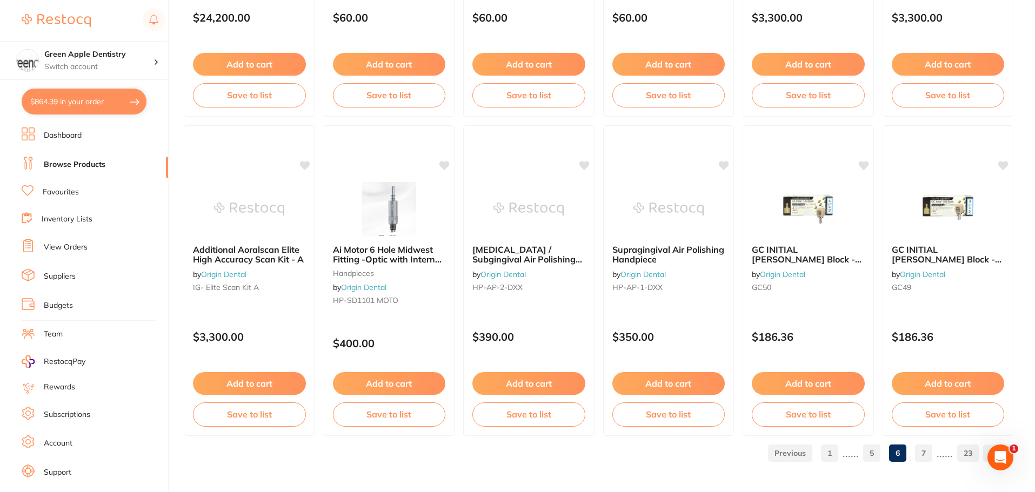
click at [920, 456] on link "7" at bounding box center [923, 454] width 17 height 22
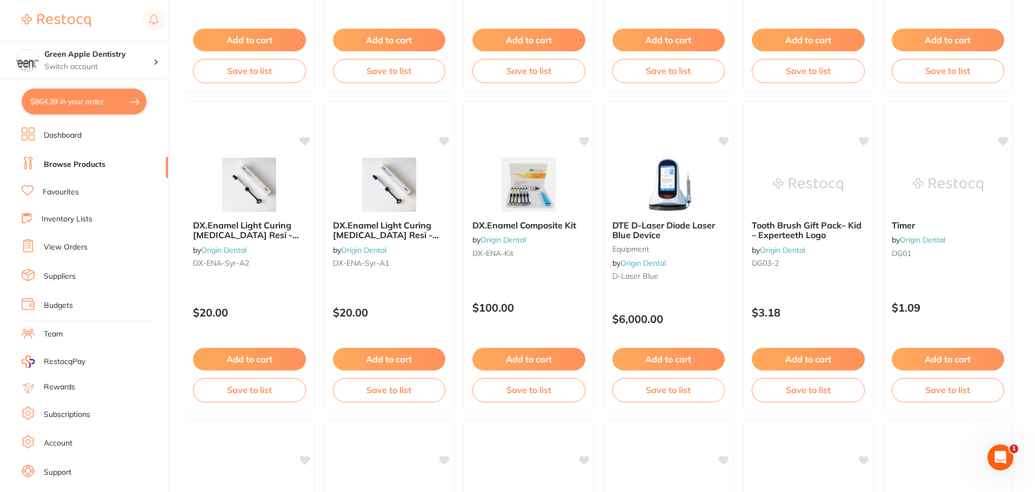
scroll to position [2432, 0]
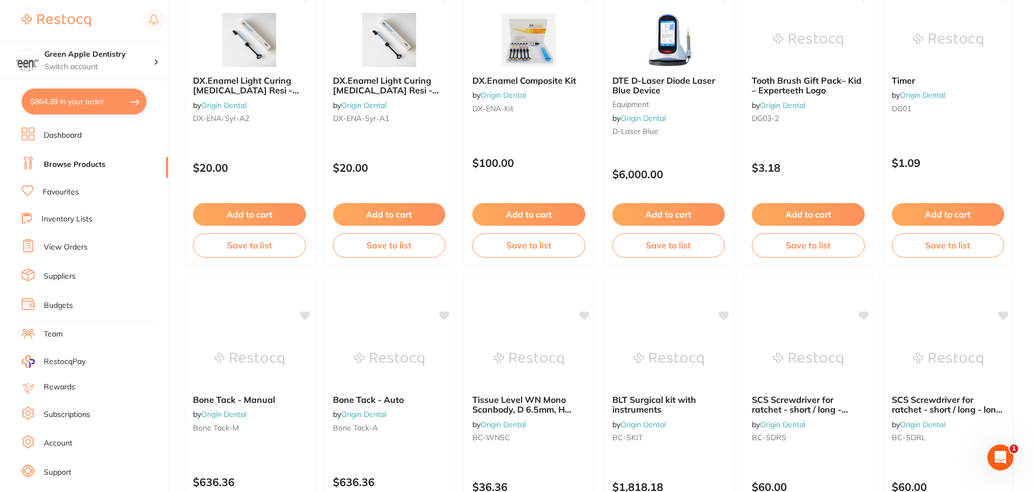
click at [495, 38] on img at bounding box center [528, 40] width 70 height 54
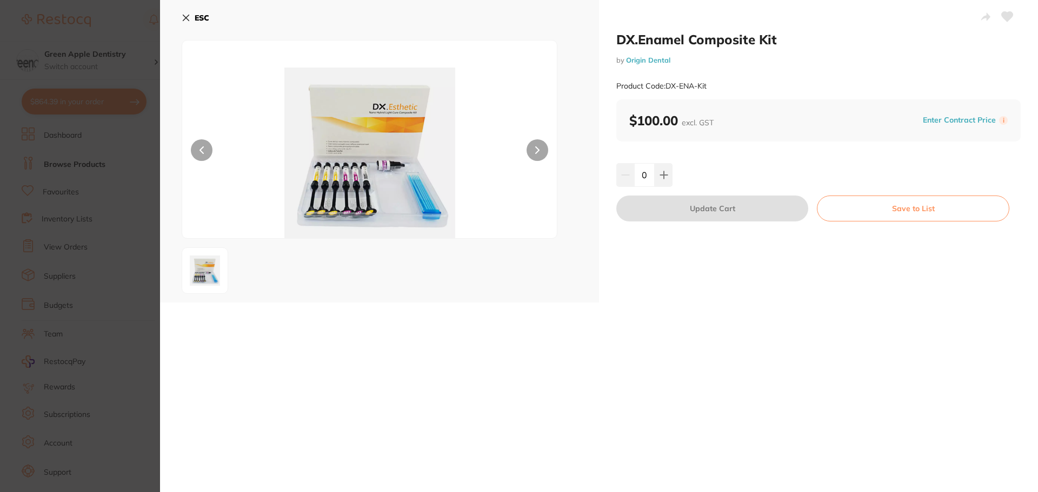
click at [198, 22] on b "ESC" at bounding box center [202, 18] width 15 height 10
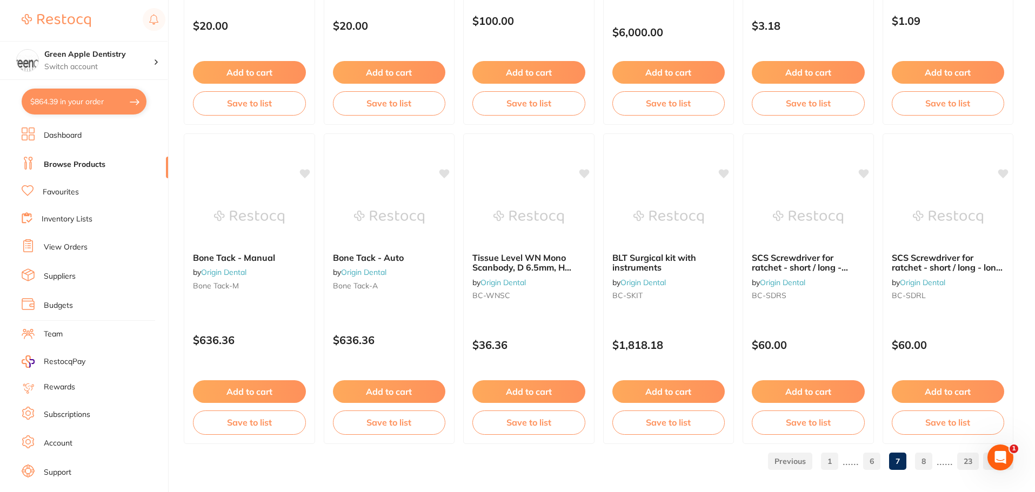
scroll to position [2582, 0]
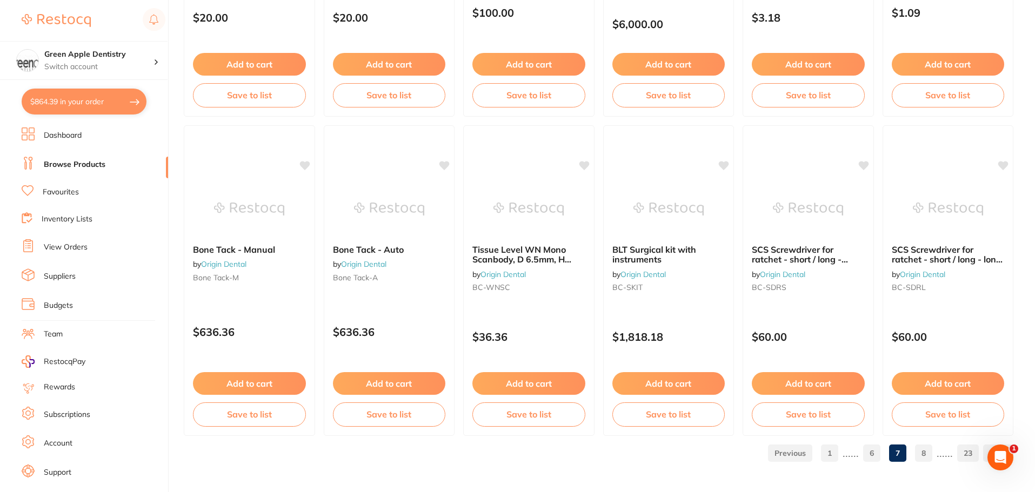
click at [932, 459] on link "8" at bounding box center [923, 454] width 17 height 22
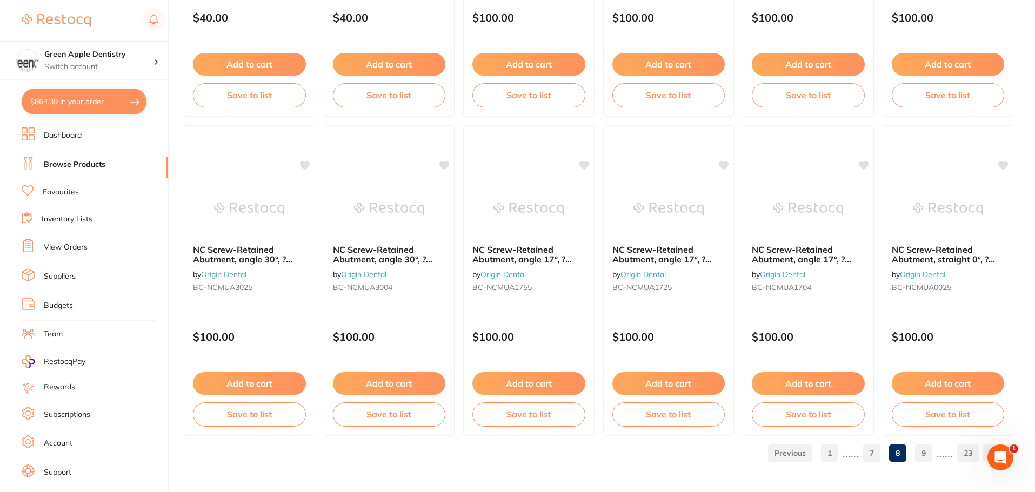
click at [920, 446] on link "9" at bounding box center [923, 454] width 17 height 22
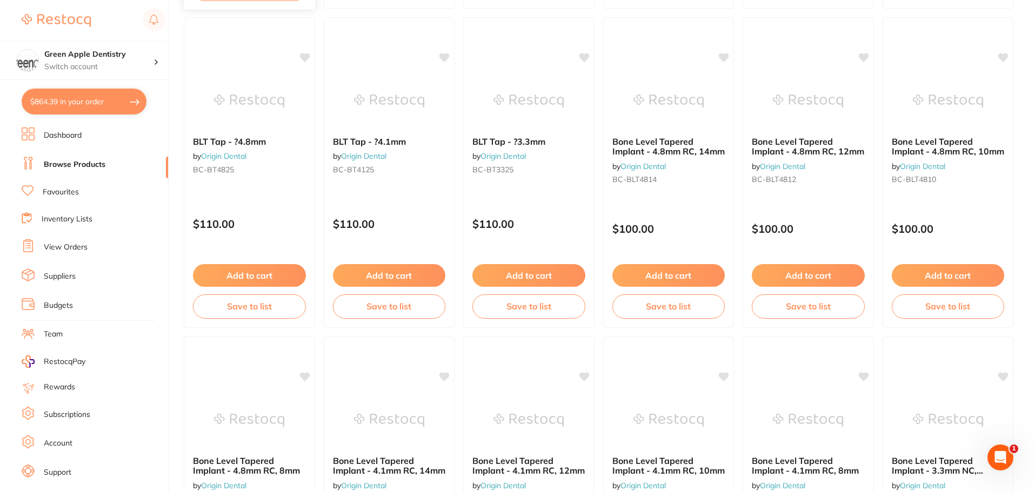
scroll to position [1513, 0]
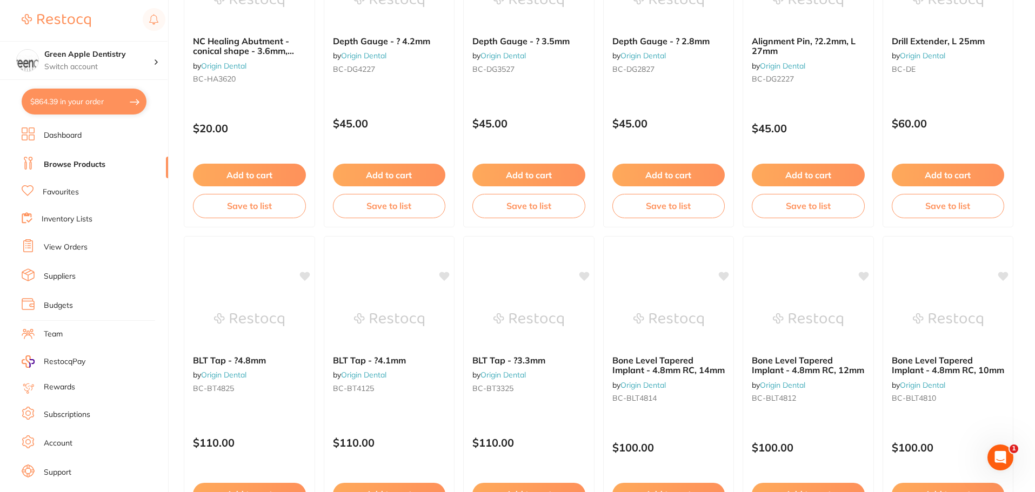
click at [124, 95] on button "$864.39 in your order" at bounding box center [84, 102] width 125 height 26
checkbox input "true"
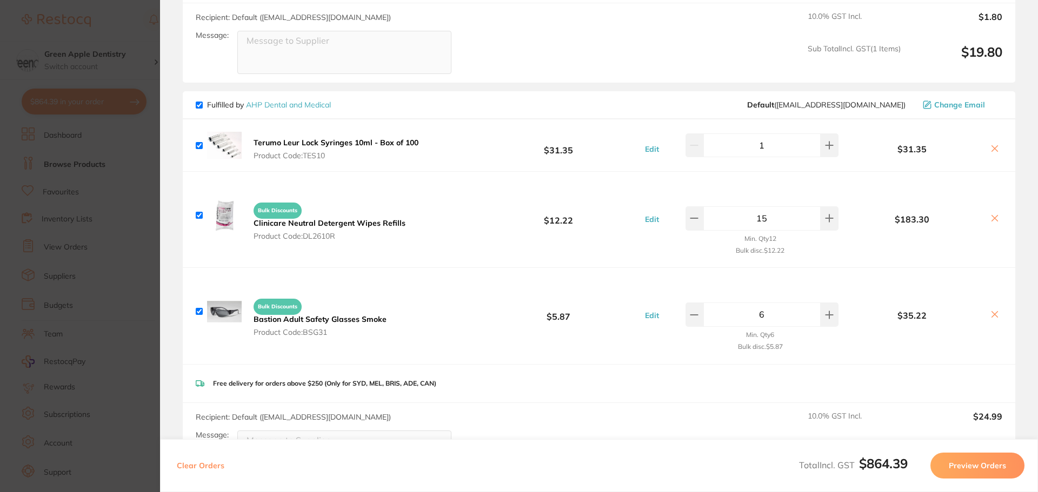
scroll to position [0, 0]
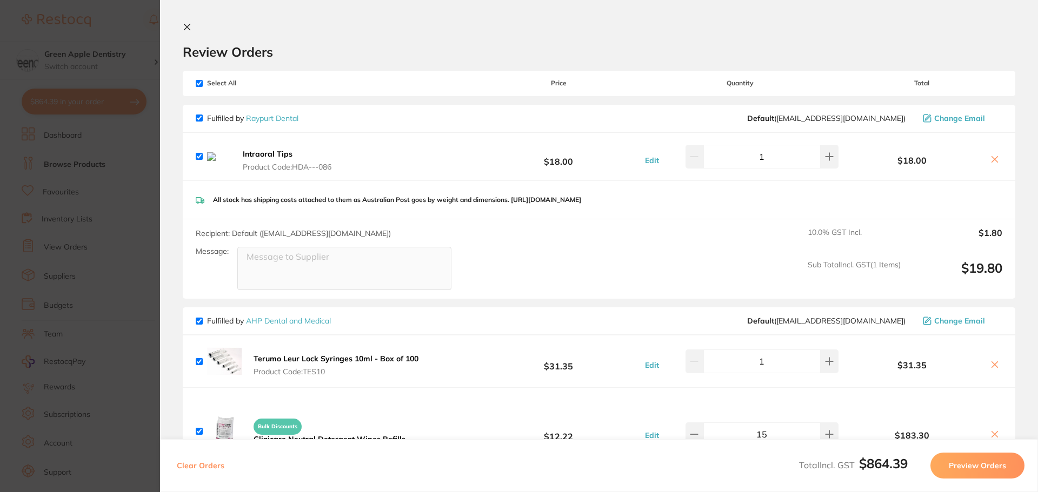
click at [992, 163] on icon at bounding box center [995, 160] width 6 height 6
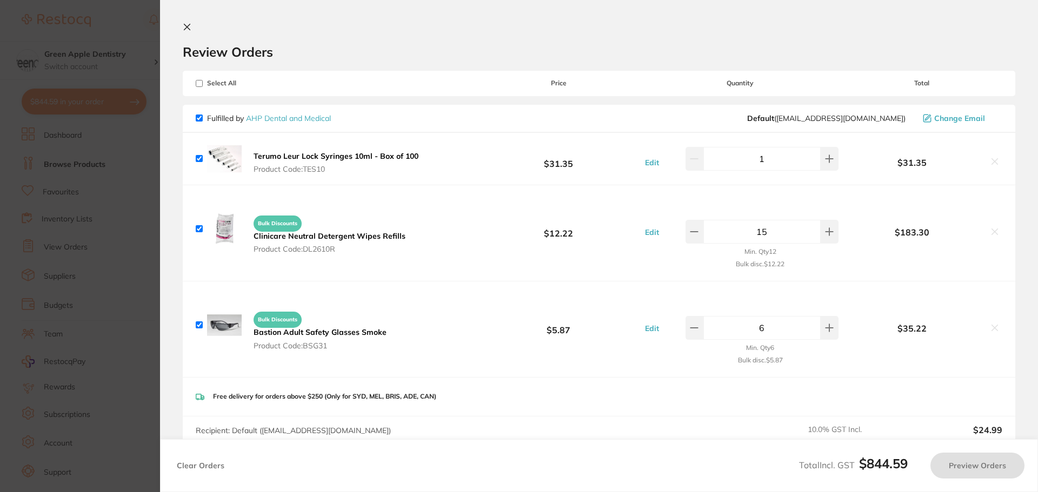
checkbox input "true"
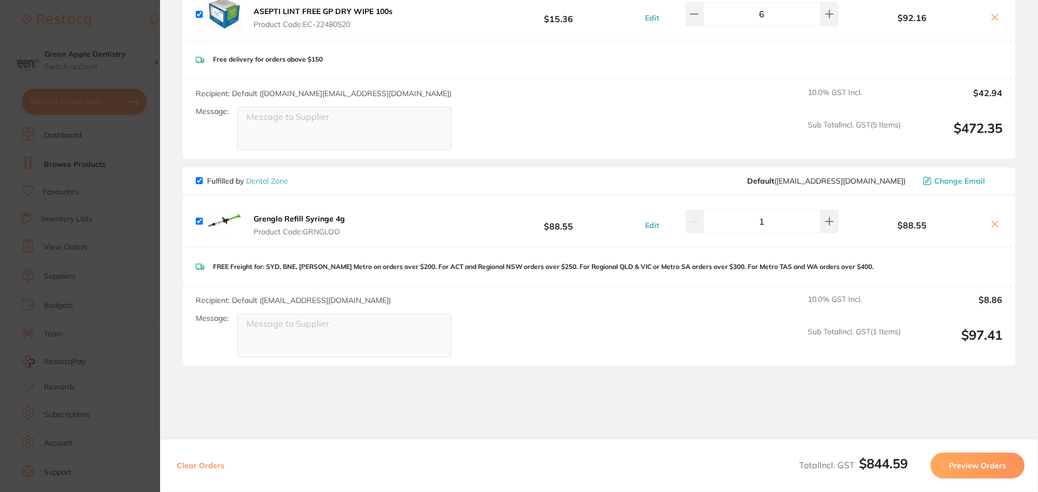
scroll to position [798, 0]
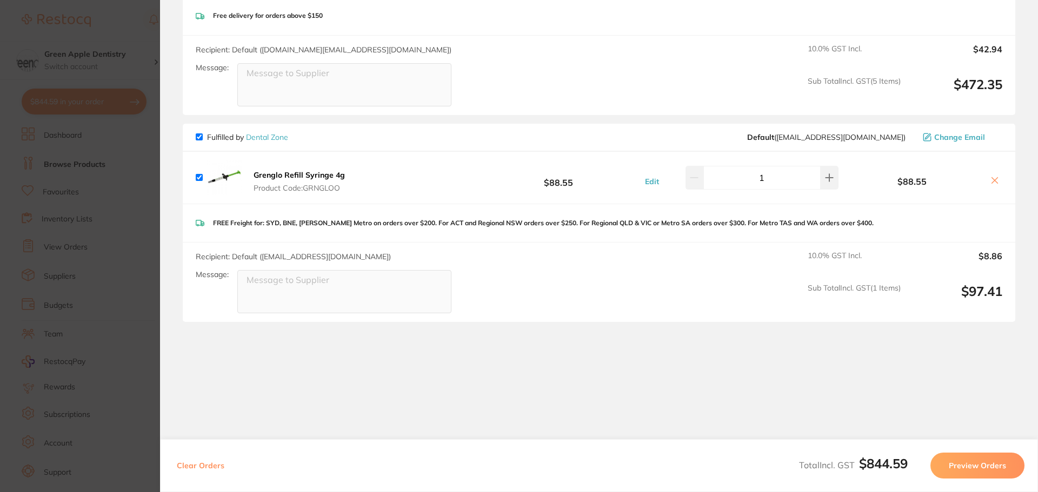
click at [336, 177] on b "Grenglo Refill Syringe 4g" at bounding box center [298, 175] width 91 height 10
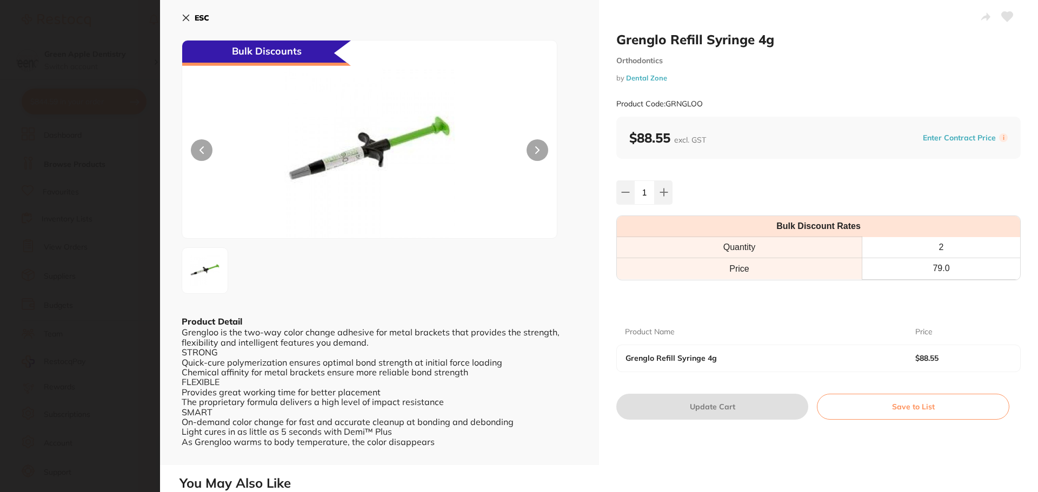
scroll to position [0, 0]
click at [334, 153] on img at bounding box center [369, 153] width 225 height 171
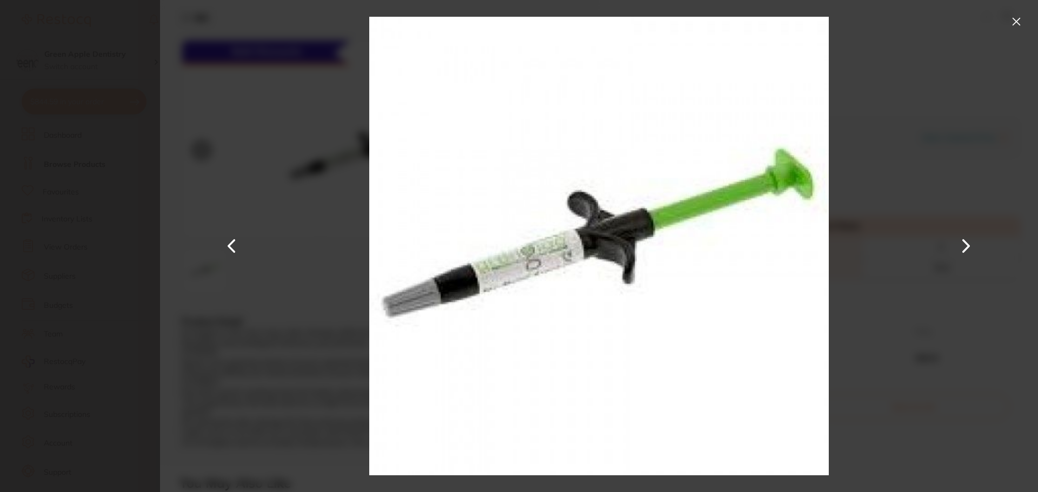
click at [1014, 20] on button at bounding box center [1015, 21] width 17 height 17
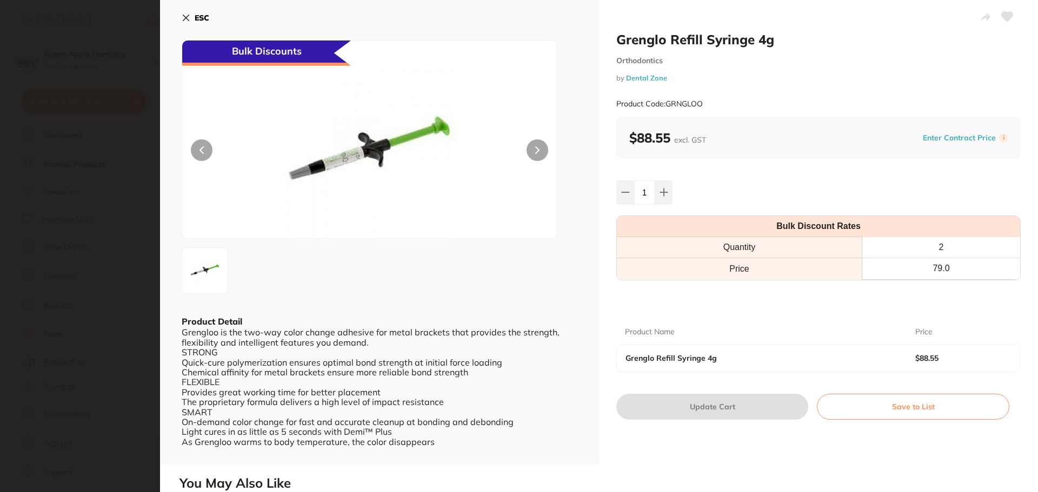
click at [205, 19] on b "ESC" at bounding box center [202, 18] width 15 height 10
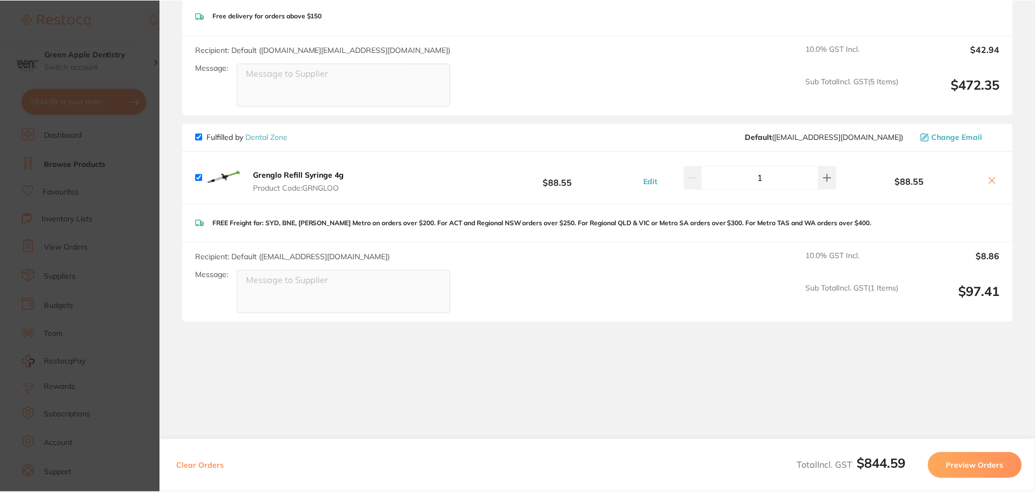
scroll to position [1513, 0]
click at [140, 143] on section "Update RRP Set your pre negotiated price for this item. Item Agreed RRP (excl. …" at bounding box center [517, 246] width 1035 height 492
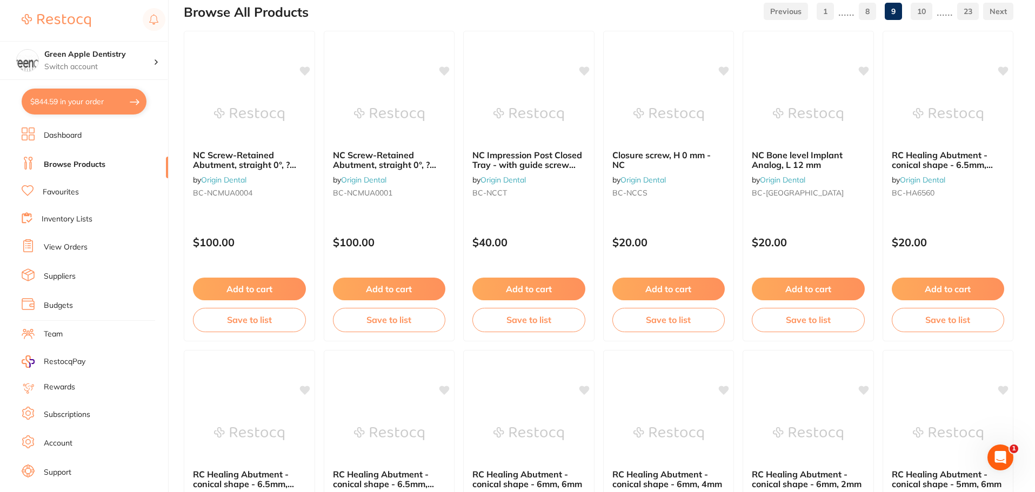
scroll to position [0, 0]
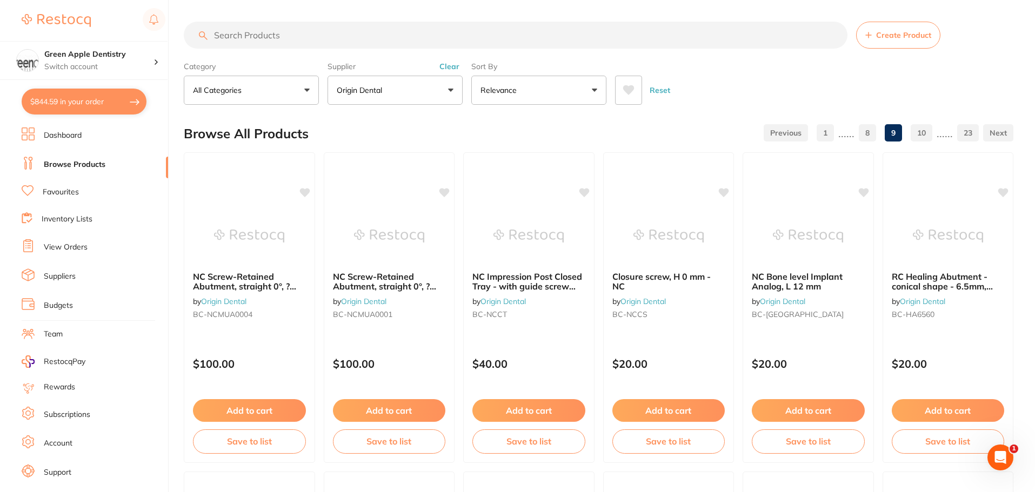
click at [242, 32] on input "search" at bounding box center [516, 35] width 664 height 27
click at [401, 79] on button "Origin Dental" at bounding box center [394, 90] width 135 height 29
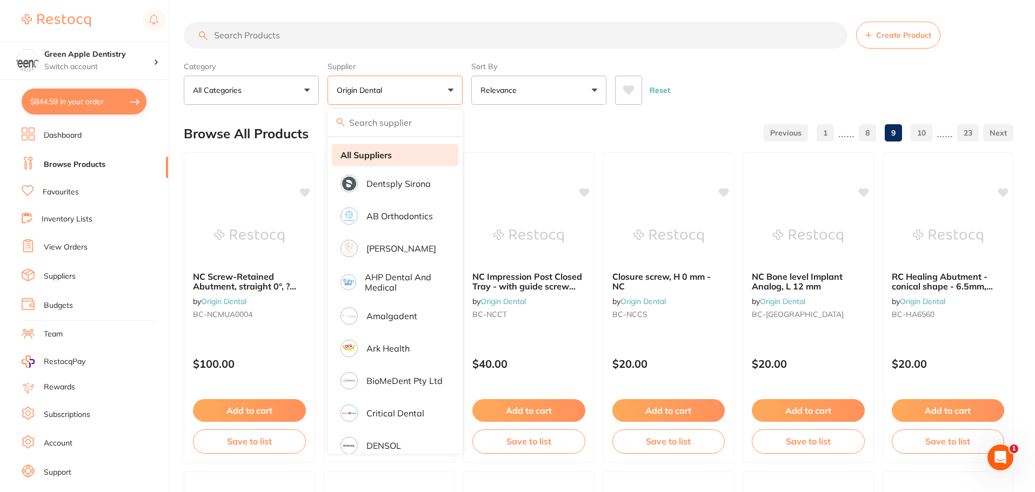
click at [372, 153] on strong "All Suppliers" at bounding box center [365, 155] width 51 height 10
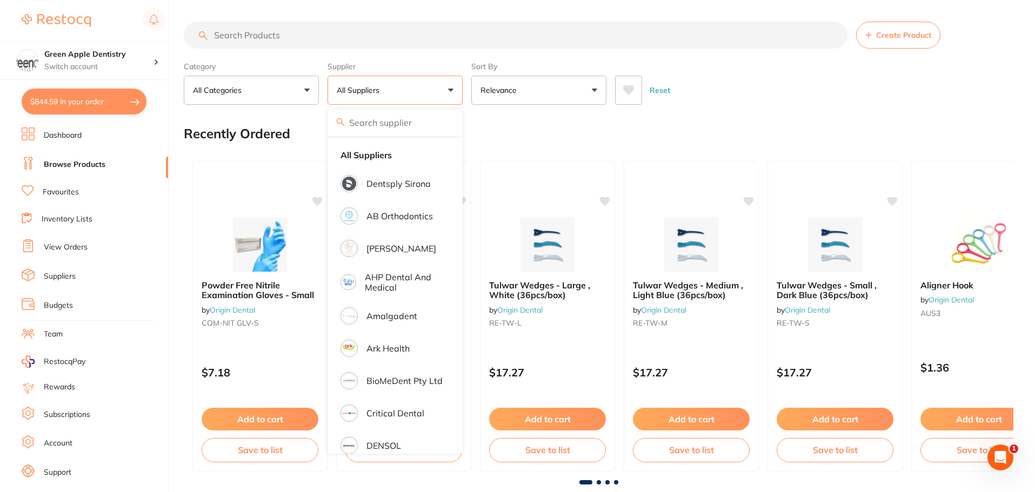
click at [357, 31] on input "search" at bounding box center [516, 35] width 664 height 27
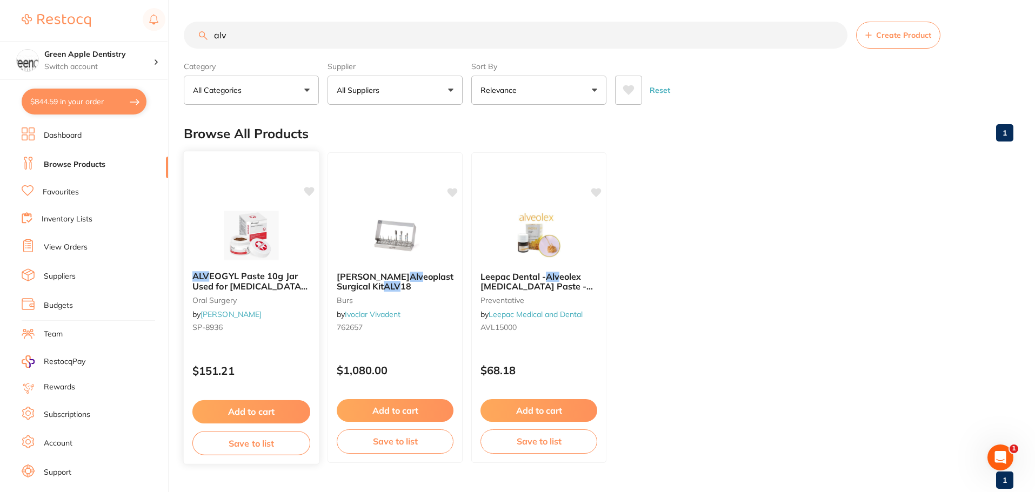
type input "alv"
click at [265, 412] on button "Add to cart" at bounding box center [251, 411] width 118 height 23
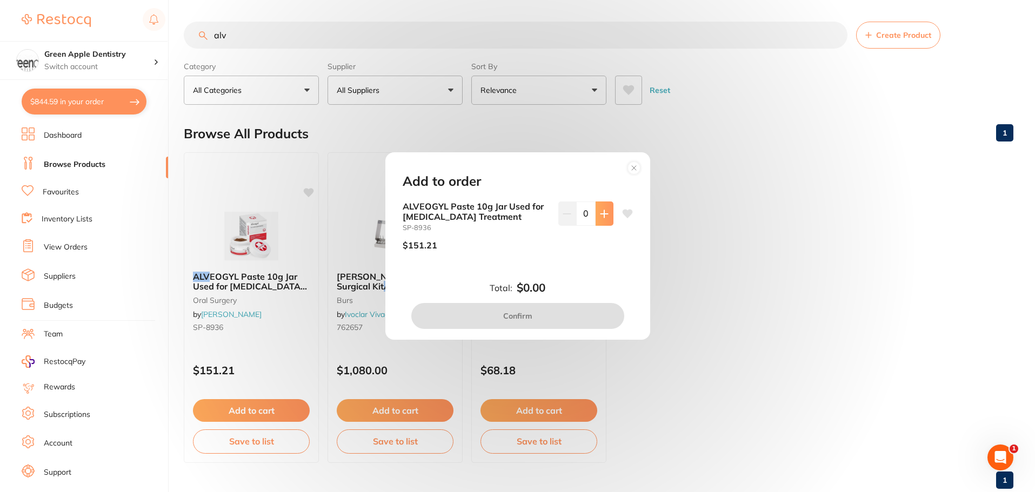
click at [598, 220] on button at bounding box center [604, 214] width 18 height 24
type input "1"
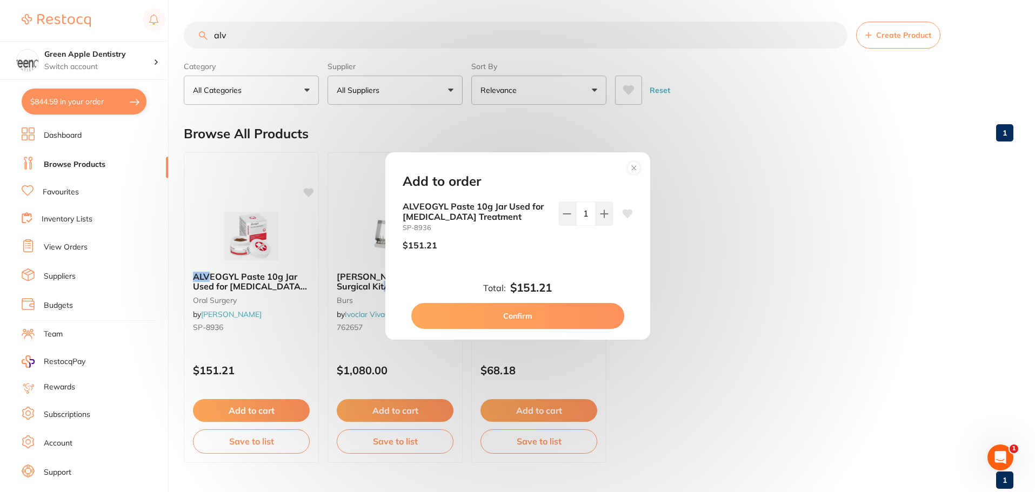
click at [565, 320] on button "Confirm" at bounding box center [517, 316] width 213 height 26
checkbox input "false"
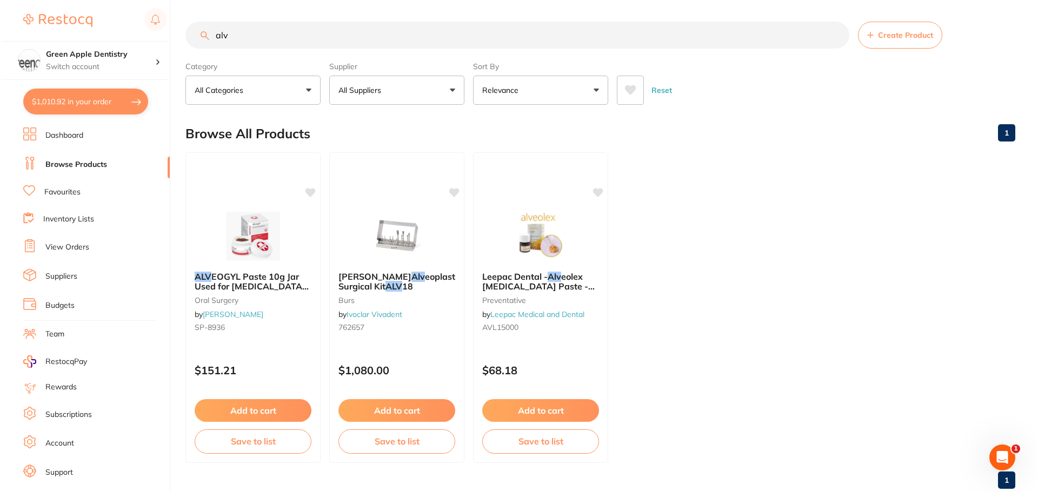
scroll to position [850, 0]
click at [563, 238] on img at bounding box center [538, 235] width 71 height 55
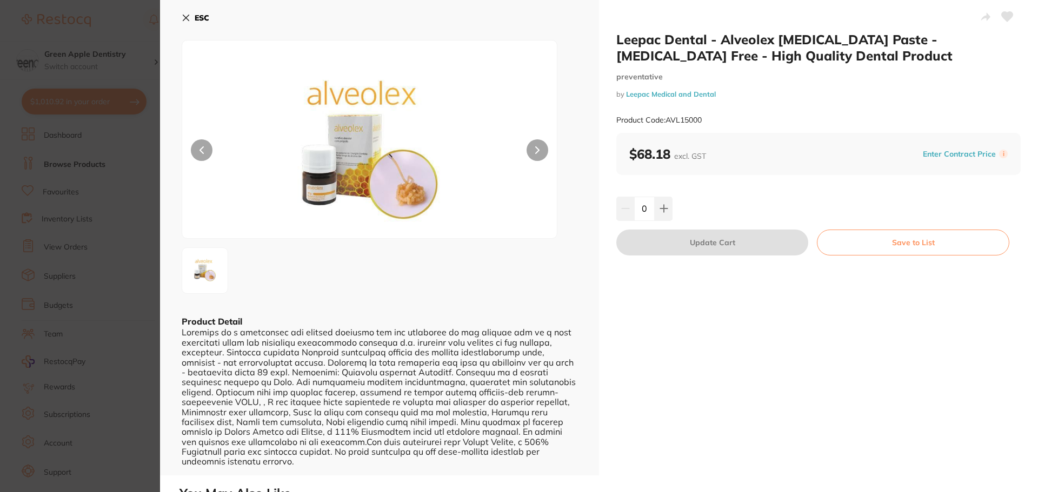
click at [189, 18] on icon at bounding box center [186, 18] width 9 height 9
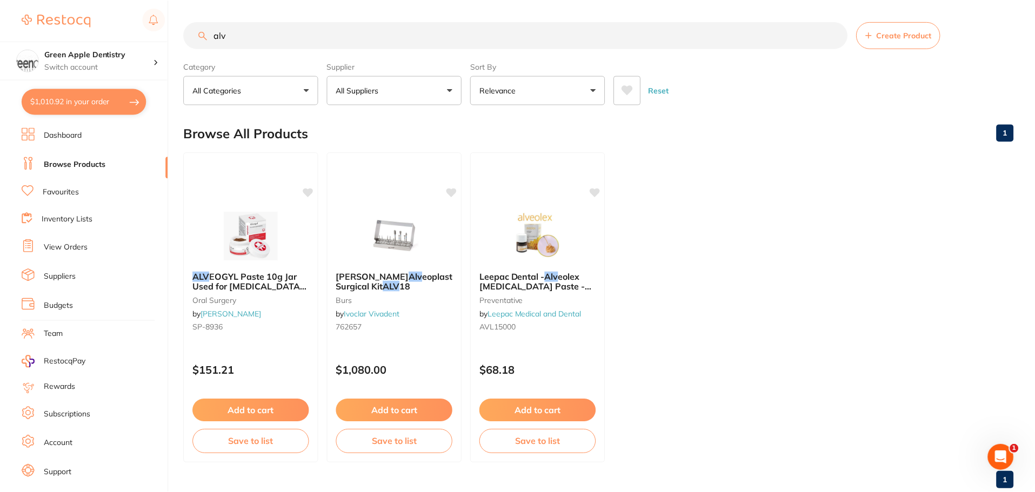
scroll to position [1, 0]
click at [424, 225] on img at bounding box center [394, 235] width 71 height 55
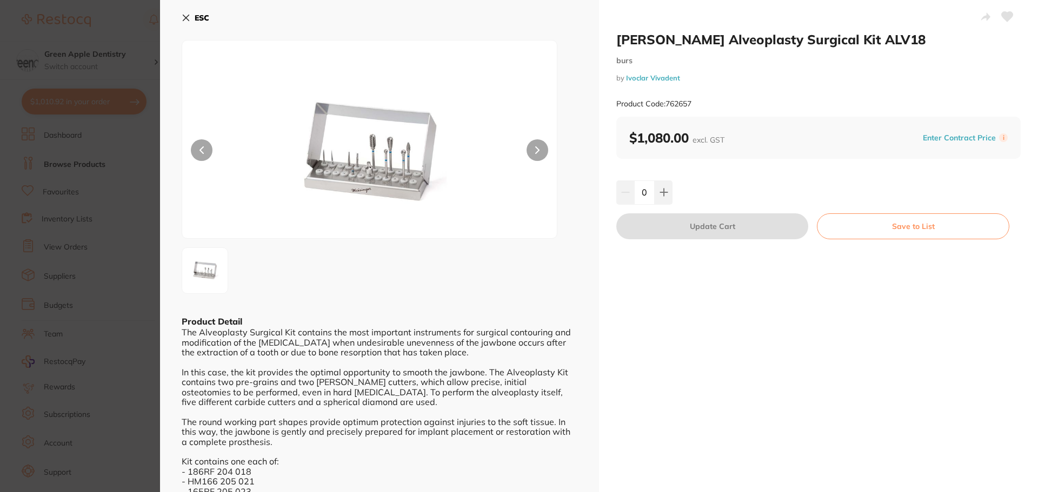
click at [185, 17] on icon at bounding box center [186, 18] width 6 height 6
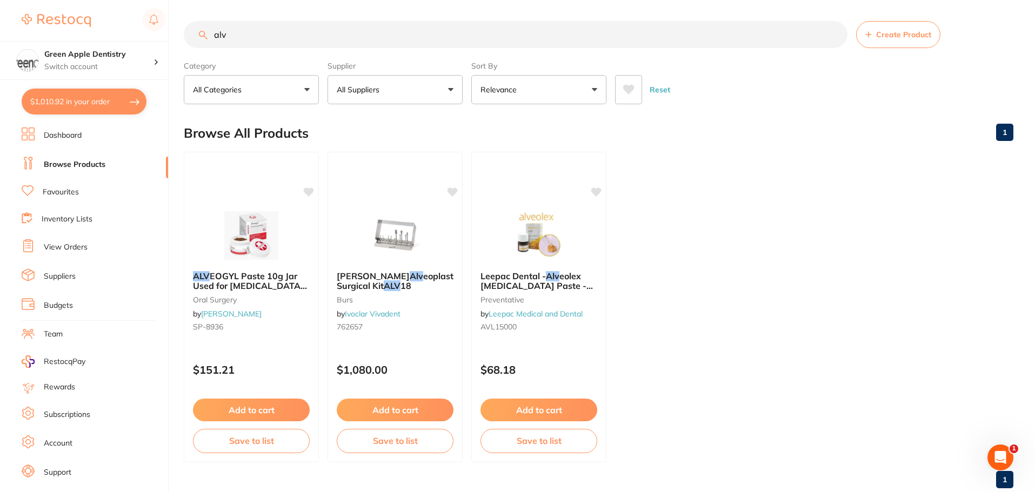
click at [103, 96] on button "$1,010.92 in your order" at bounding box center [84, 102] width 125 height 26
checkbox input "true"
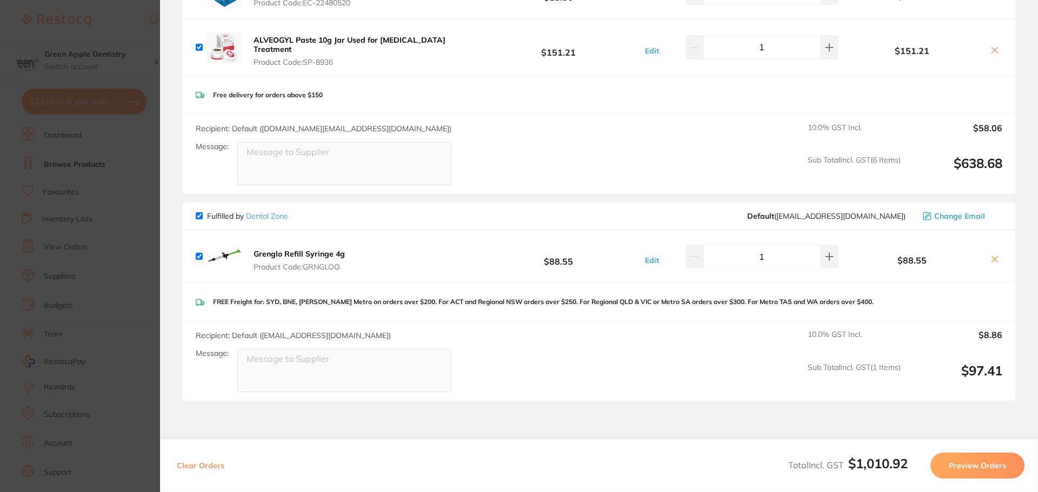
scroll to position [850, 0]
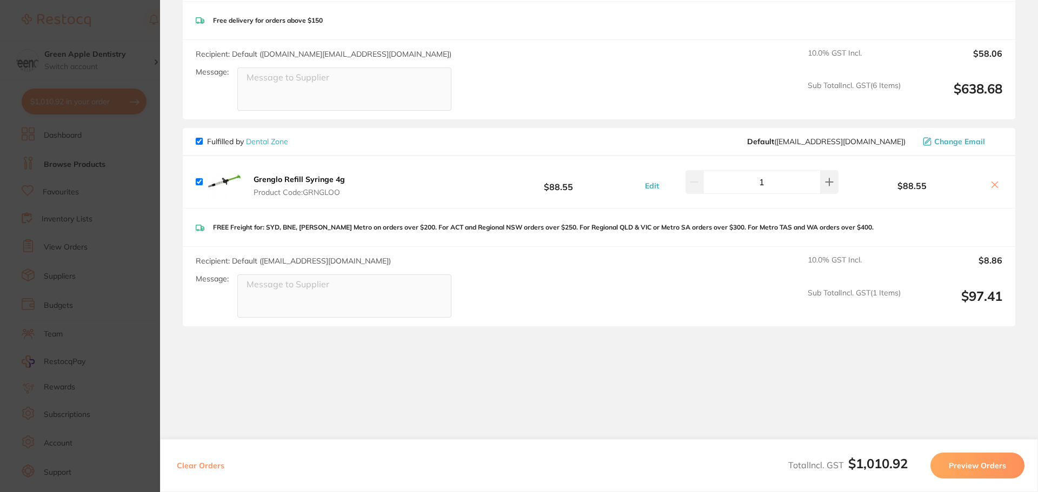
click at [270, 137] on link "Dental Zone" at bounding box center [267, 142] width 42 height 10
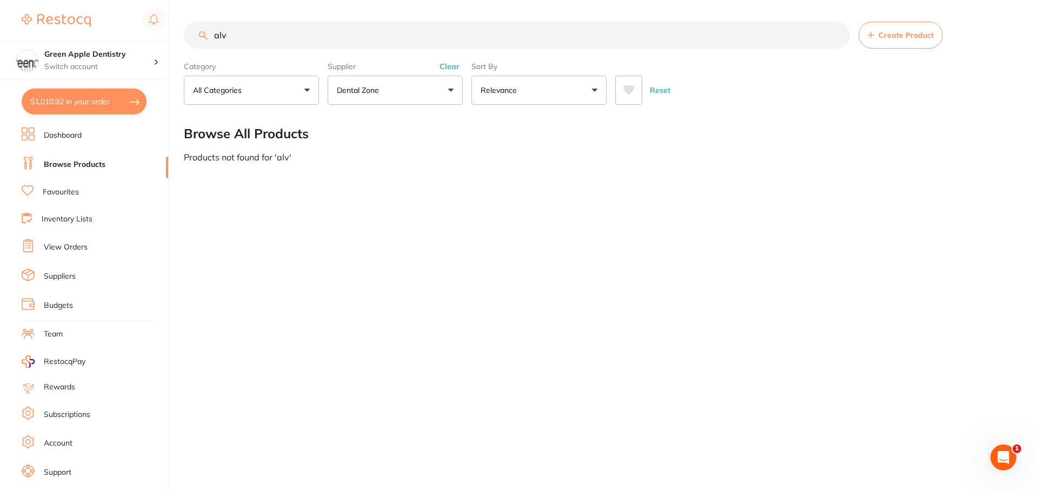
click at [385, 35] on input "alv" at bounding box center [517, 35] width 666 height 27
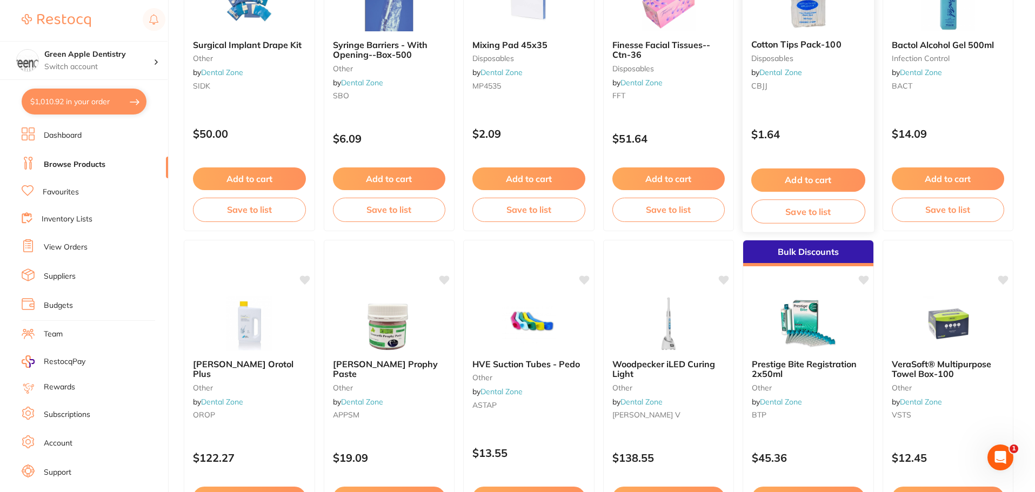
scroll to position [2161, 0]
